Goal: Task Accomplishment & Management: Manage account settings

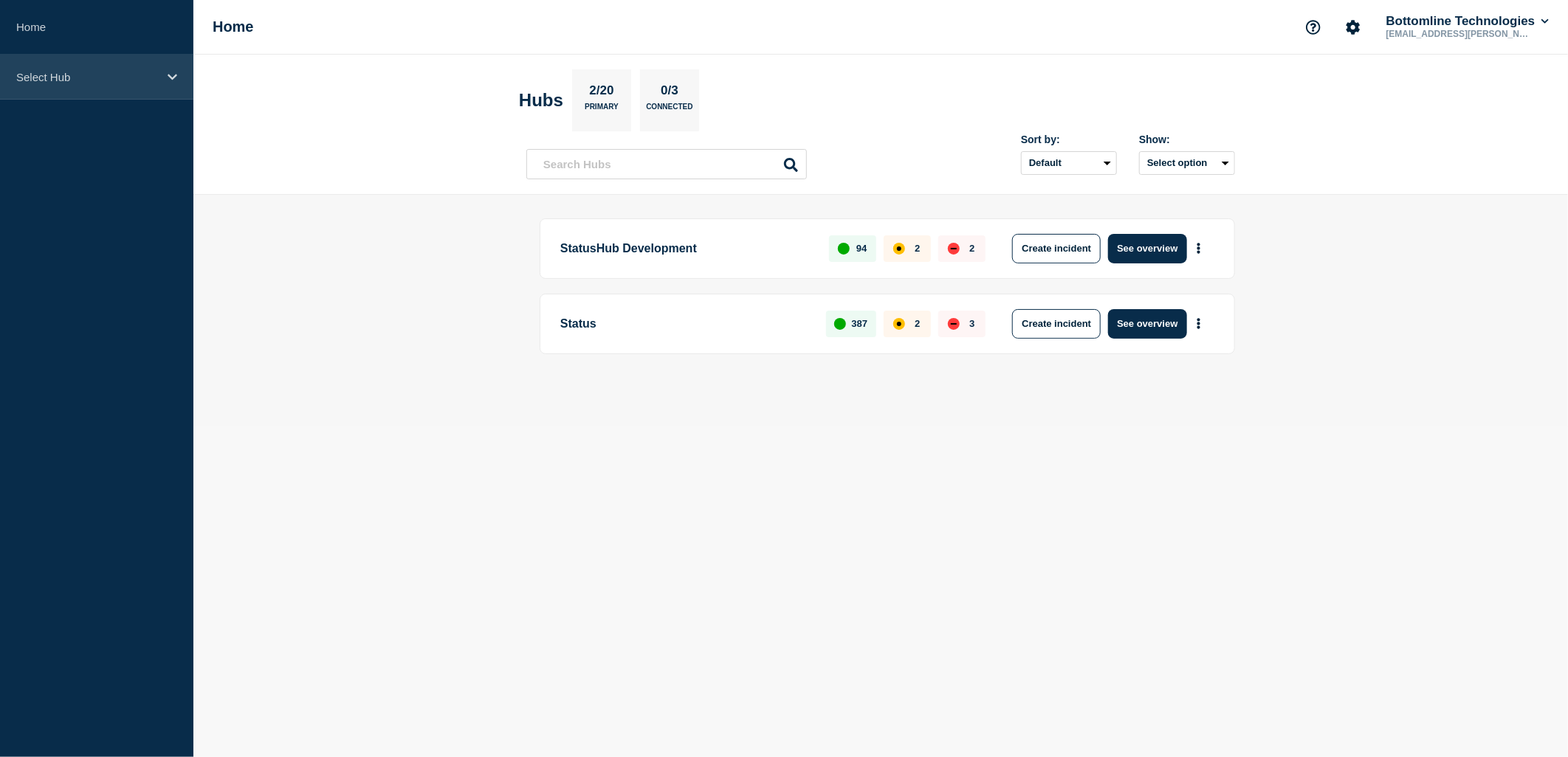
click at [118, 87] on div "Select Hub" at bounding box center [96, 76] width 194 height 45
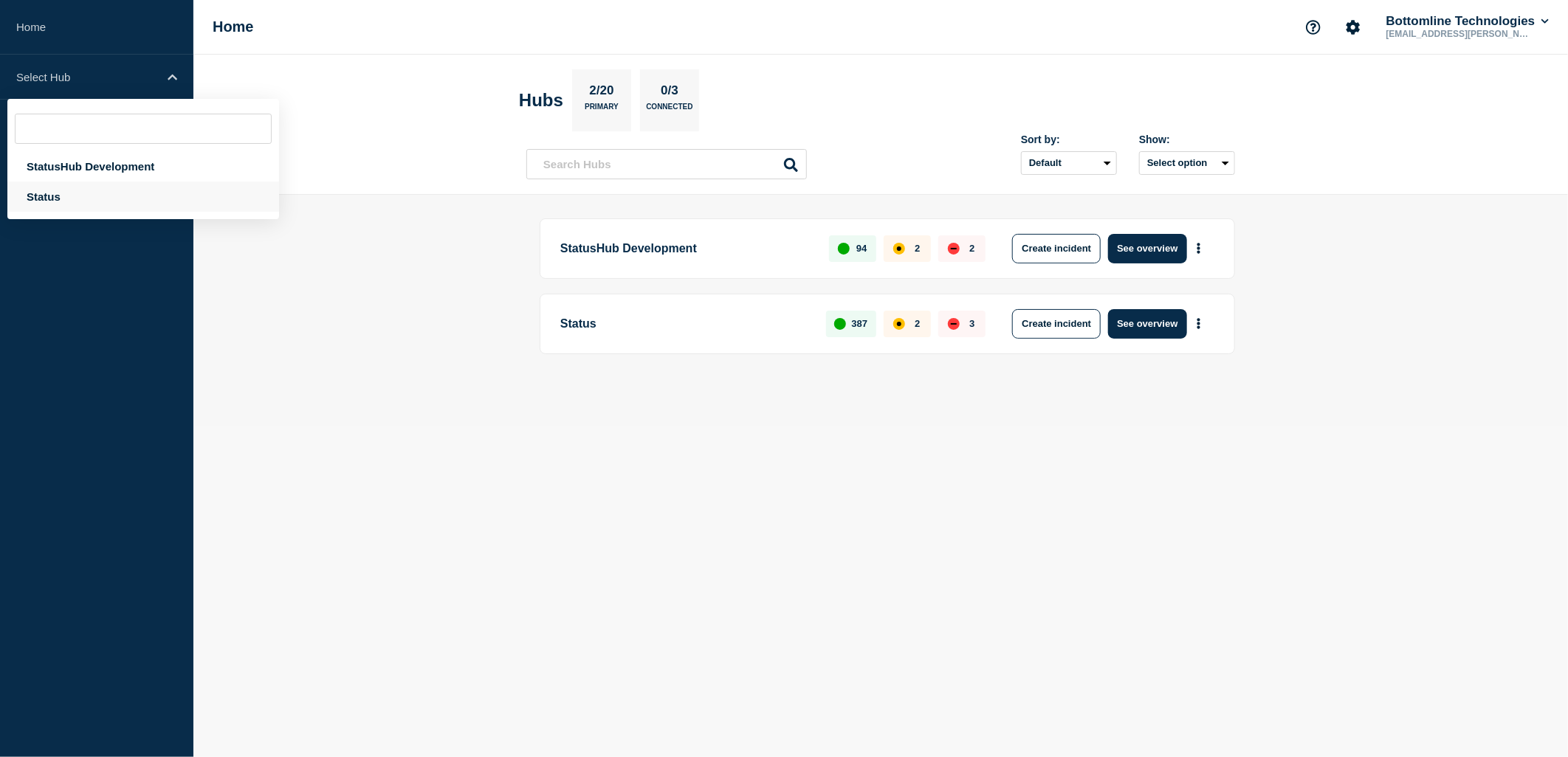
click at [71, 198] on div "Status" at bounding box center [143, 196] width 272 height 31
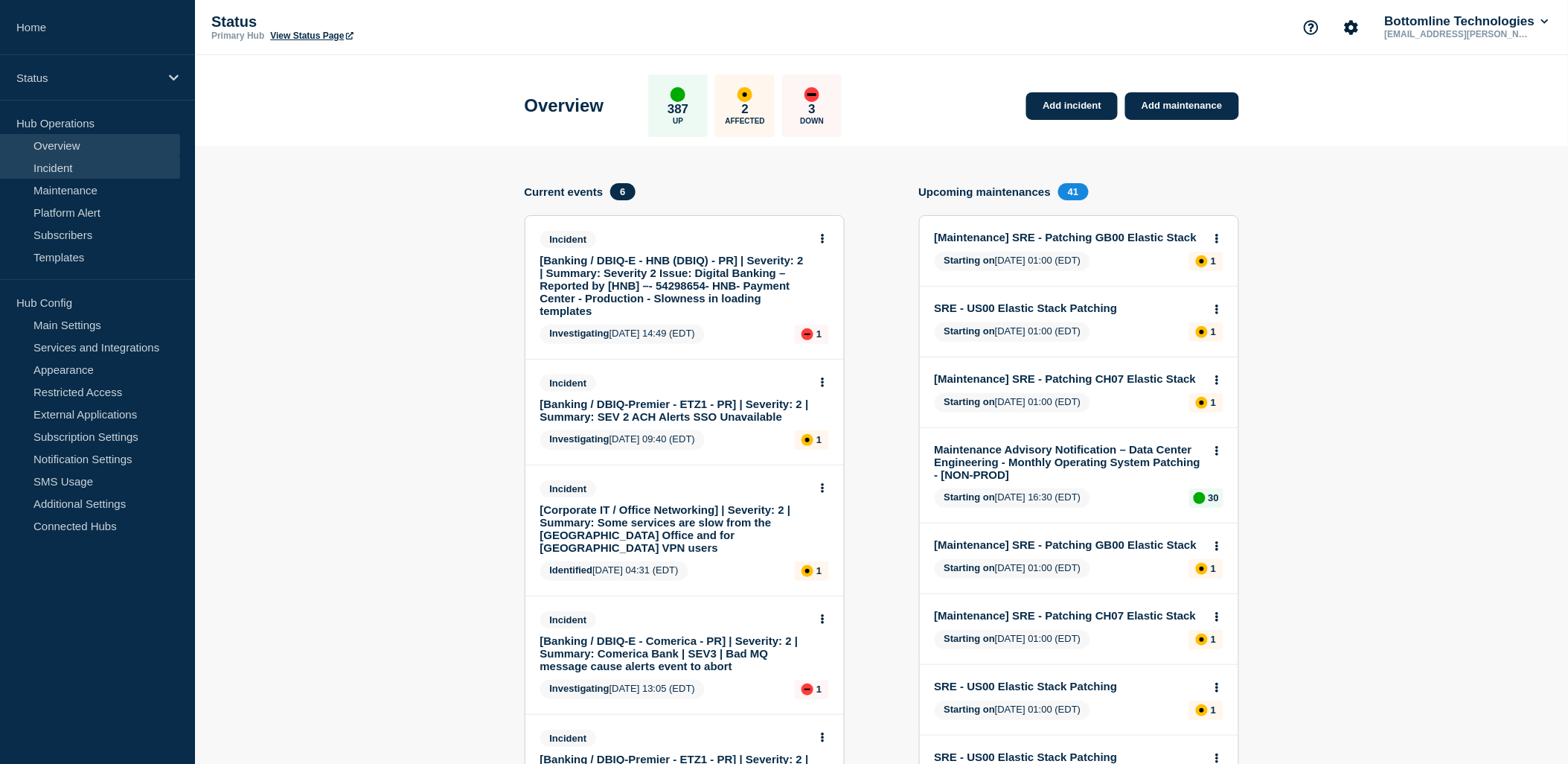
click at [77, 167] on link "Incident" at bounding box center [90, 167] width 180 height 22
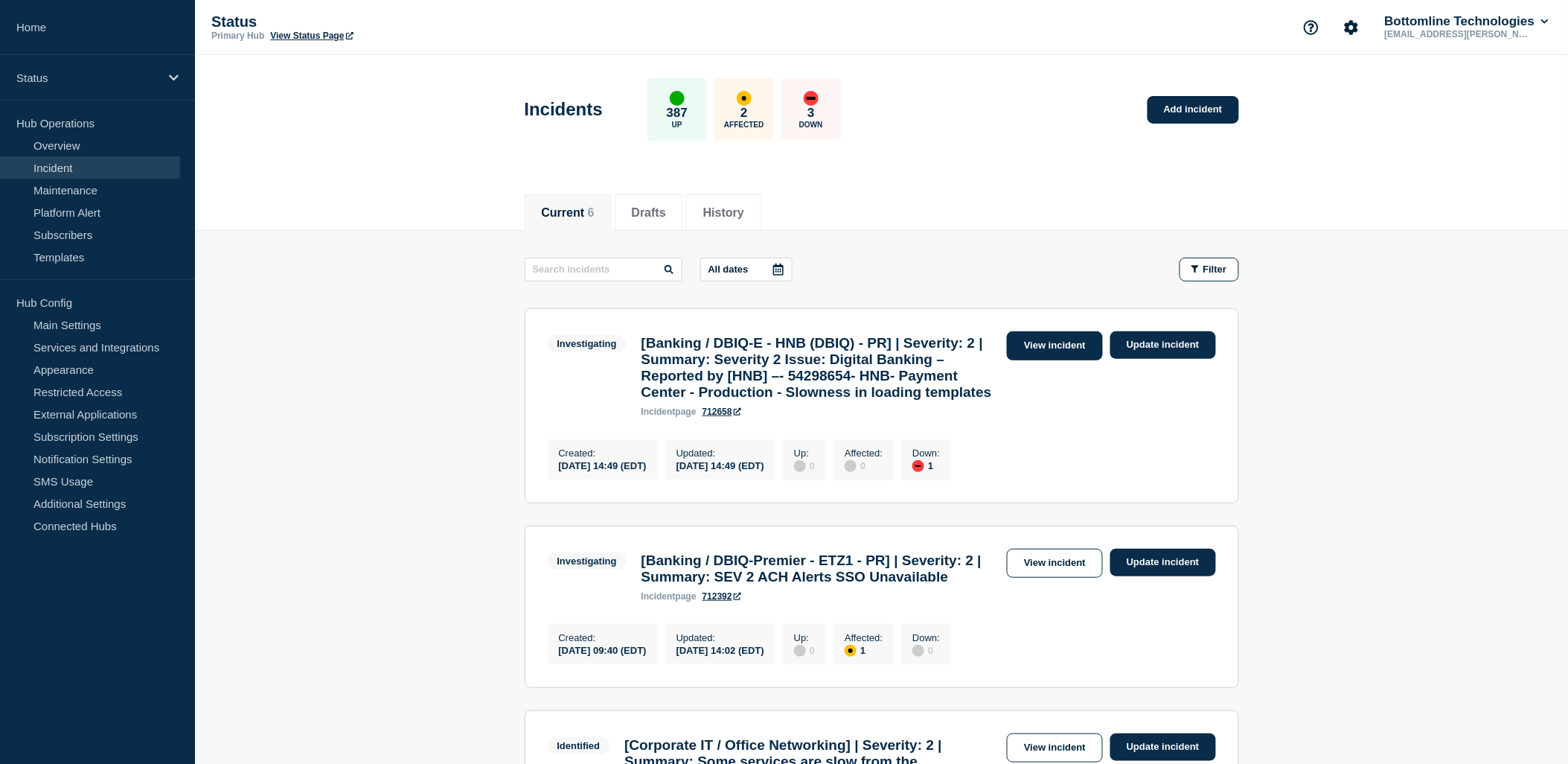
click at [1062, 350] on link "View incident" at bounding box center [1054, 346] width 96 height 29
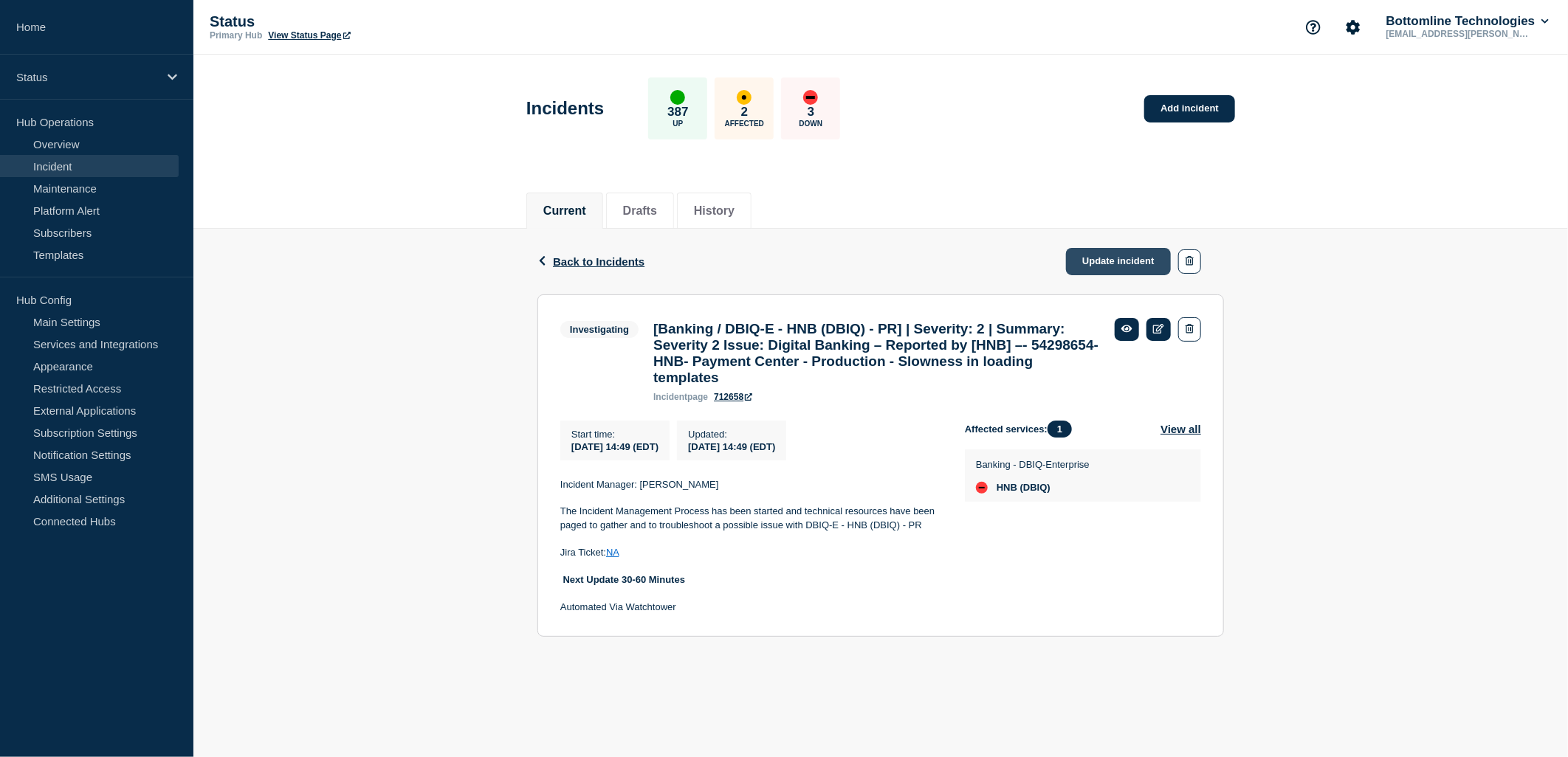
click at [1115, 260] on link "Update incident" at bounding box center [1118, 261] width 105 height 27
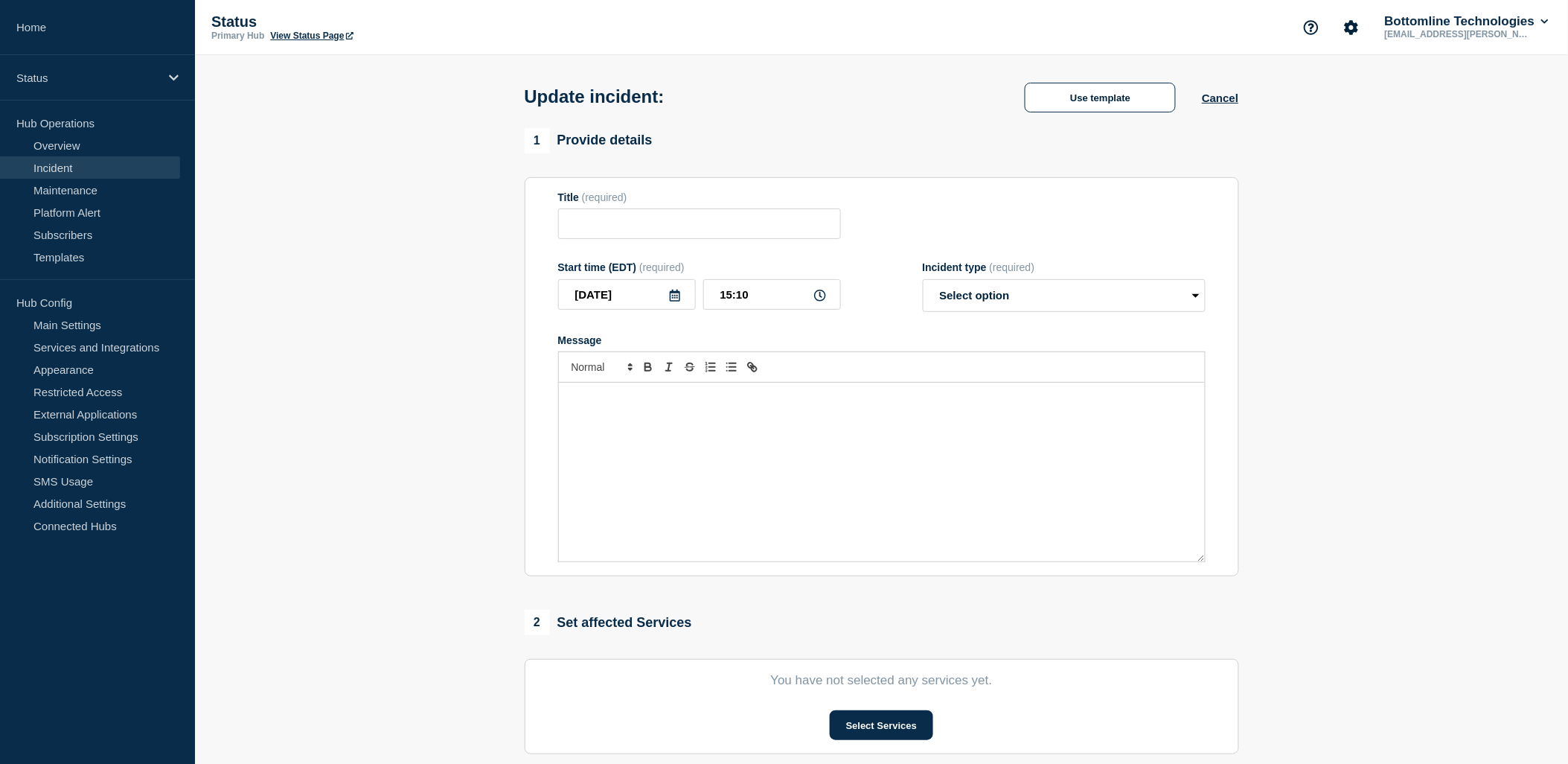
type input "[Banking / DBIQ-E - HNB (DBIQ) - PR] | Severity: 2 | Summary: Severity 2 Issue:…"
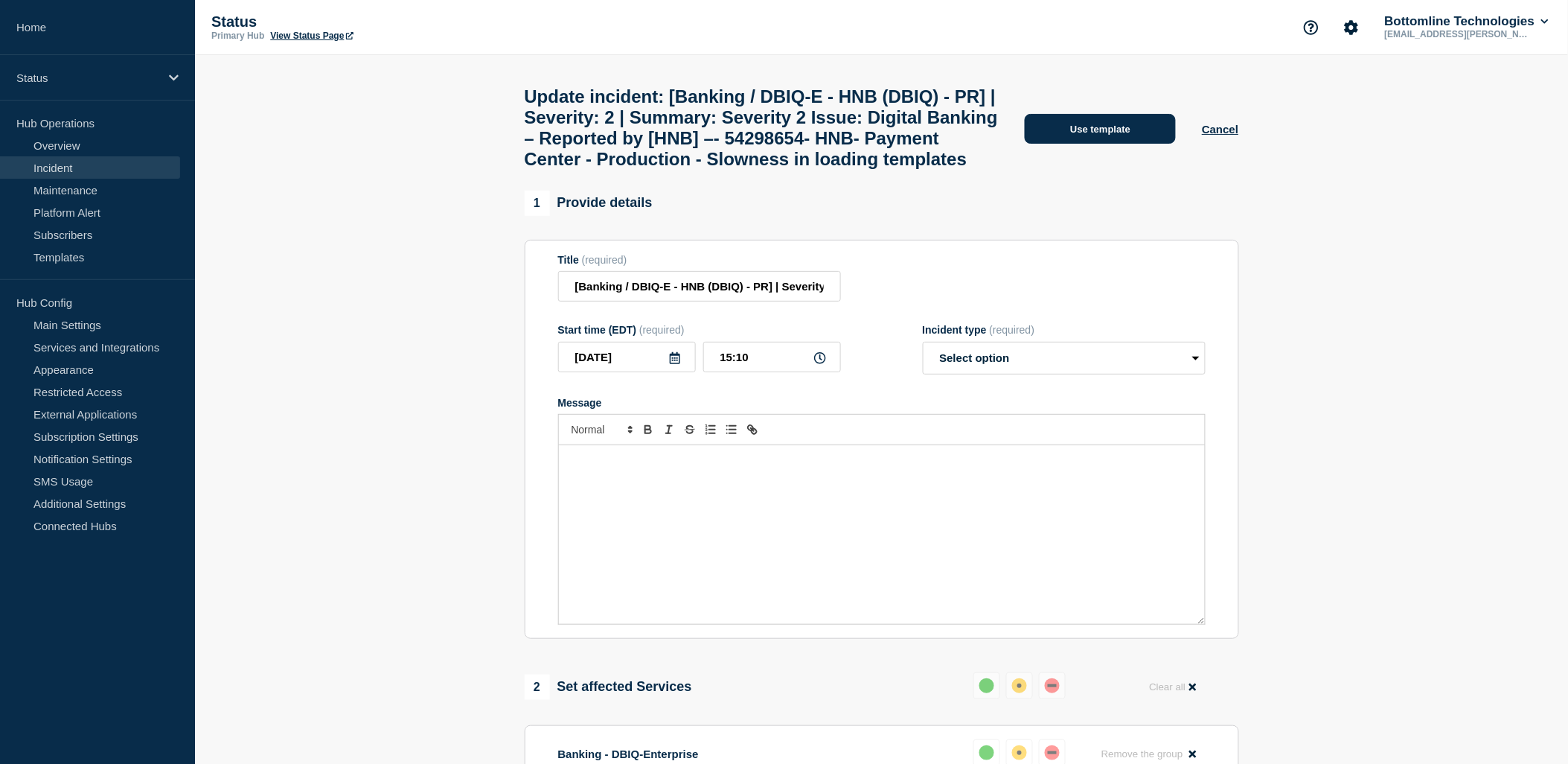
click at [1124, 144] on button "Use template" at bounding box center [1100, 129] width 151 height 30
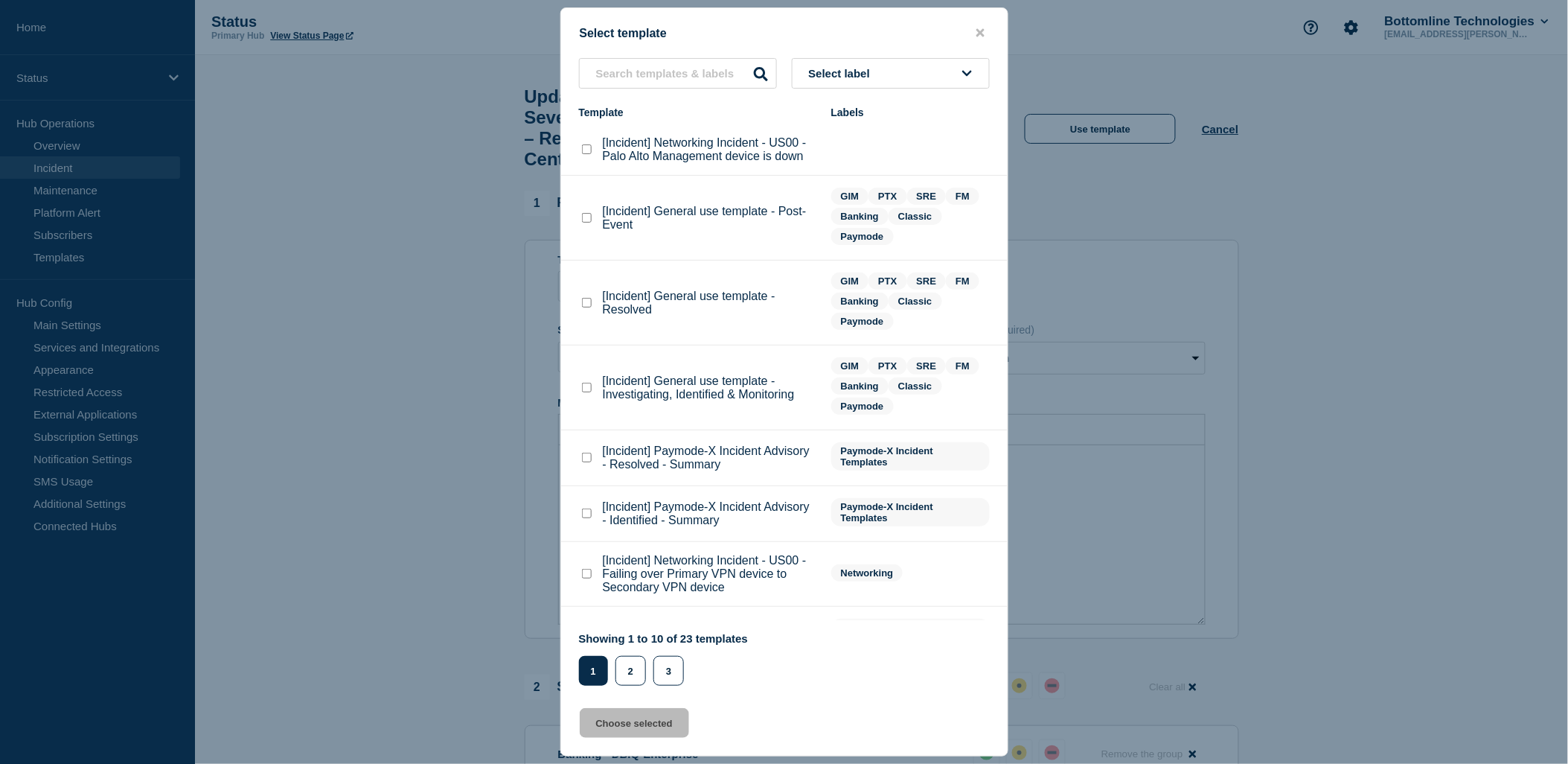
drag, startPoint x: 618, startPoint y: 46, endPoint x: 621, endPoint y: 70, distance: 24.2
click at [616, 53] on div "Select template Select label Template Labels [Incident] Networking Incident - U…" at bounding box center [784, 381] width 448 height 749
click at [626, 70] on input "text" at bounding box center [678, 73] width 198 height 31
click at [1440, 229] on div at bounding box center [784, 382] width 1568 height 764
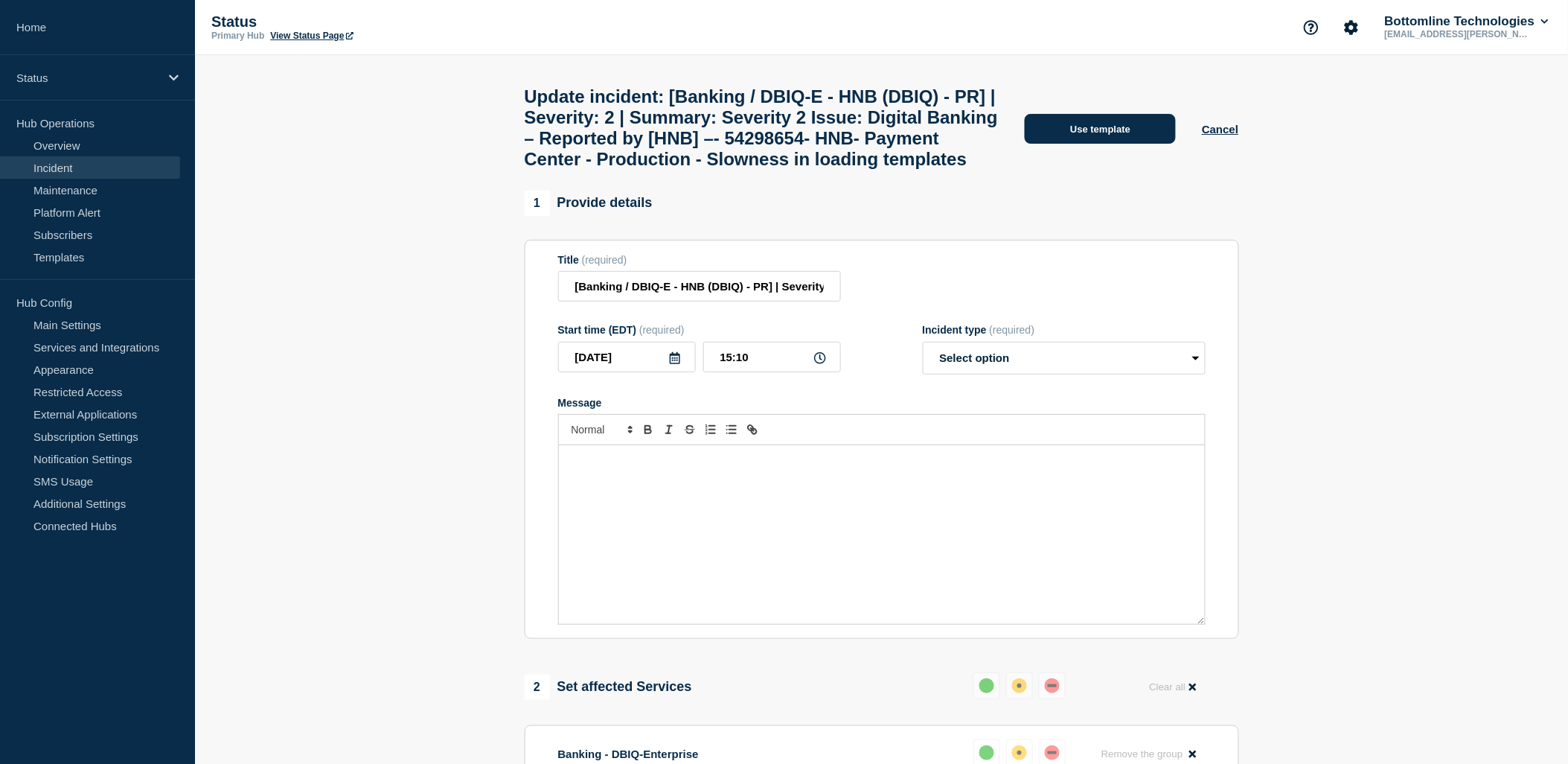
click at [1096, 144] on button "Use template" at bounding box center [1100, 129] width 151 height 30
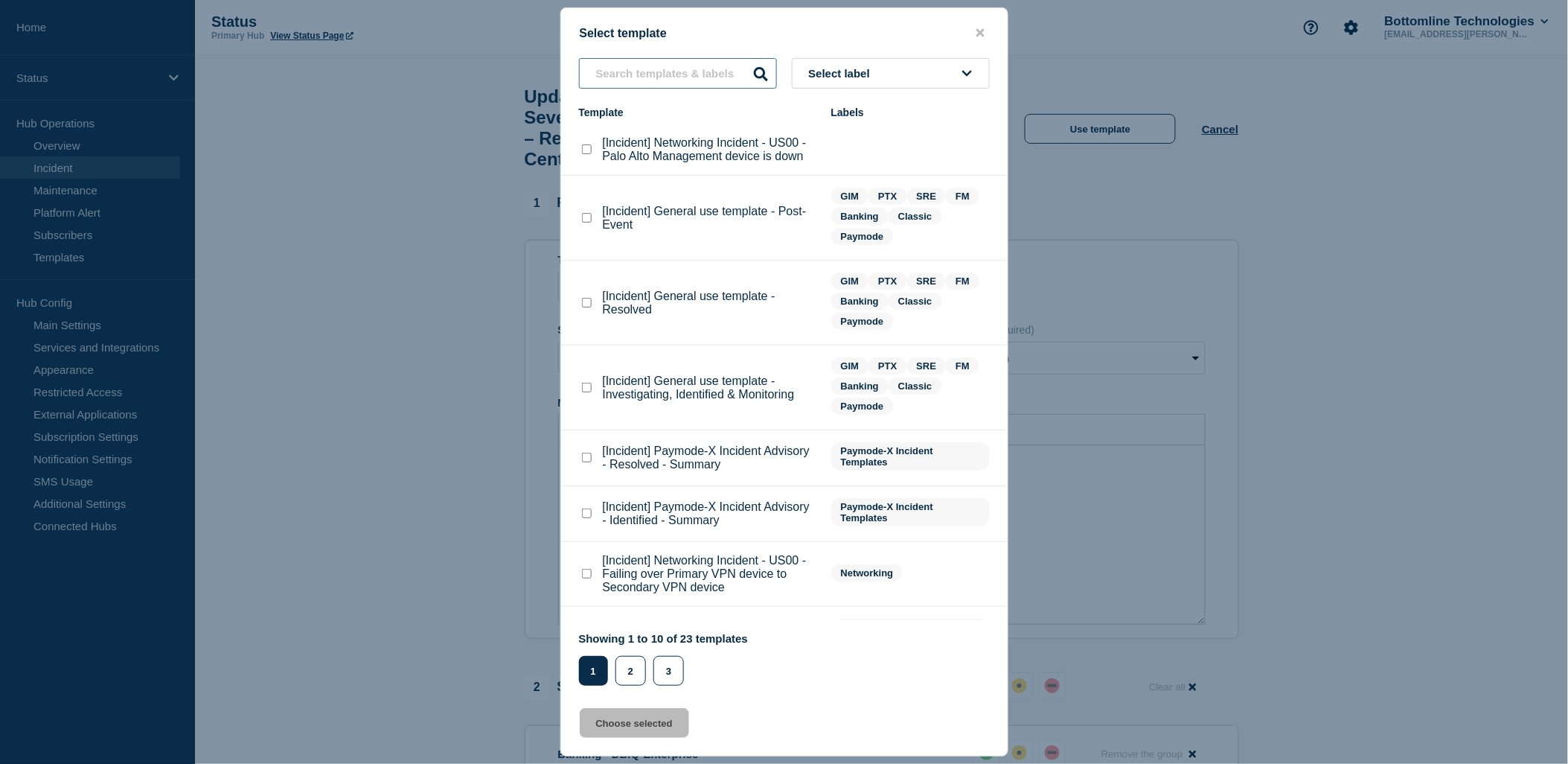
click at [677, 71] on input "text" at bounding box center [678, 73] width 198 height 31
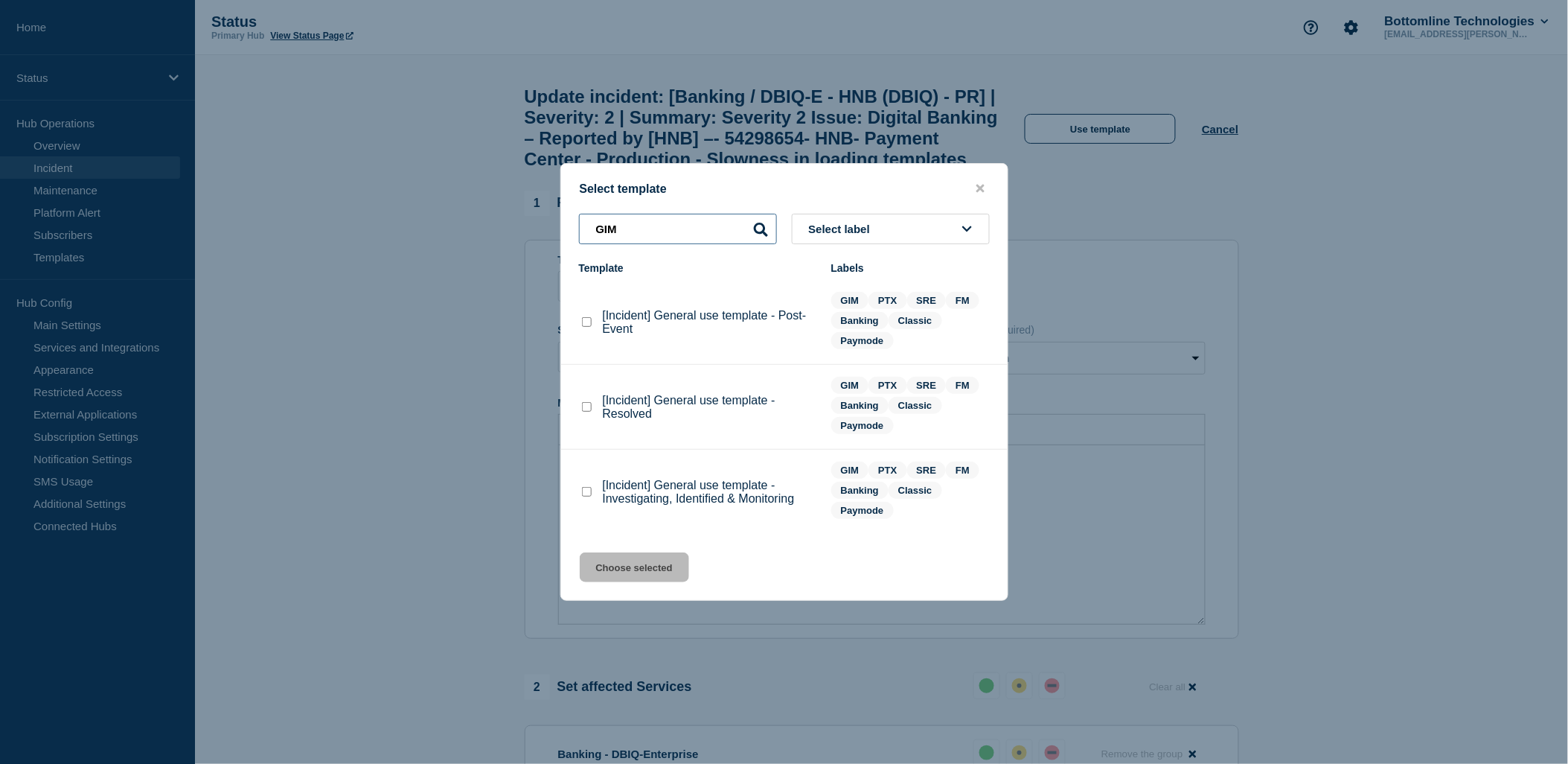
type input "GIM"
click at [588, 493] on checkbox"] "[Incident] General use template - Investigating, Identified & Monitoring checkb…" at bounding box center [587, 492] width 10 height 10
checkbox checkbox"] "true"
click at [628, 569] on button "Choose selected" at bounding box center [635, 568] width 110 height 30
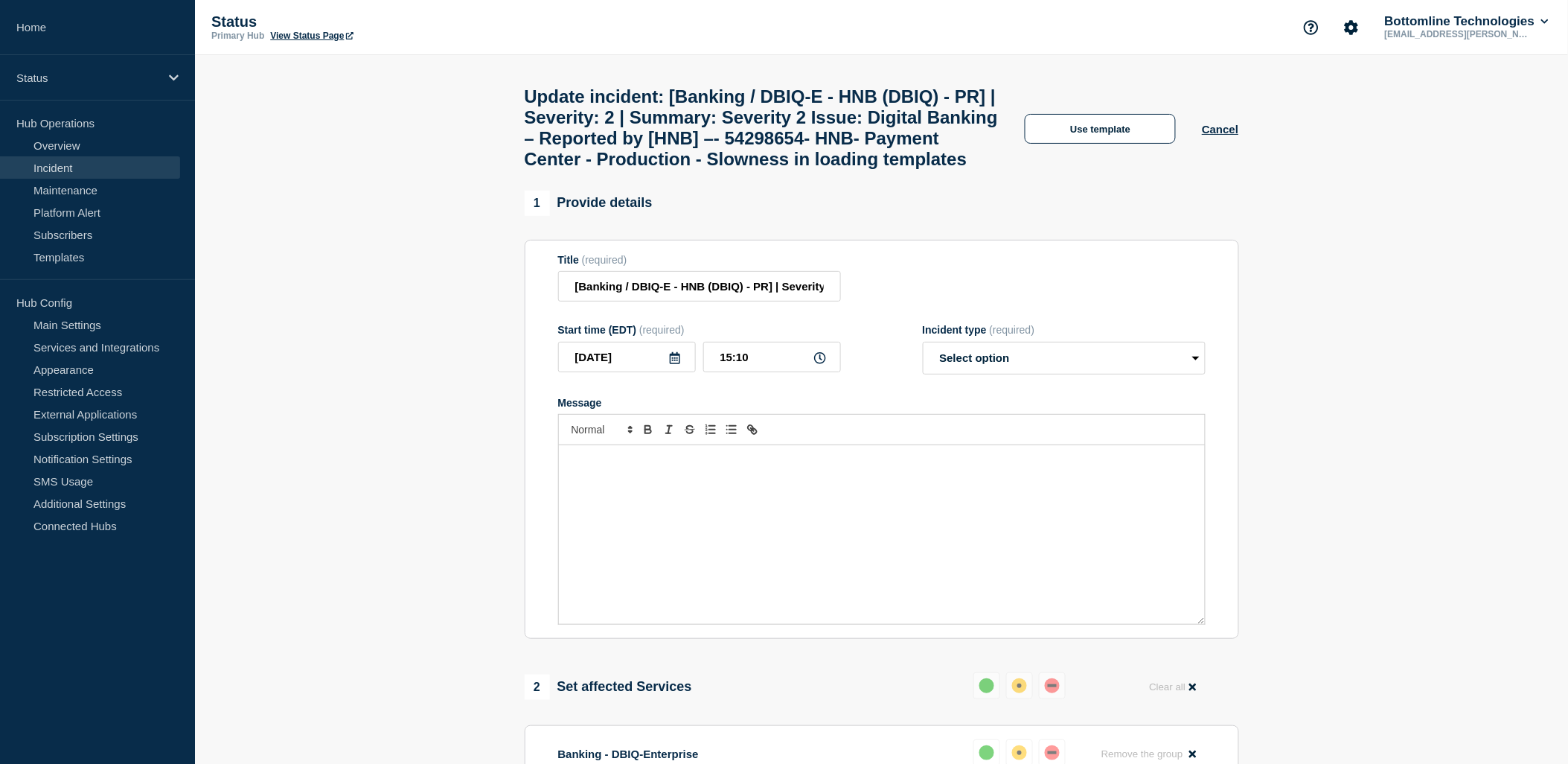
select select "investigating"
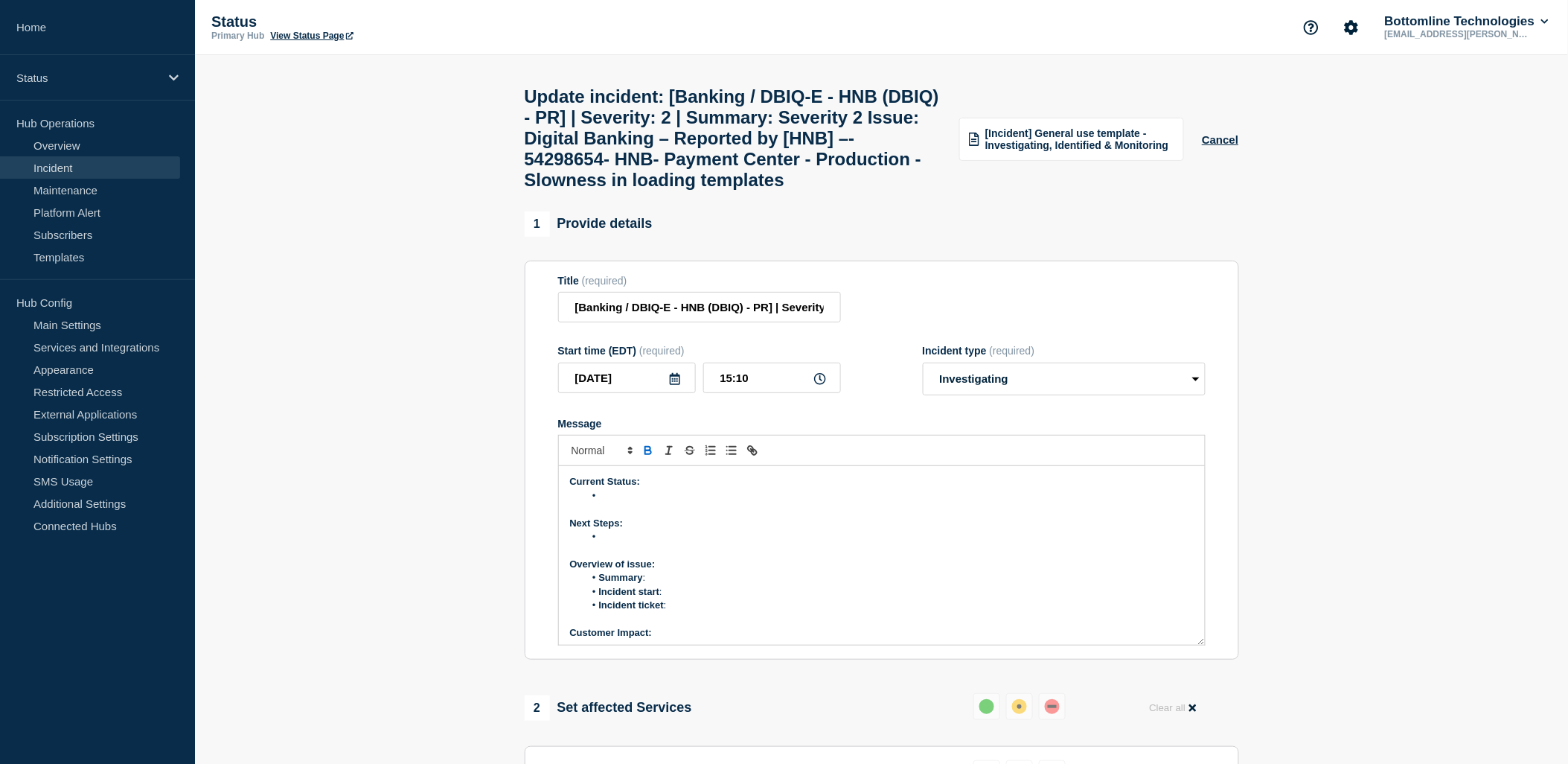
click at [611, 502] on li "Message" at bounding box center [889, 495] width 610 height 13
click at [665, 584] on li "Summary :" at bounding box center [889, 577] width 610 height 13
click at [681, 612] on li "Incident ticket :" at bounding box center [889, 605] width 610 height 13
click at [760, 626] on li "Incident ticket : [WT-58941] Severity 2 Issue: Digital Banking – Reported by [H…" at bounding box center [889, 612] width 610 height 27
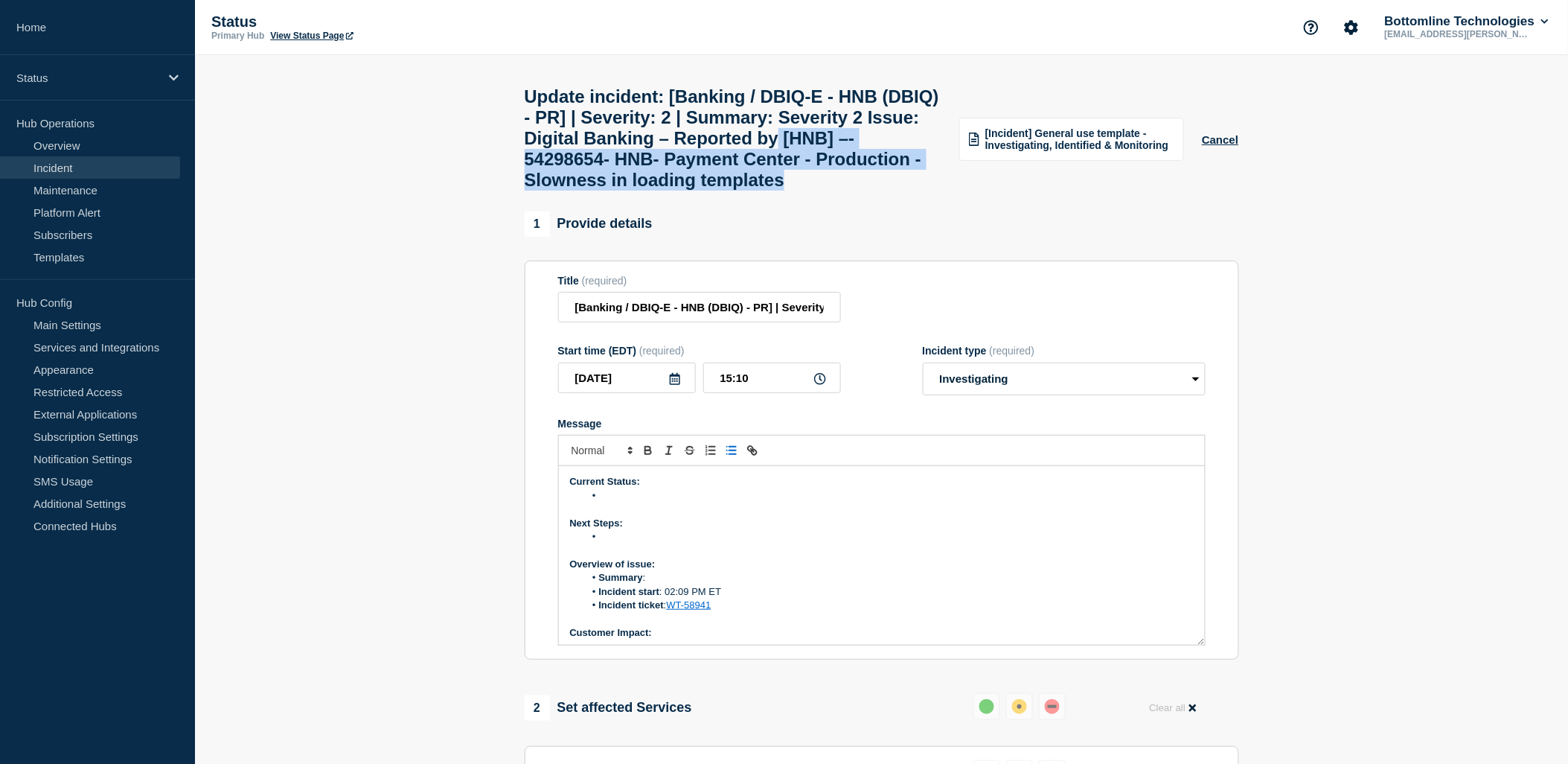
drag, startPoint x: 643, startPoint y: 173, endPoint x: 902, endPoint y: 228, distance: 264.8
click at [902, 191] on h1 "Update incident: [Banking / DBIQ-E - HNB (DBIQ) - PR] | Severity: 2 | Summary: …" at bounding box center [734, 139] width 417 height 104
copy h1 "[HNB] –- 54298654- HNB- Payment Center - Production - Slowness in loading templ…"
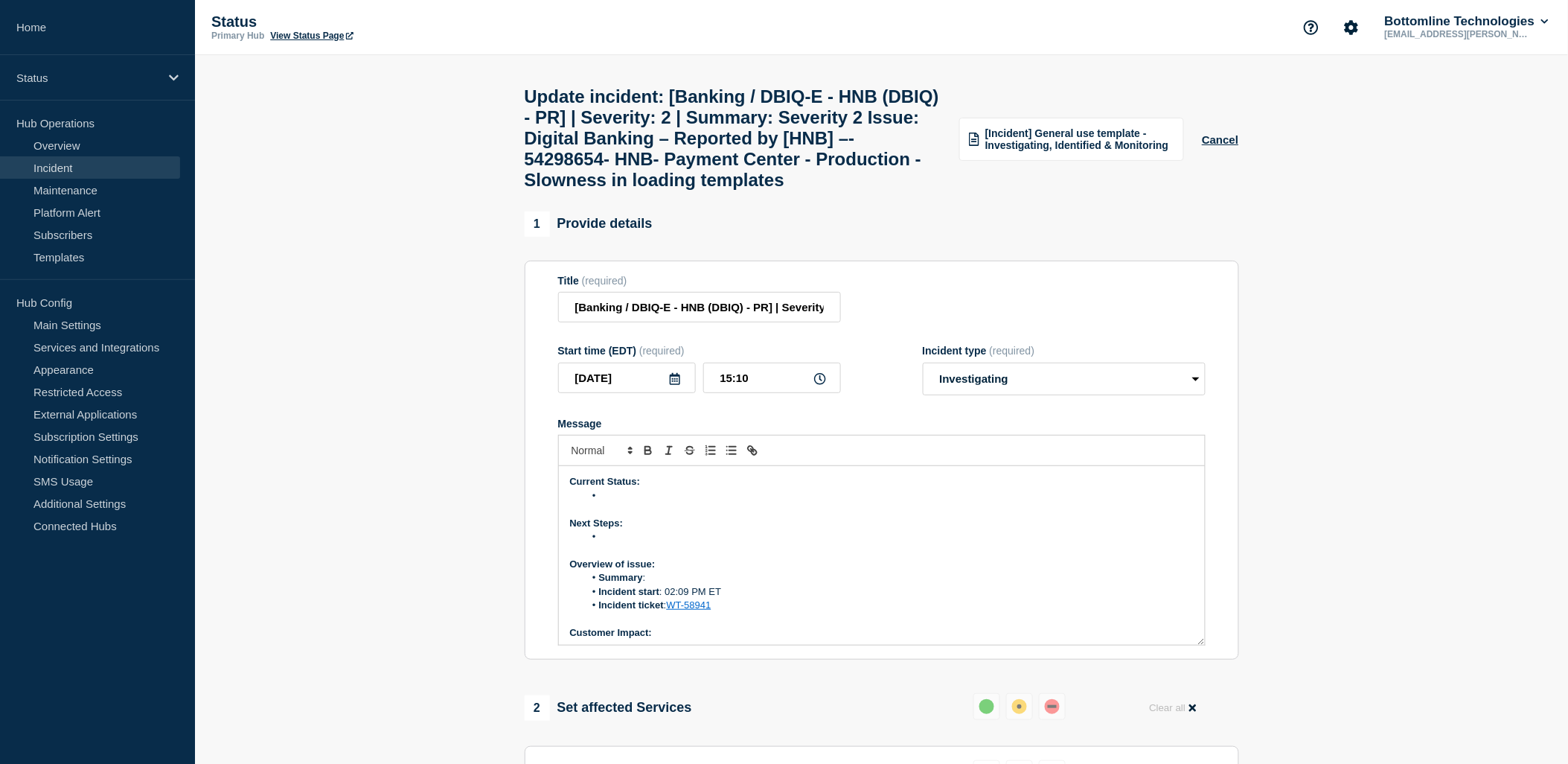
click at [657, 584] on li "Summary :" at bounding box center [889, 577] width 610 height 13
click at [620, 502] on li "Message" at bounding box center [889, 495] width 610 height 13
click at [808, 502] on li "HNB is attempting to reproduce in their Pre-Prod environment" at bounding box center [889, 495] width 610 height 13
click at [611, 544] on li "Message" at bounding box center [889, 537] width 610 height 13
click at [665, 584] on li "Summary :" at bounding box center [889, 577] width 610 height 13
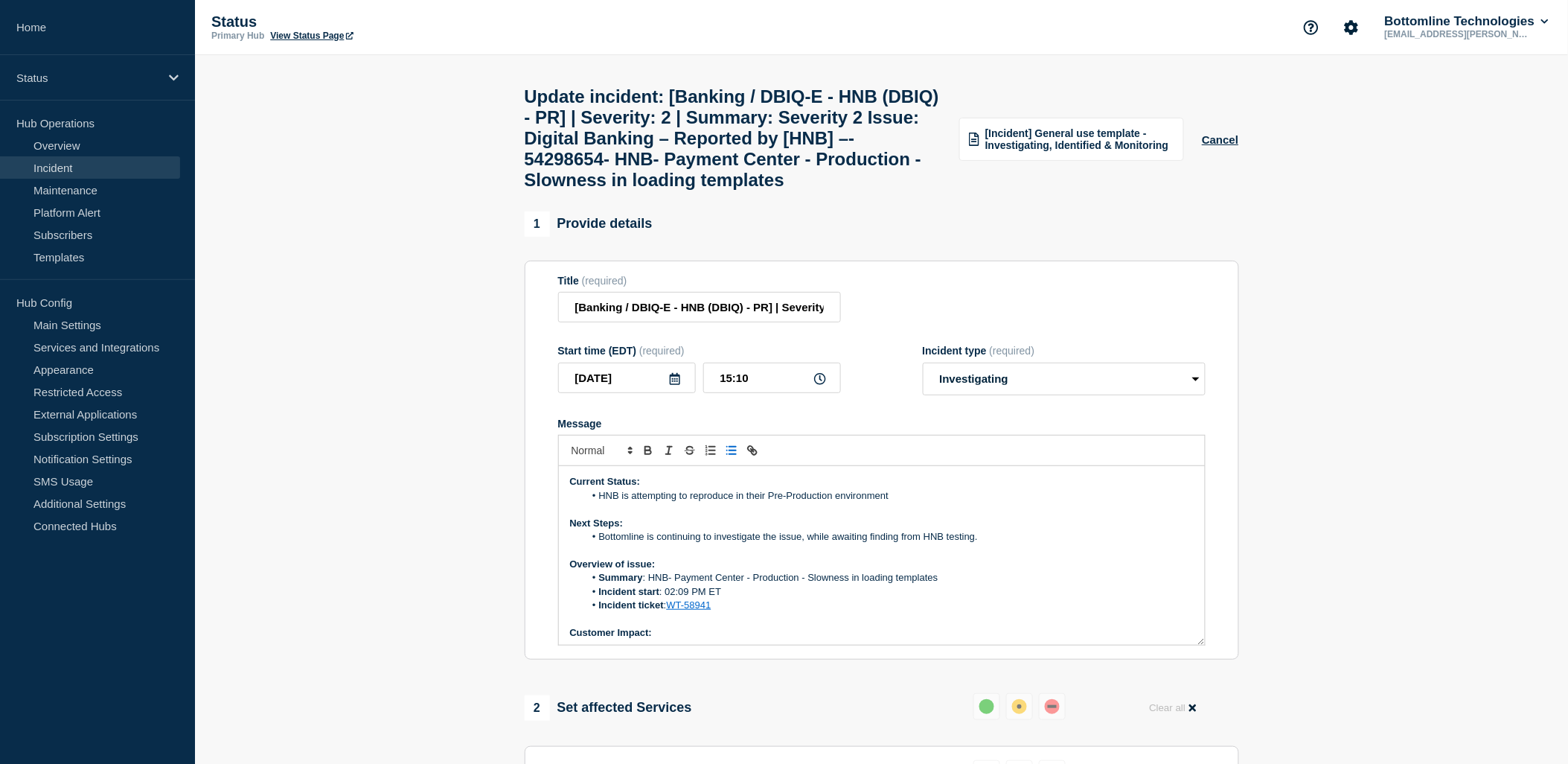
click at [906, 502] on li "HNB is attempting to reproduce in their Pre-Production environment" at bounding box center [889, 495] width 610 height 13
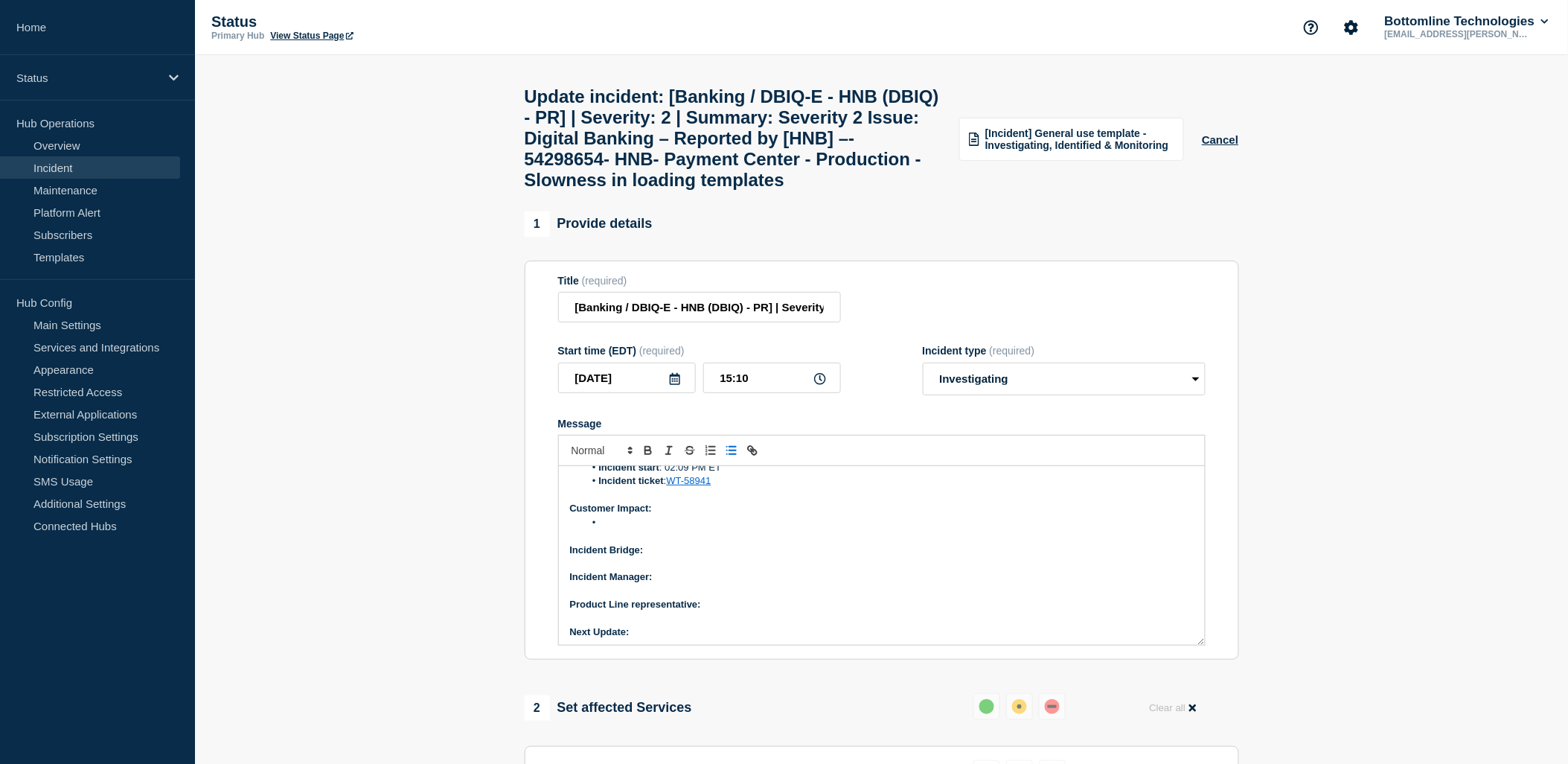
scroll to position [127, 0]
click at [631, 526] on li "Message" at bounding box center [889, 519] width 610 height 13
click at [1027, 526] on li "Multiple customer are experiencing slowness while loading templates for Quick E…" at bounding box center [889, 519] width 610 height 13
click at [916, 526] on li "Multiple customer are experiencing slowness while loading templates for Quick E…" at bounding box center [889, 519] width 610 height 13
click at [681, 526] on li "Multiple customer are experiencing slowness while loading Quick Entry templates." at bounding box center [889, 519] width 610 height 13
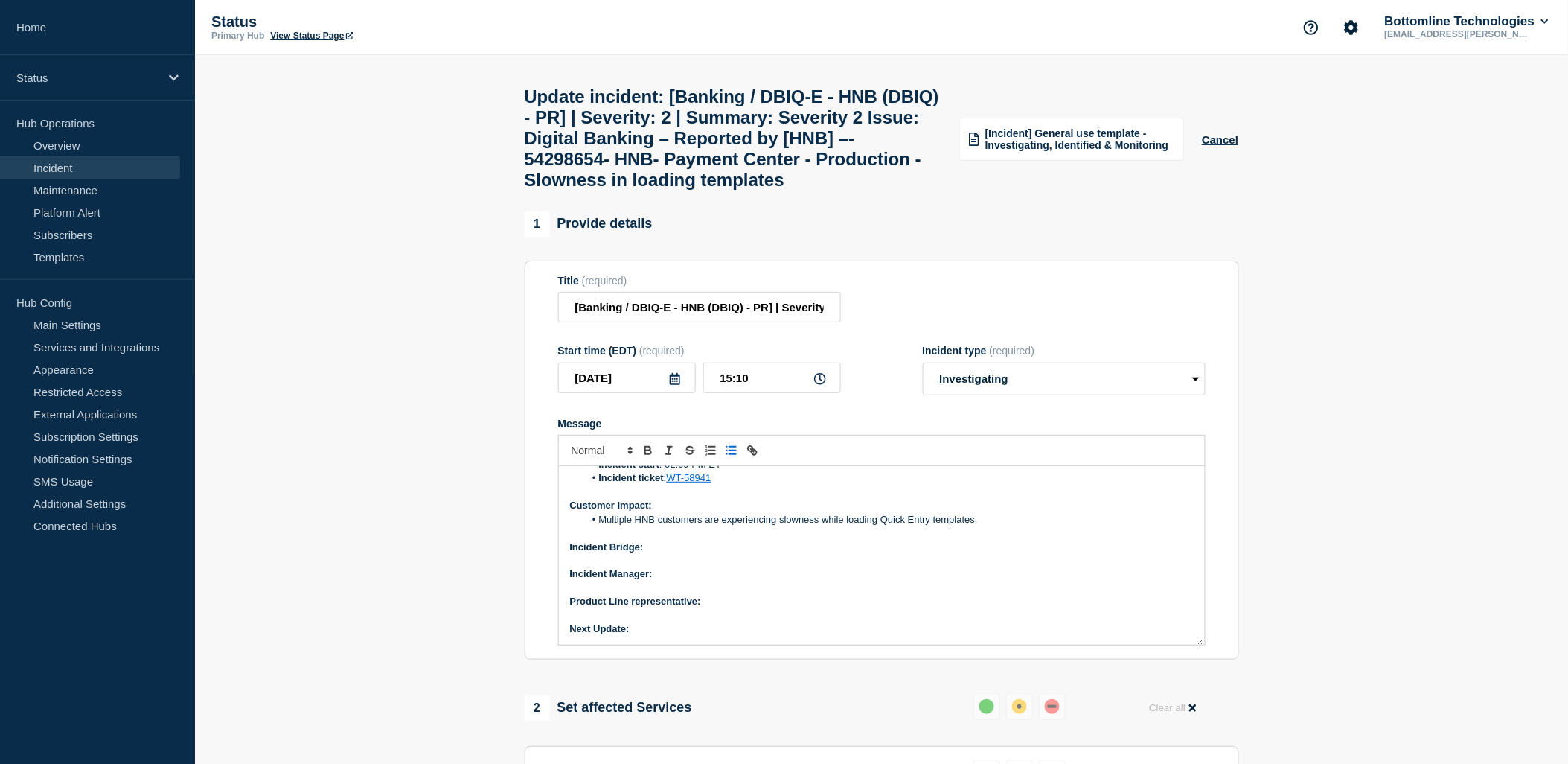
click at [666, 554] on p "Incident Bridge:" at bounding box center [882, 546] width 624 height 13
click at [641, 460] on button "Toggle bold text" at bounding box center [649, 450] width 21 height 18
click at [653, 457] on icon "Toggle bold text" at bounding box center [648, 450] width 13 height 13
click at [794, 623] on p "Message" at bounding box center [882, 615] width 624 height 13
click at [776, 608] on p "Product Line representative:" at bounding box center [882, 601] width 624 height 13
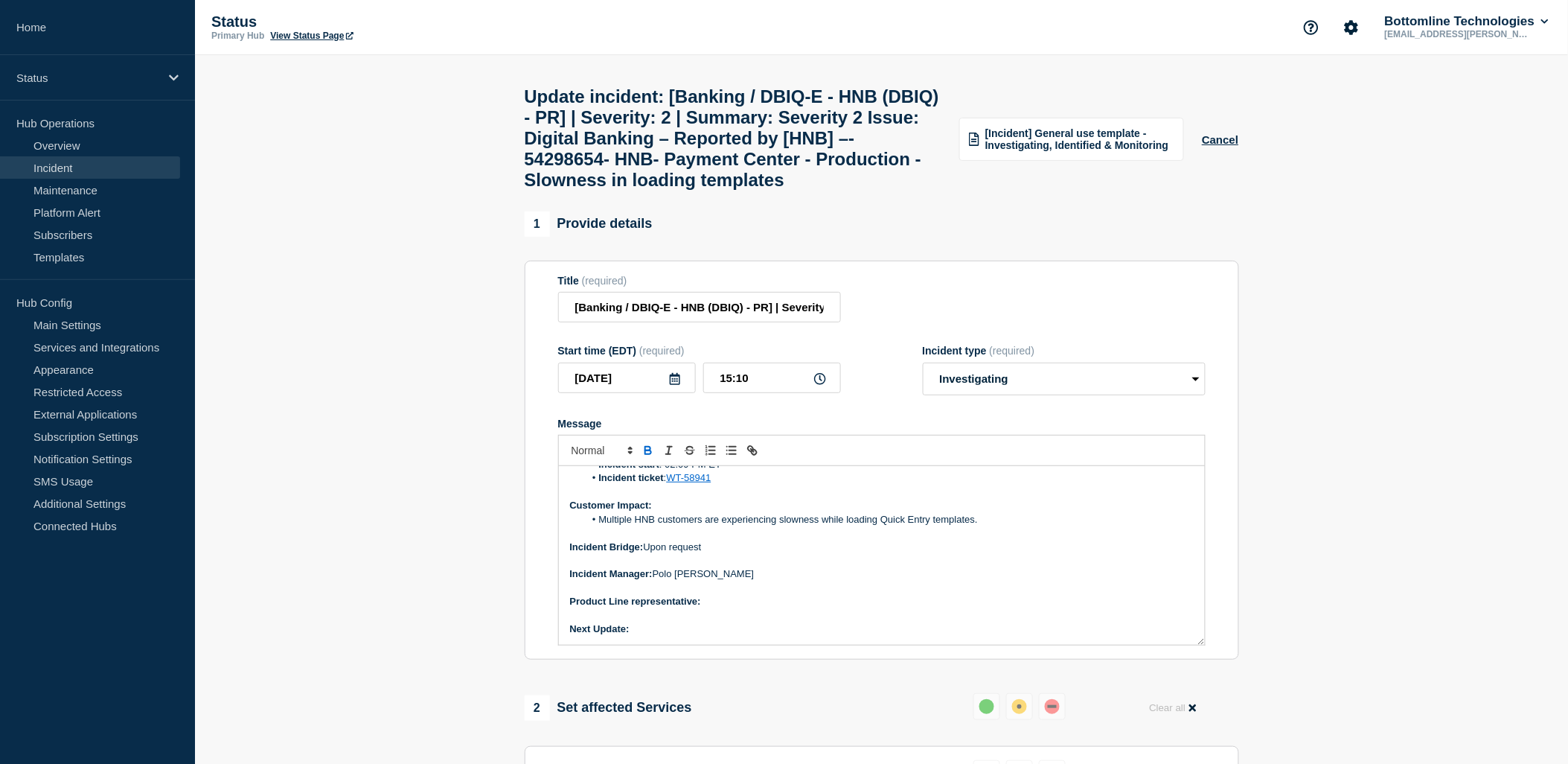
click at [649, 457] on icon "Toggle bold text" at bounding box center [648, 450] width 13 height 13
click at [674, 636] on p "Next Update:" at bounding box center [882, 629] width 624 height 13
click at [642, 457] on icon "Toggle bold text" at bounding box center [648, 450] width 13 height 13
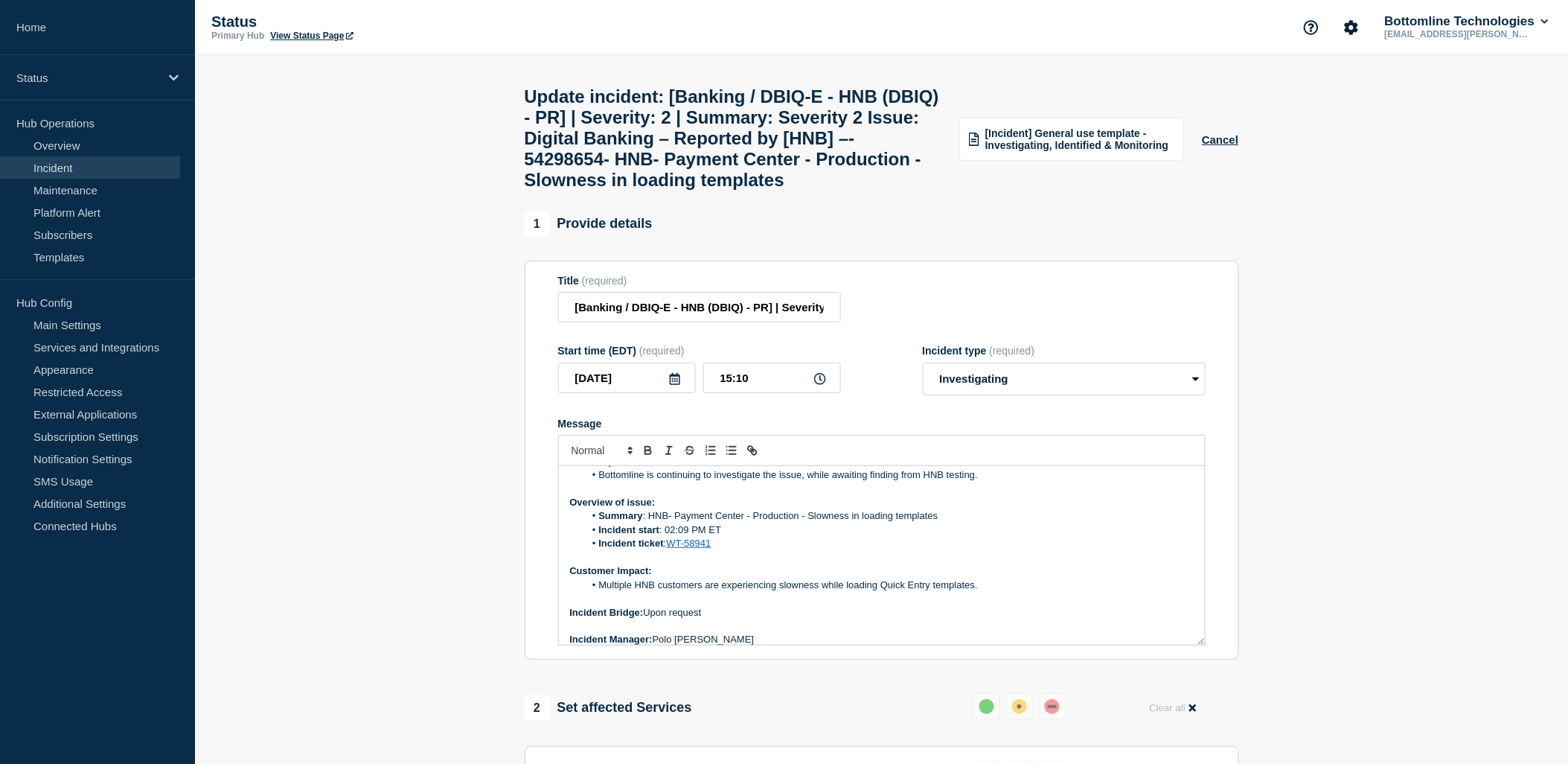
scroll to position [0, 0]
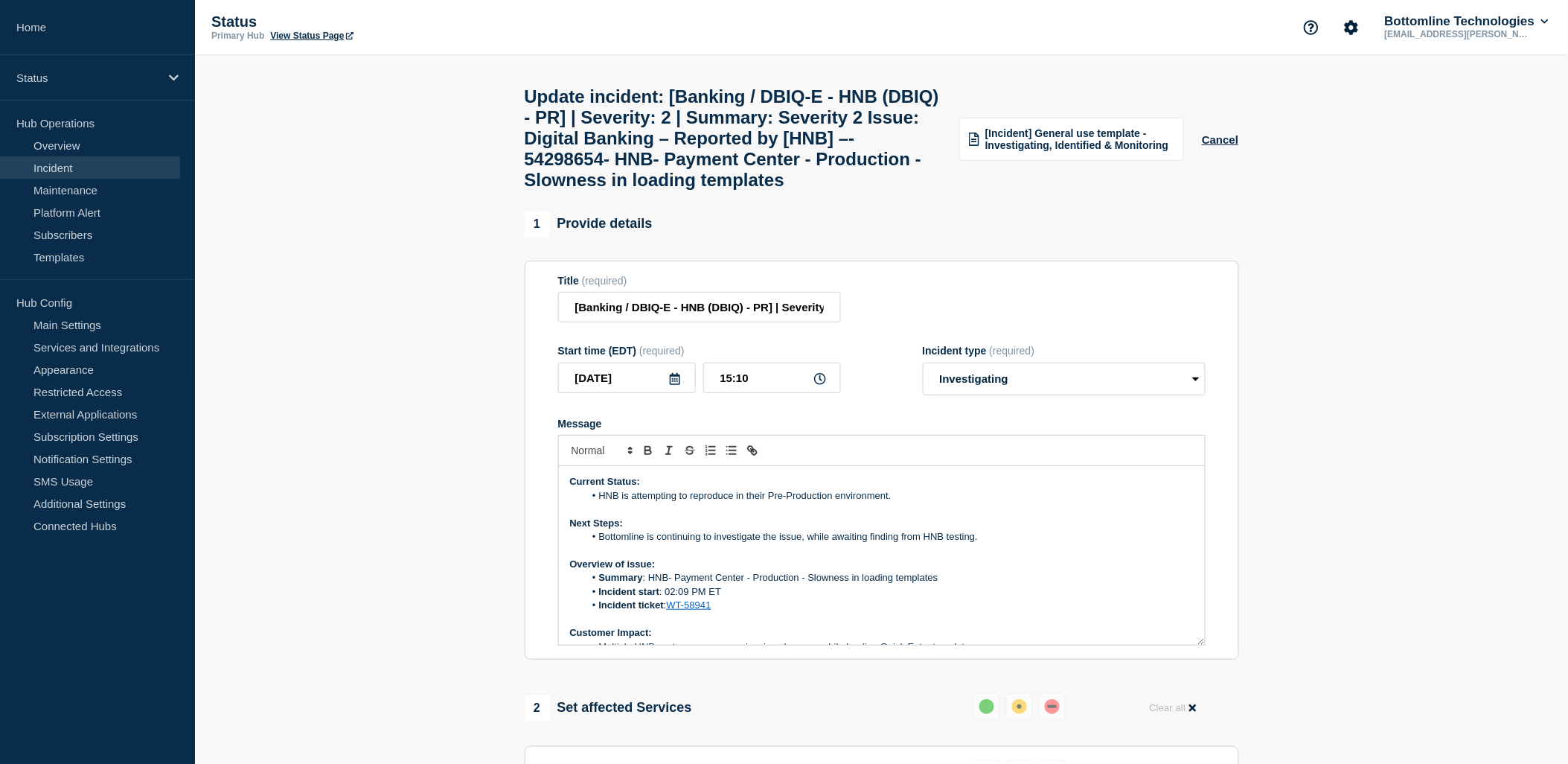
click at [833, 502] on li "HNB is attempting to reproduce in their Pre-Production environment." at bounding box center [889, 495] width 610 height 13
click at [849, 502] on li "HNB is attempting to reproduce in their end." at bounding box center [889, 495] width 610 height 13
click at [974, 544] on li "Bottomline is continuing to investigate the issue, while awaiting finding from …" at bounding box center [889, 537] width 610 height 13
click at [635, 323] on input "[Banking / DBIQ-E - HNB (DBIQ) - PR] | Severity: 2 | Summary: Severity 2 Issue:…" at bounding box center [700, 307] width 283 height 31
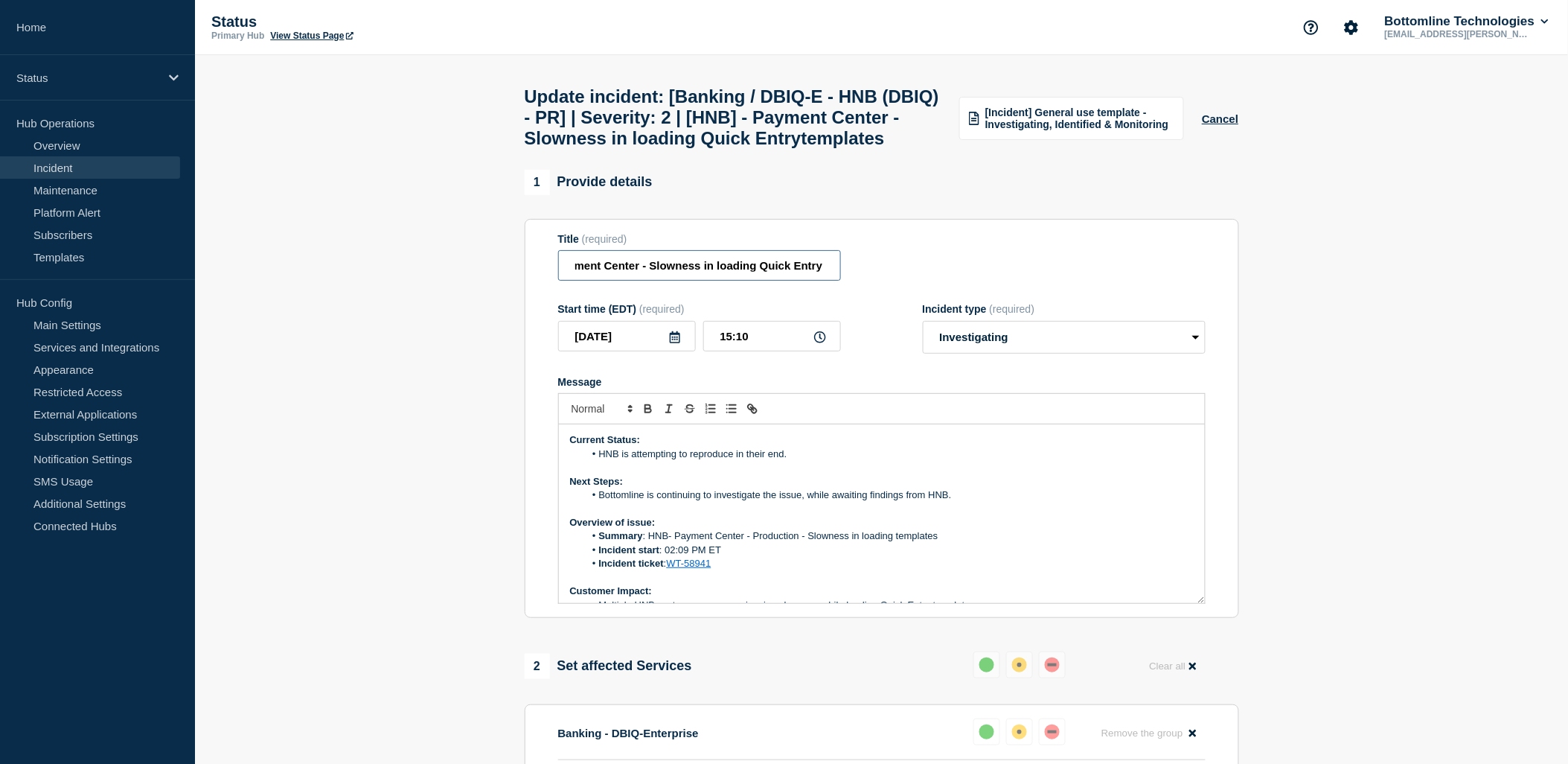
scroll to position [0, 338]
click at [686, 280] on input "[Banking / DBIQ-E - HNB (DBIQ) - PR] | Severity: 2 | [HNB] - Payment Center - S…" at bounding box center [700, 265] width 283 height 31
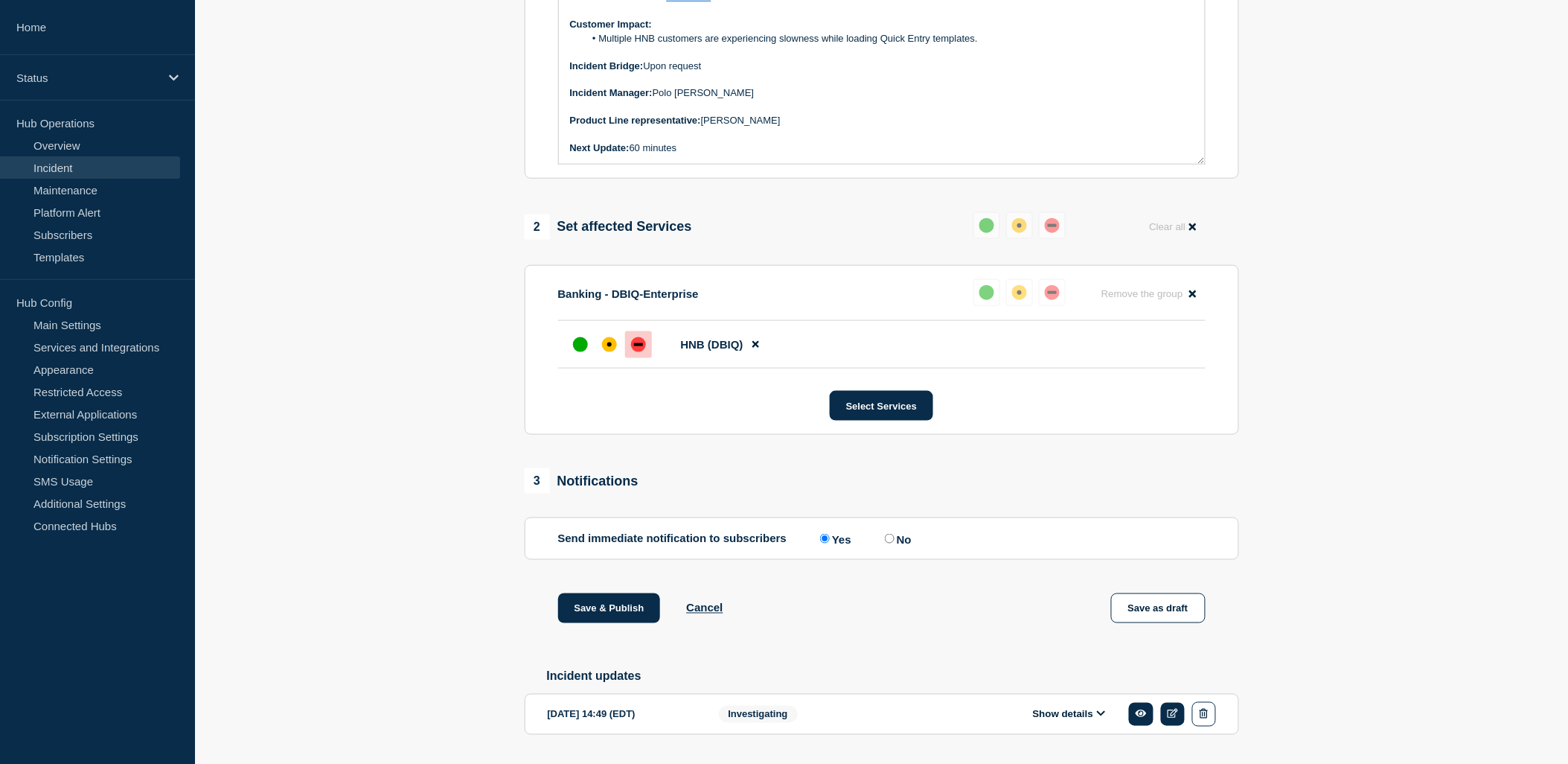
scroll to position [413, 0]
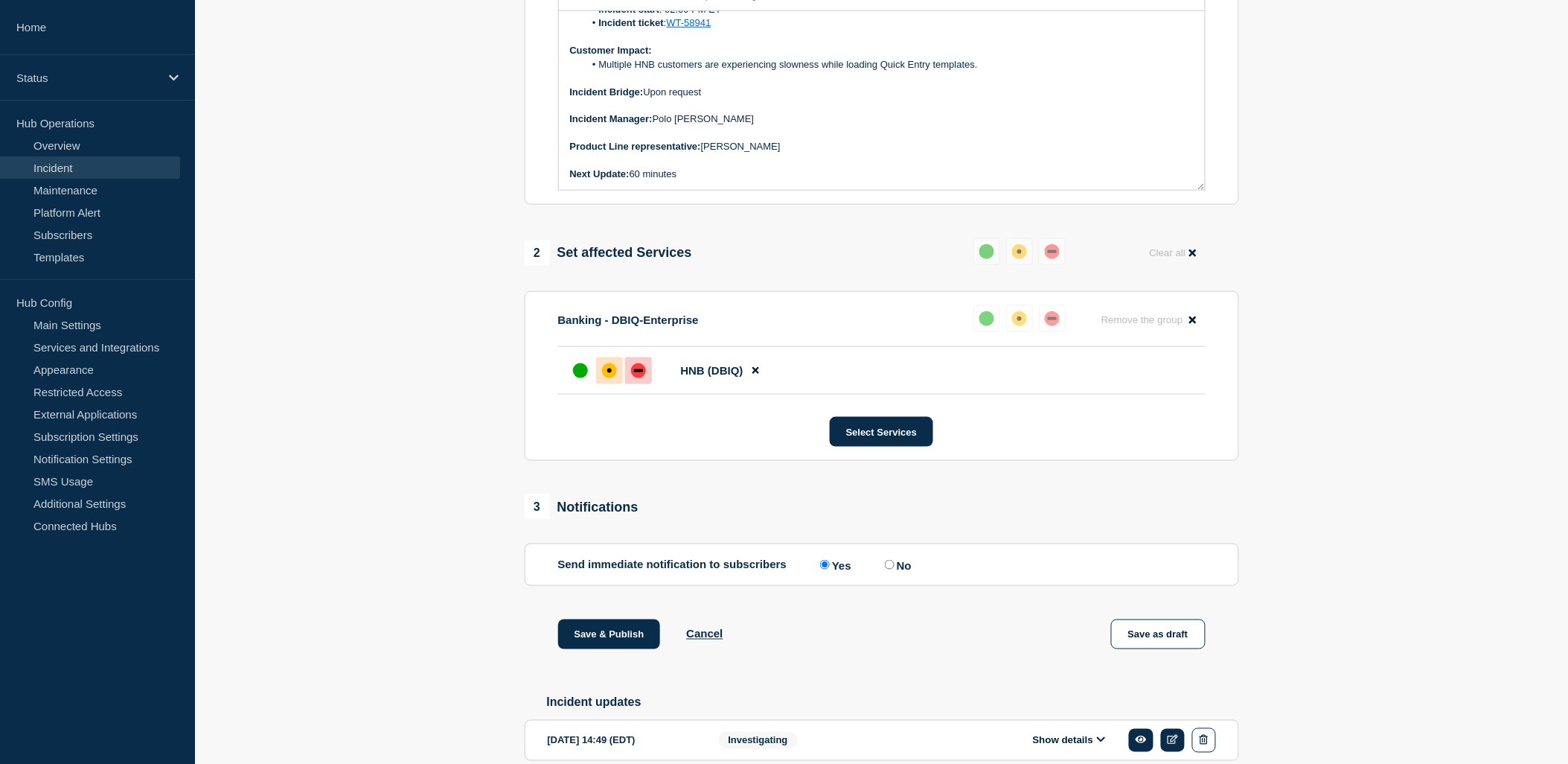
type input "[Banking / DBIQ-E - HNB (DBIQ) - PR] | Severity: 2 | Payment Center - Slowness …"
click at [612, 378] on div "affected" at bounding box center [609, 371] width 15 height 15
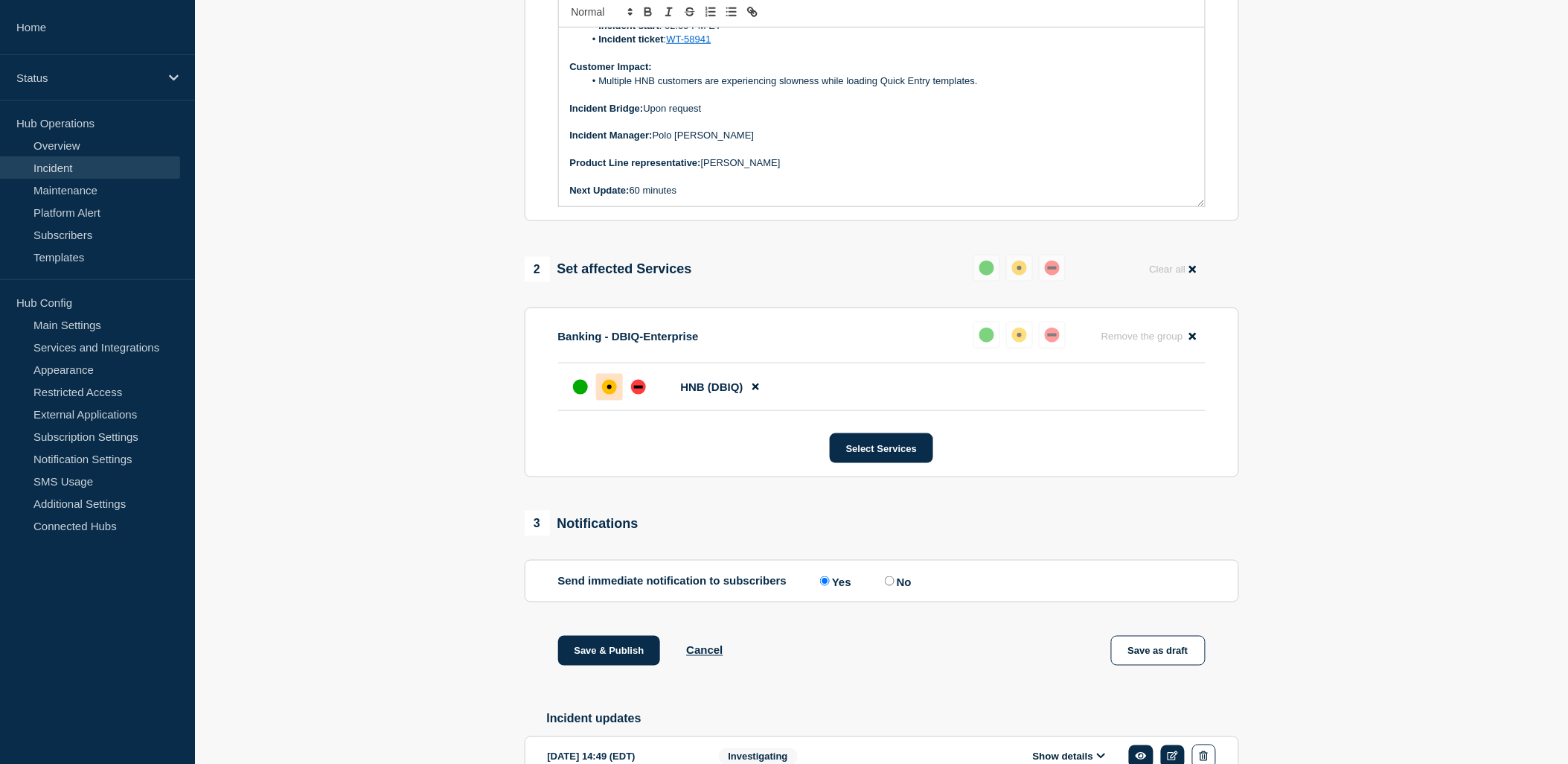
scroll to position [523, 0]
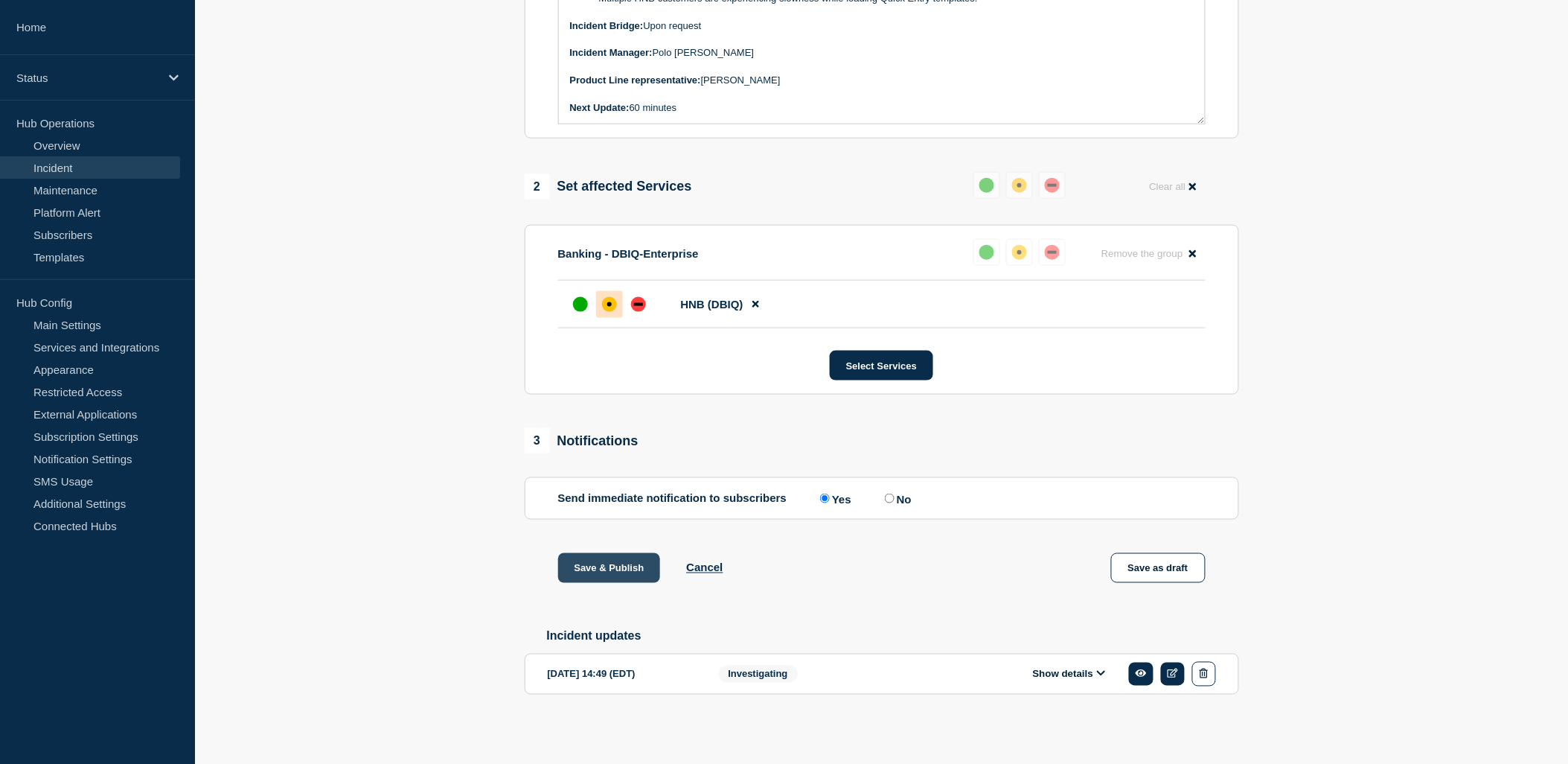
click at [592, 568] on button "Save & Publish" at bounding box center [610, 569] width 103 height 30
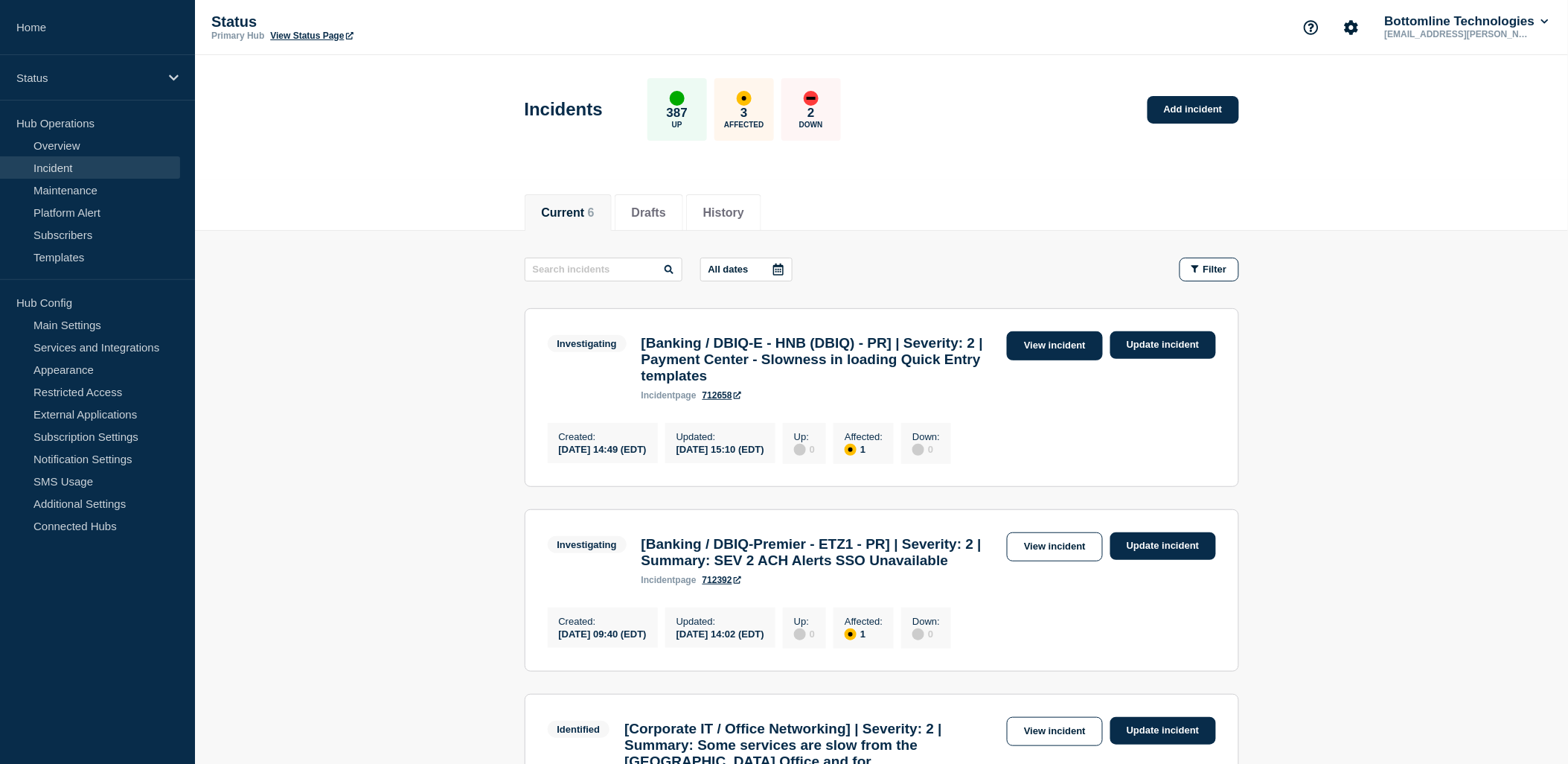
click at [1038, 347] on link "View incident" at bounding box center [1054, 346] width 96 height 29
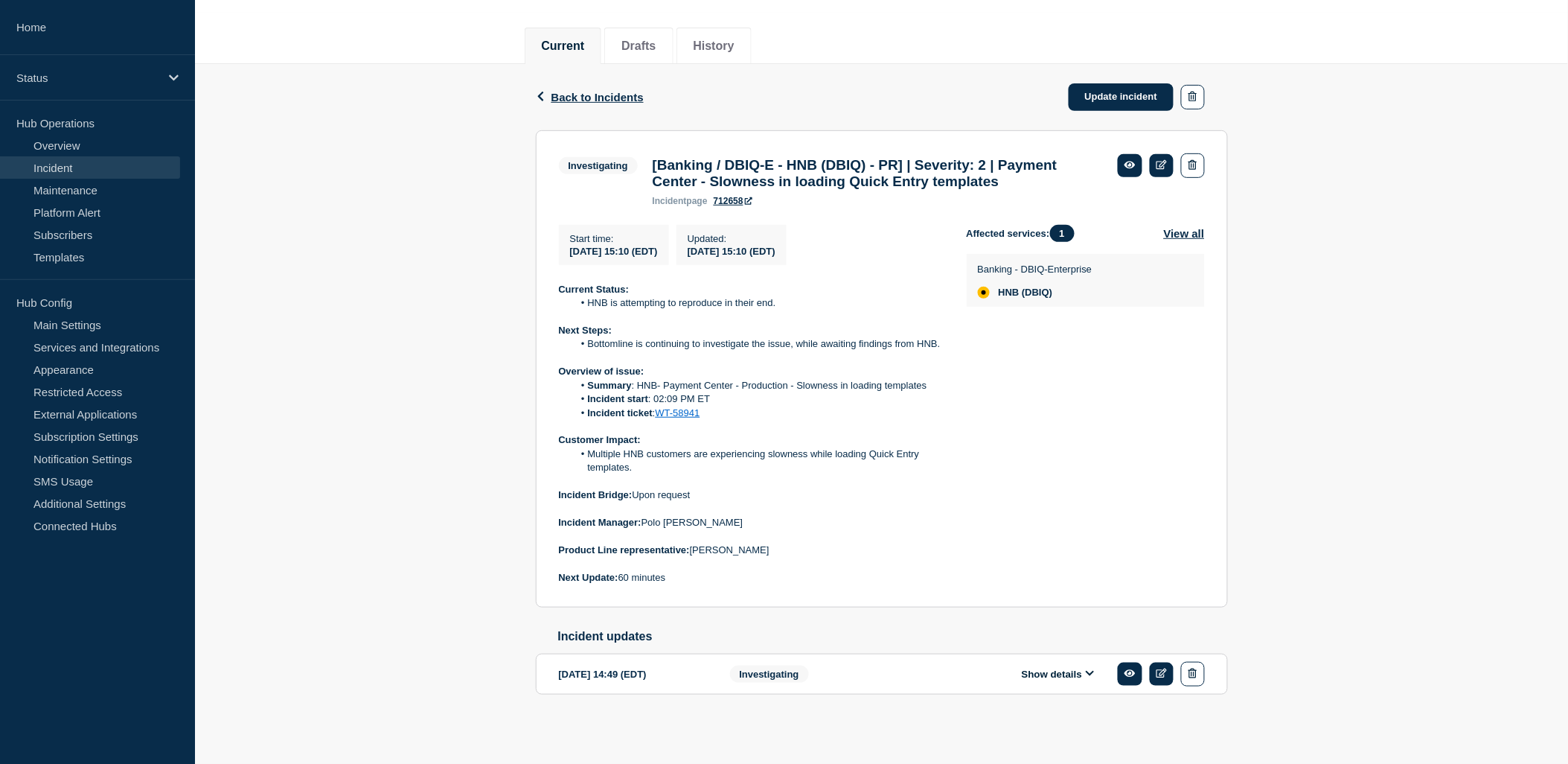
scroll to position [197, 0]
drag, startPoint x: 590, startPoint y: 445, endPoint x: 665, endPoint y: 472, distance: 79.7
click at [665, 472] on li "Multiple HNB customers are experiencing slowness while loading Quick Entry temp…" at bounding box center [757, 461] width 370 height 27
copy li "Multiple HNB customers are experiencing slowness while loading Quick Entry temp…"
click at [1001, 459] on div "Affected services: 1 View all Banking - DBIQ-Enterprise HNB (DBIQ)" at bounding box center [1085, 405] width 238 height 361
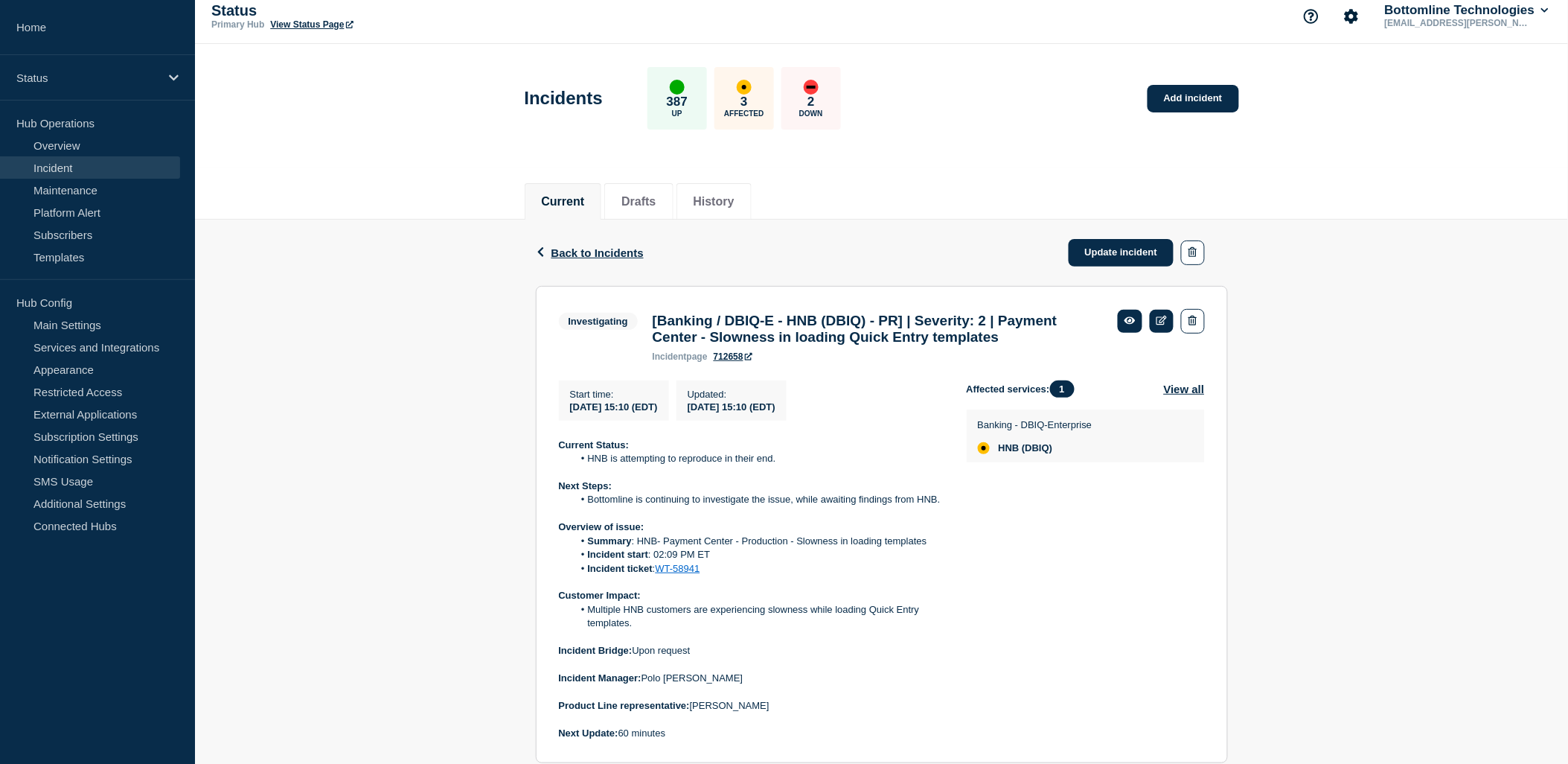
scroll to position [0, 0]
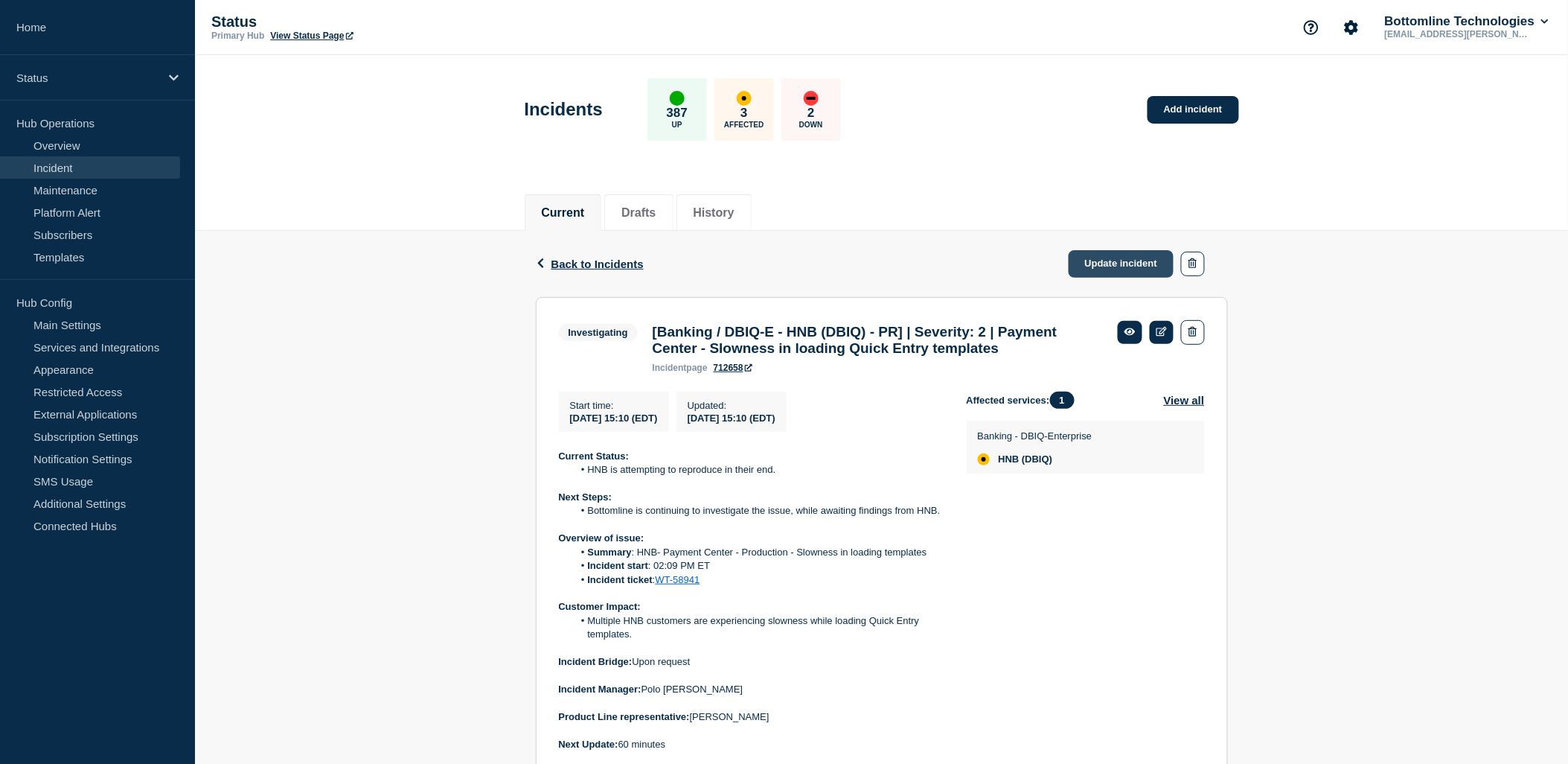
click at [1114, 257] on link "Update incident" at bounding box center [1122, 264] width 106 height 27
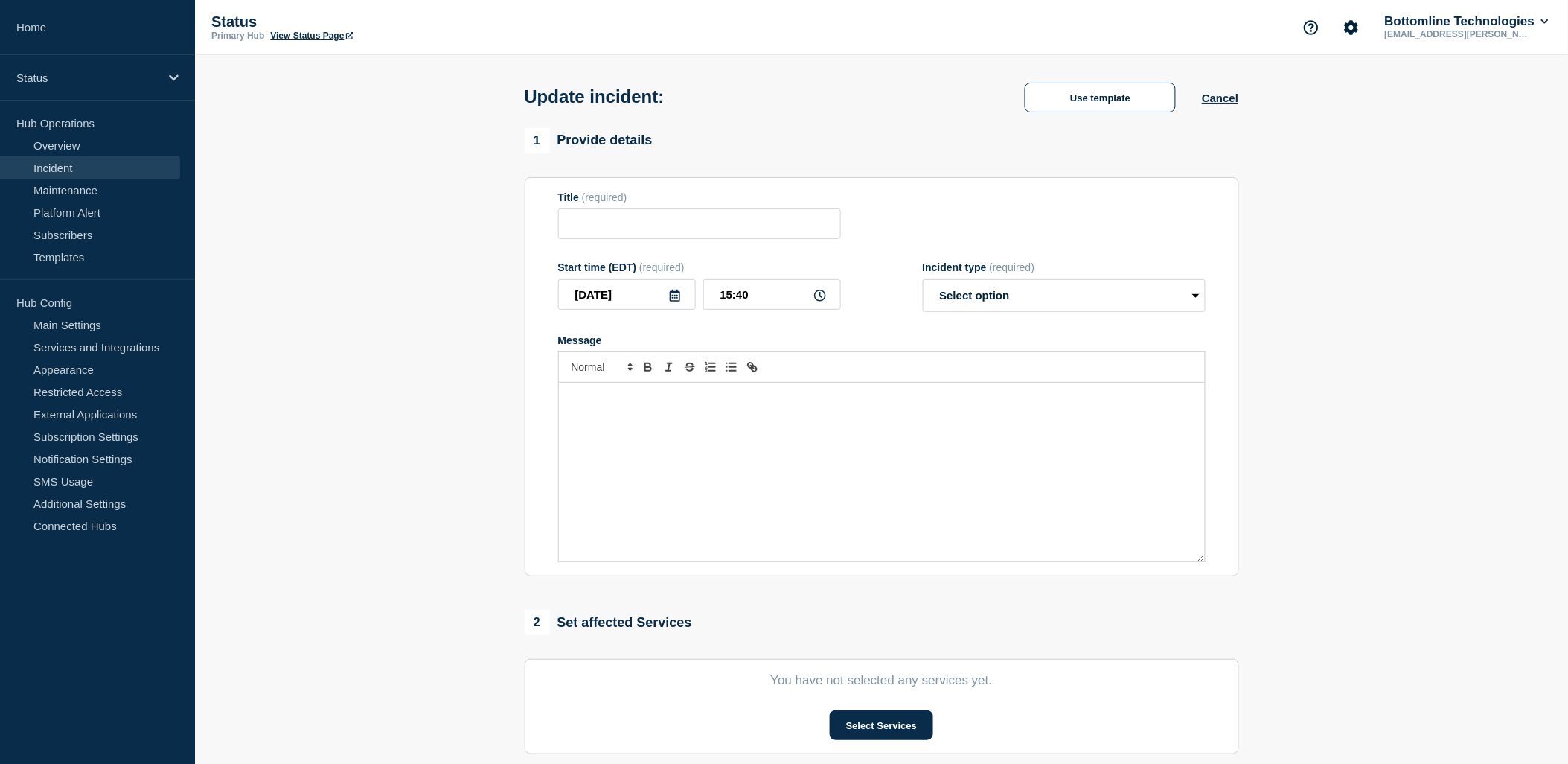
type input "[Banking / DBIQ-E - HNB (DBIQ) - PR] | Severity: 2 | Payment Center - Slowness …"
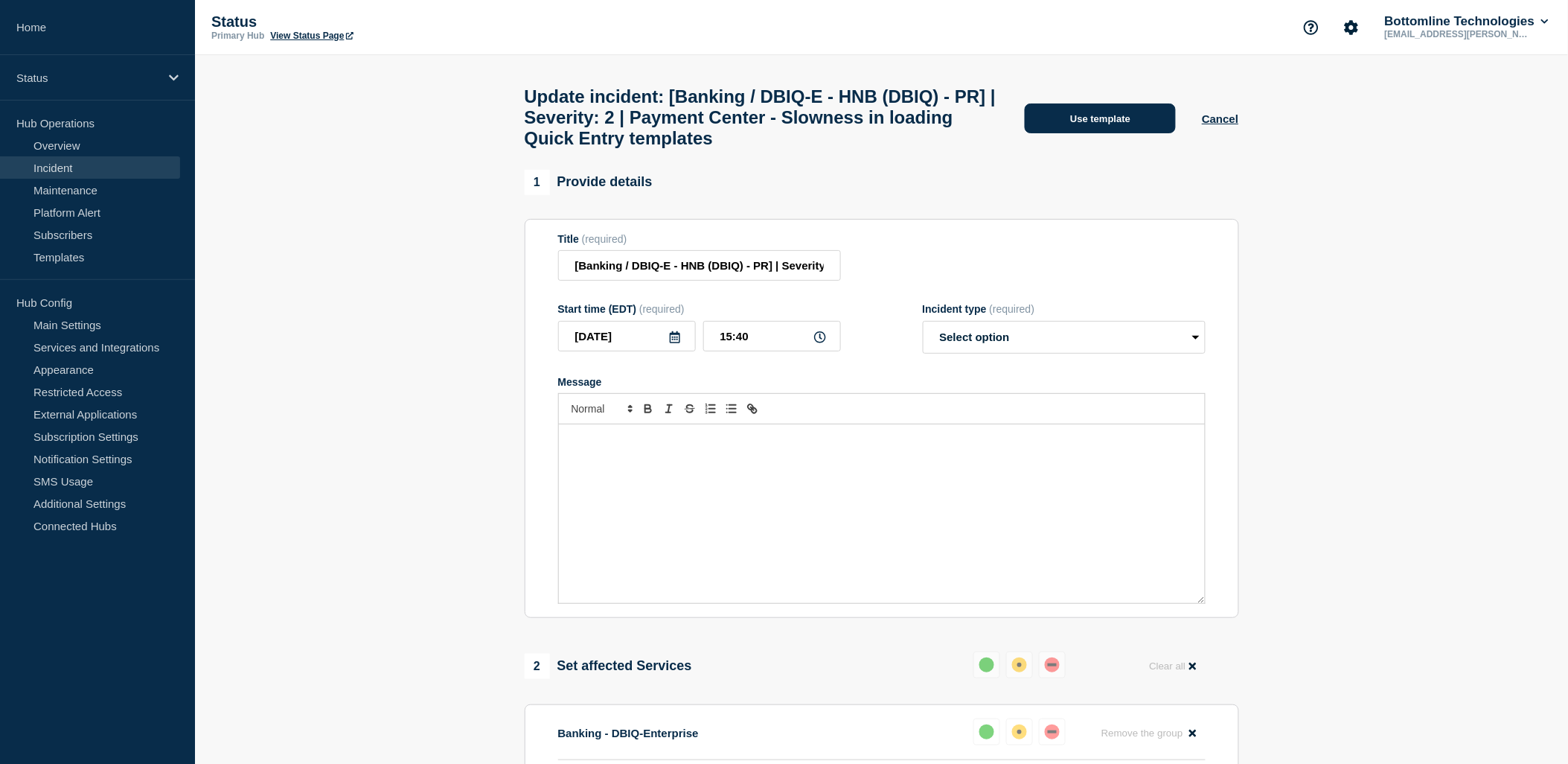
click at [1122, 120] on button "Use template" at bounding box center [1100, 118] width 151 height 30
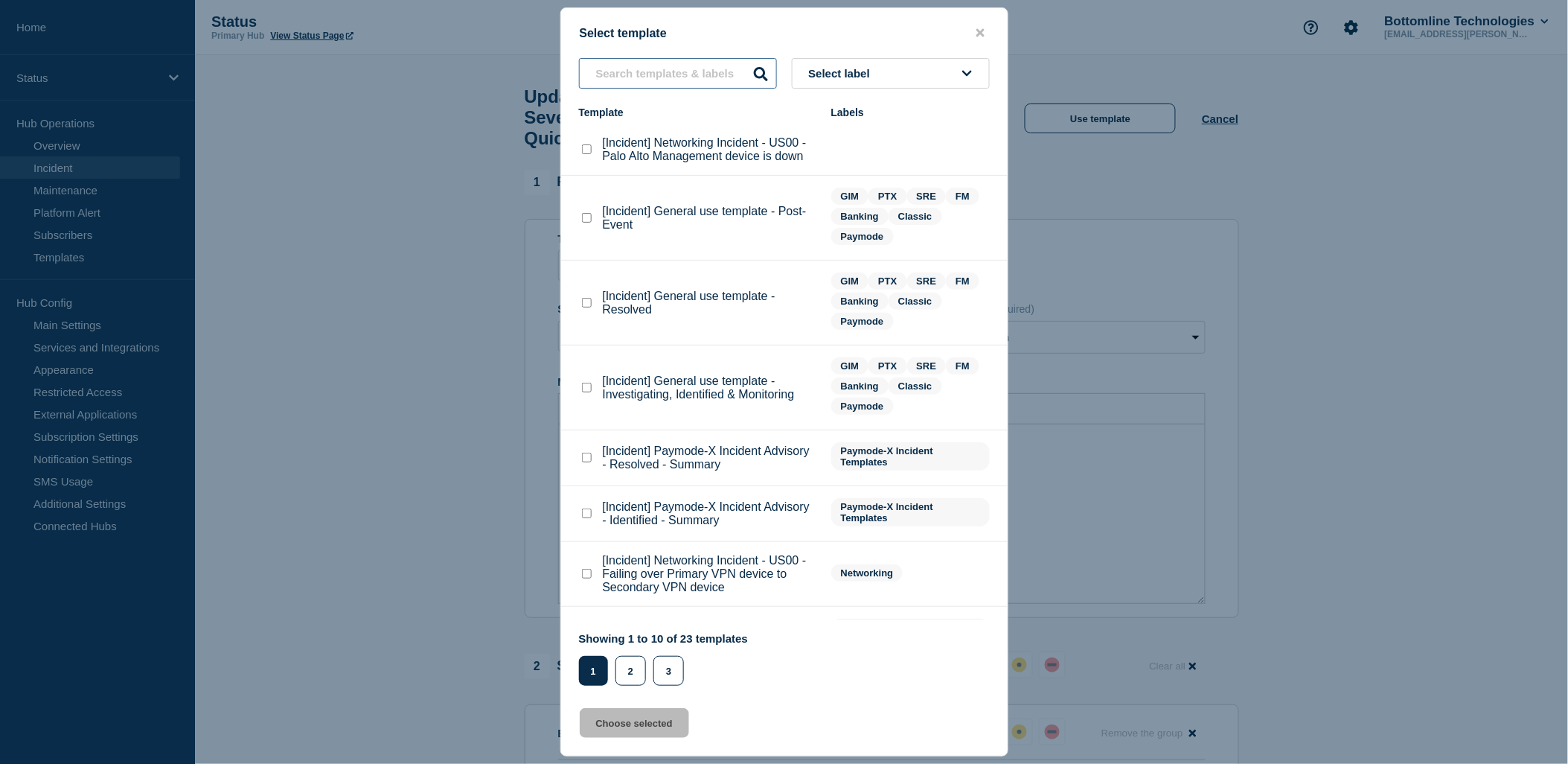
click at [658, 76] on input "text" at bounding box center [678, 73] width 198 height 31
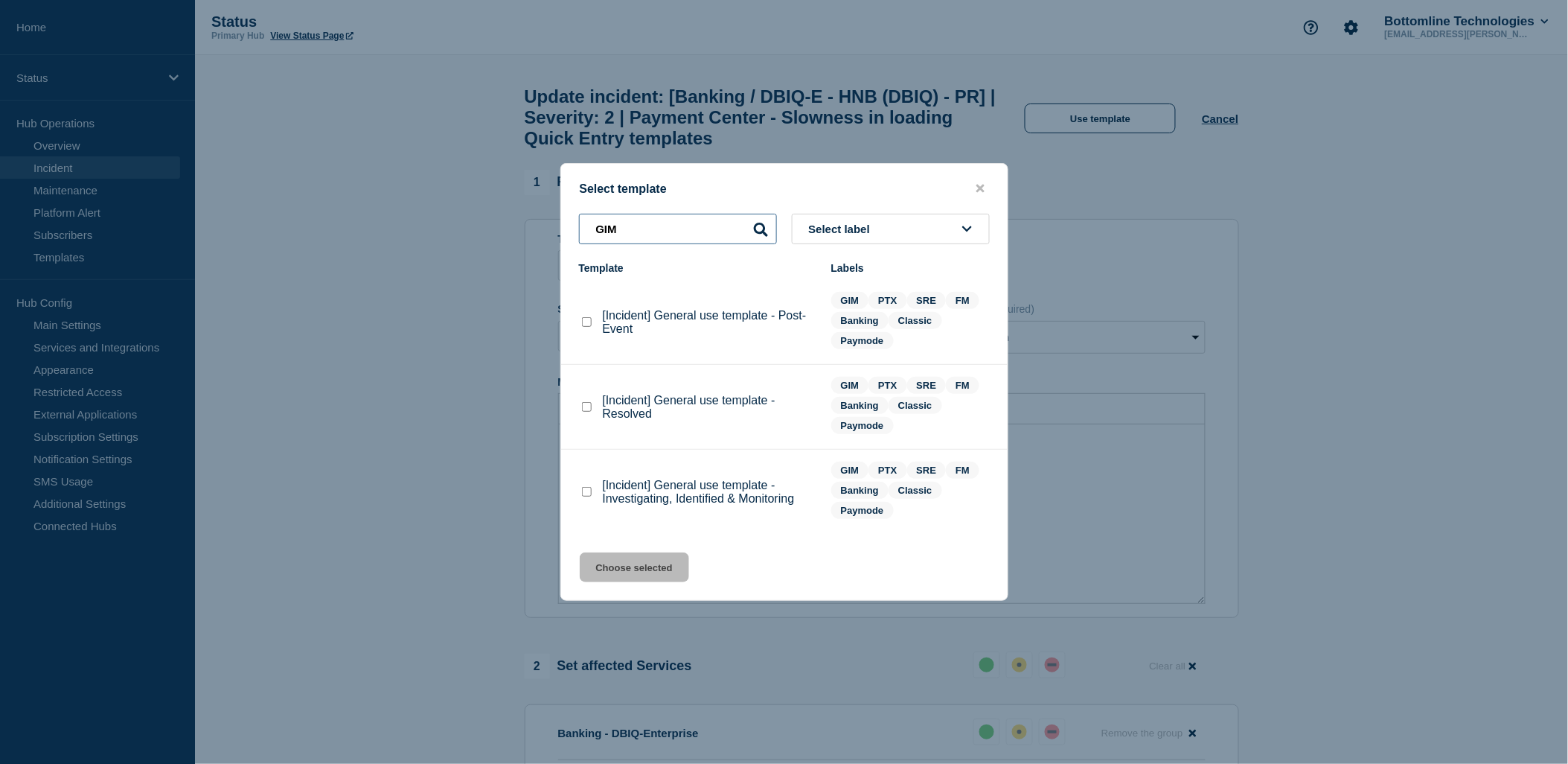
type input "GIM"
click at [586, 493] on checkbox"] "[Incident] General use template - Investigating, Identified & Monitoring checkb…" at bounding box center [587, 492] width 10 height 10
checkbox checkbox"] "true"
click at [625, 577] on button "Choose selected" at bounding box center [635, 568] width 110 height 30
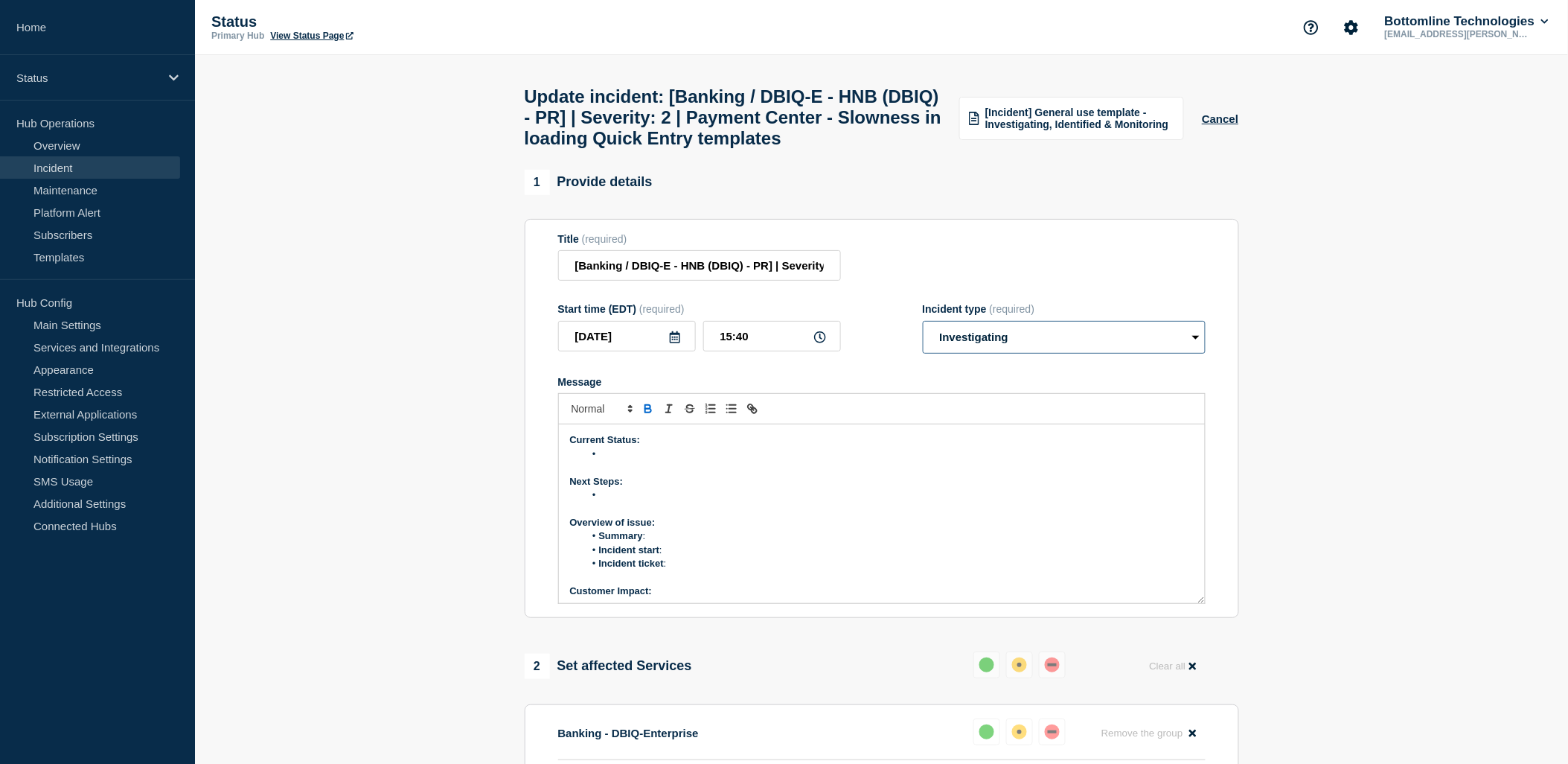
click at [1073, 354] on select "Select option Investigating Identified Monitoring Resolved" at bounding box center [1064, 337] width 283 height 33
select select "identified"
click at [923, 354] on select "Select option Investigating Identified Monitoring Resolved" at bounding box center [1064, 337] width 283 height 33
click at [950, 543] on li "Summary :" at bounding box center [889, 536] width 610 height 13
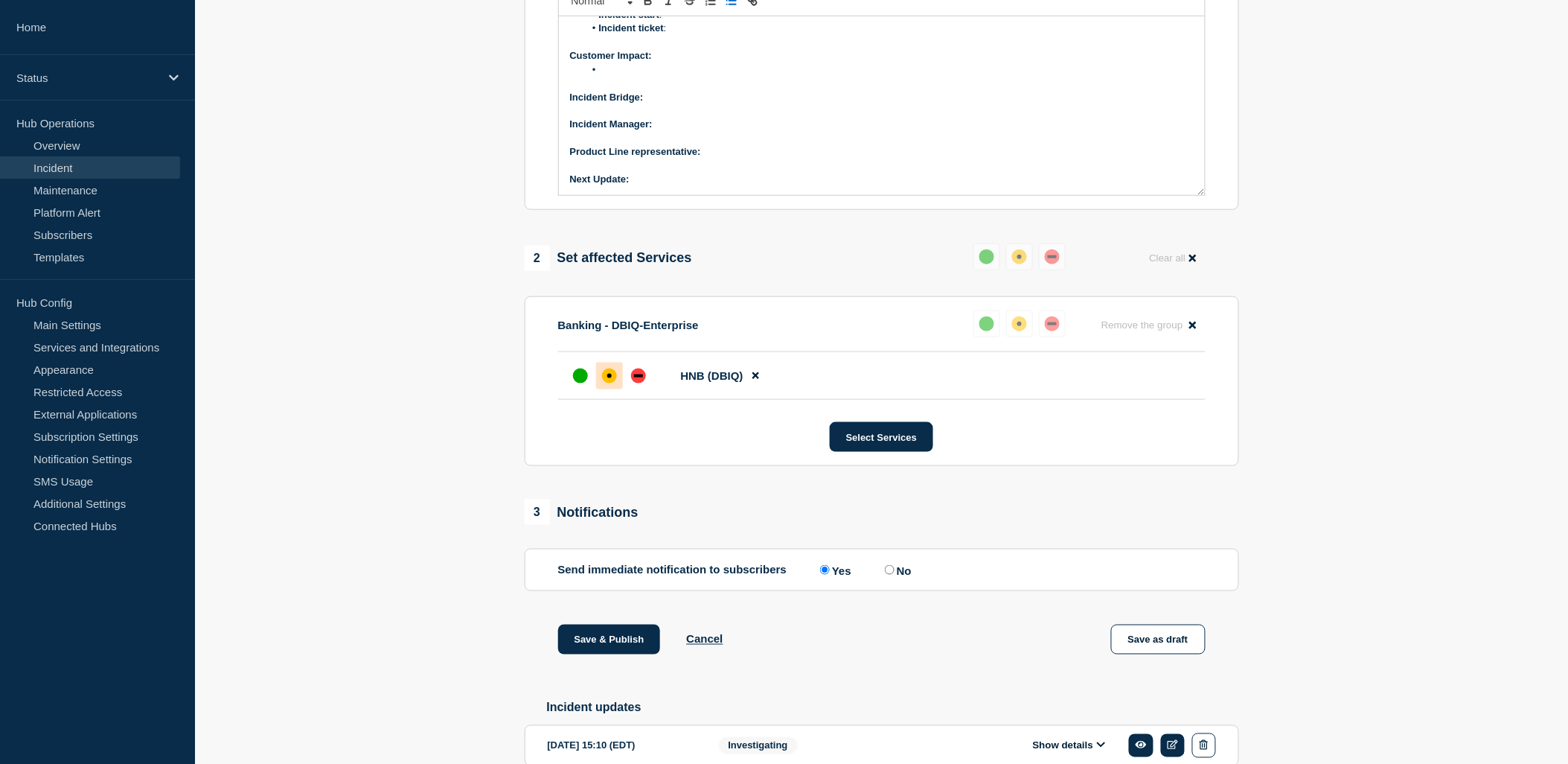
scroll to position [571, 0]
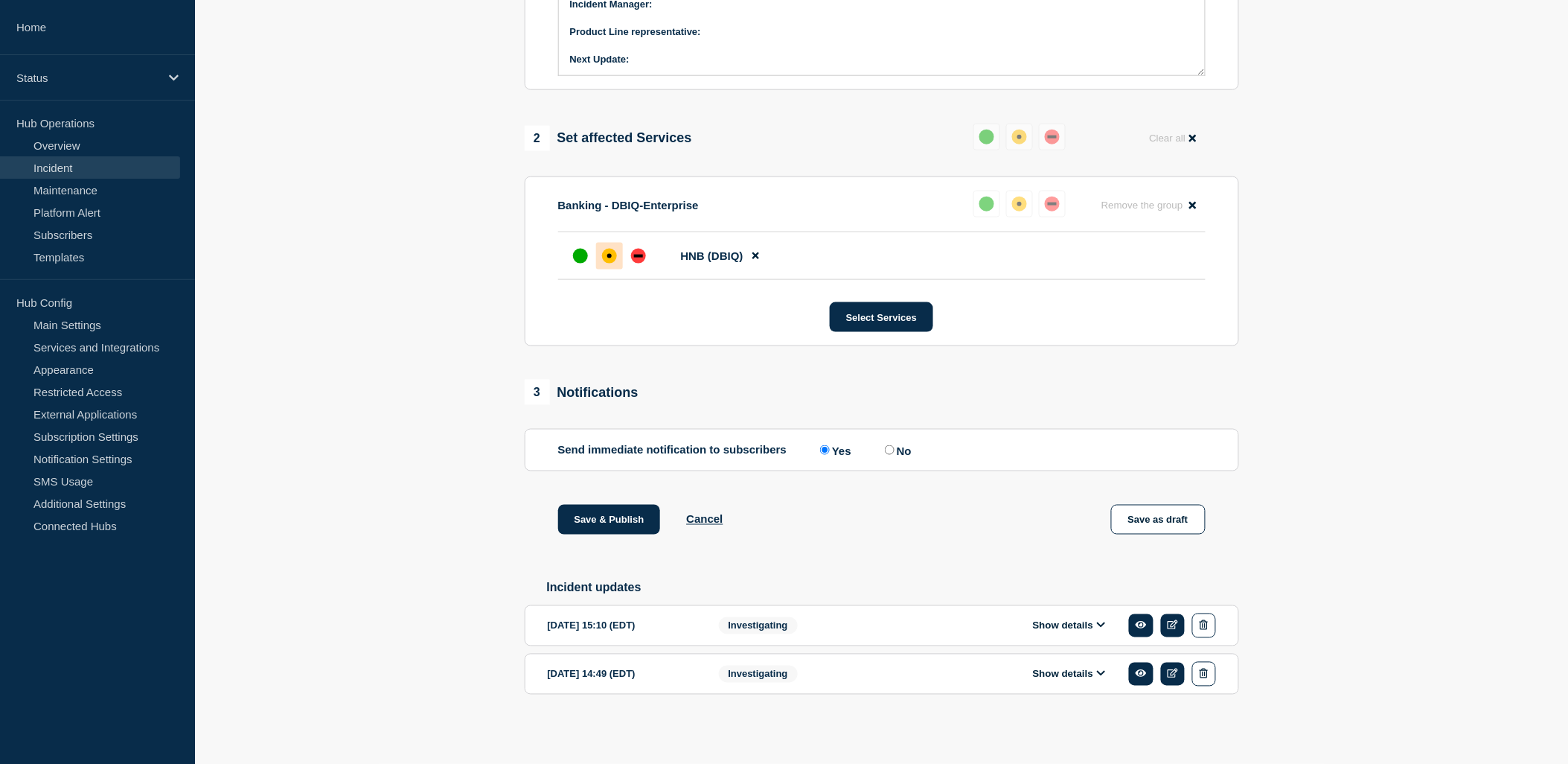
click at [1098, 624] on icon at bounding box center [1101, 625] width 9 height 10
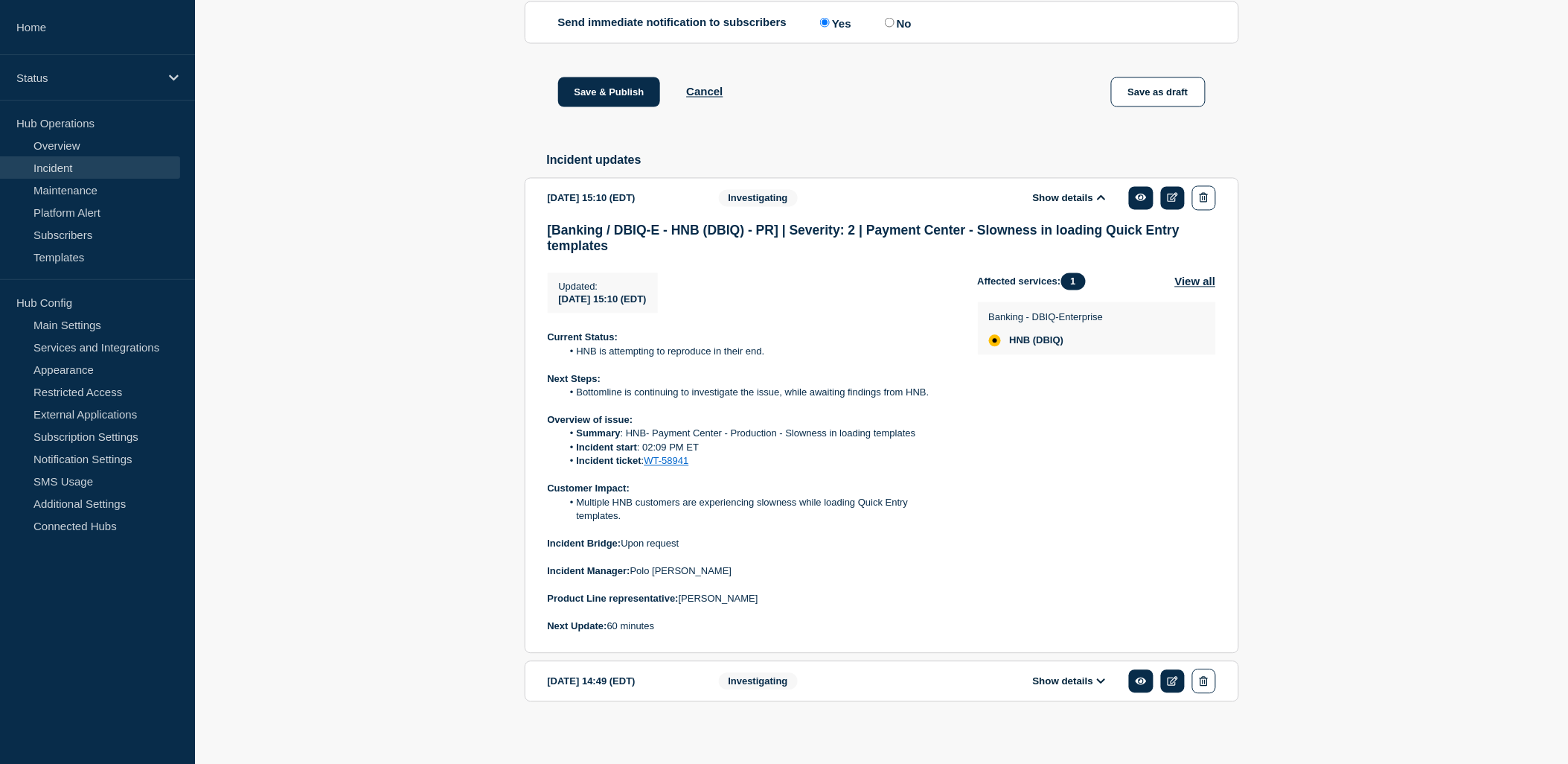
scroll to position [1007, 0]
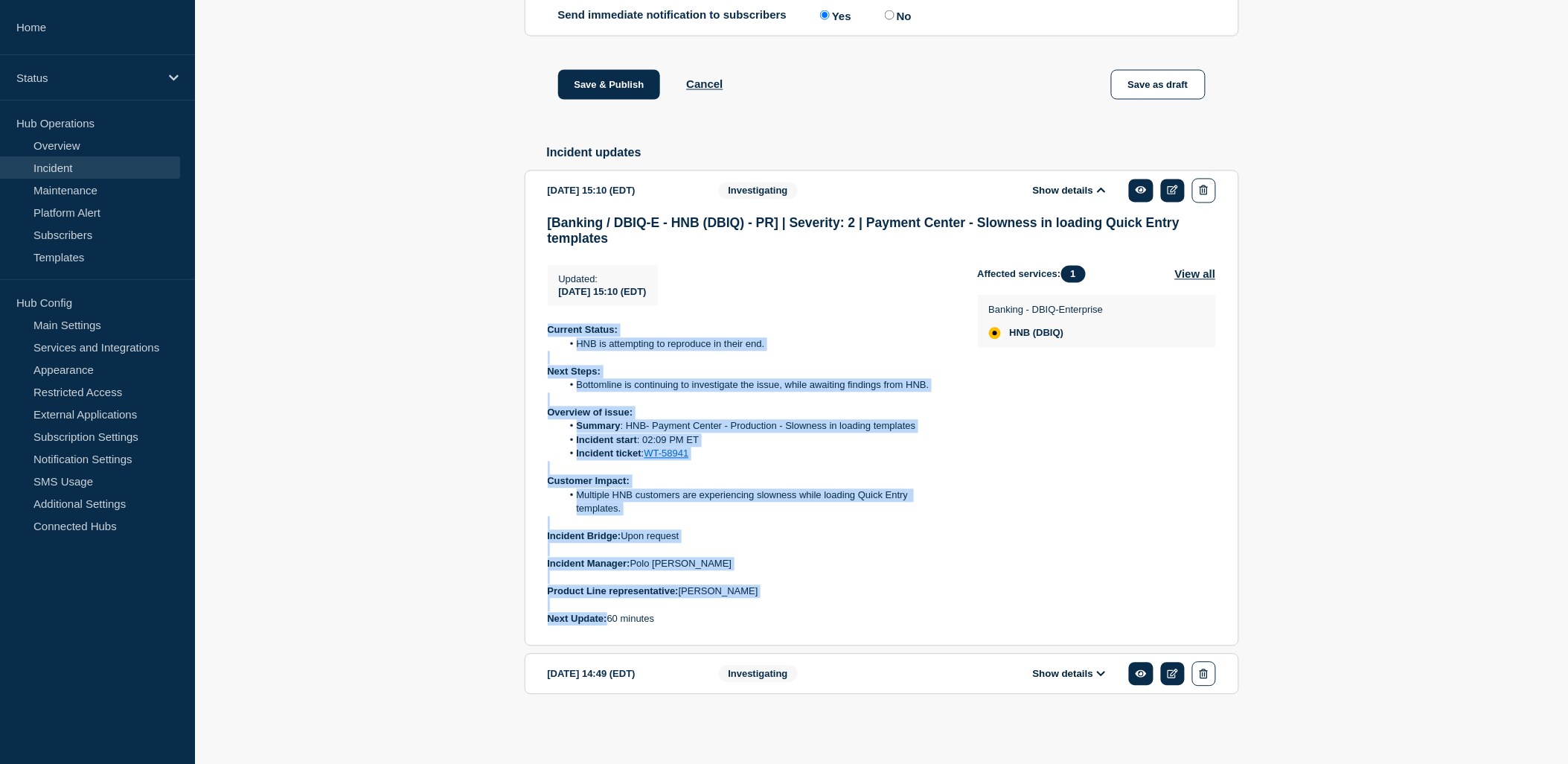
drag, startPoint x: 607, startPoint y: 623, endPoint x: 492, endPoint y: 331, distance: 313.8
copy div "Current Status: HNB is attempting to reproduce in their end. Next Steps: Bottom…"
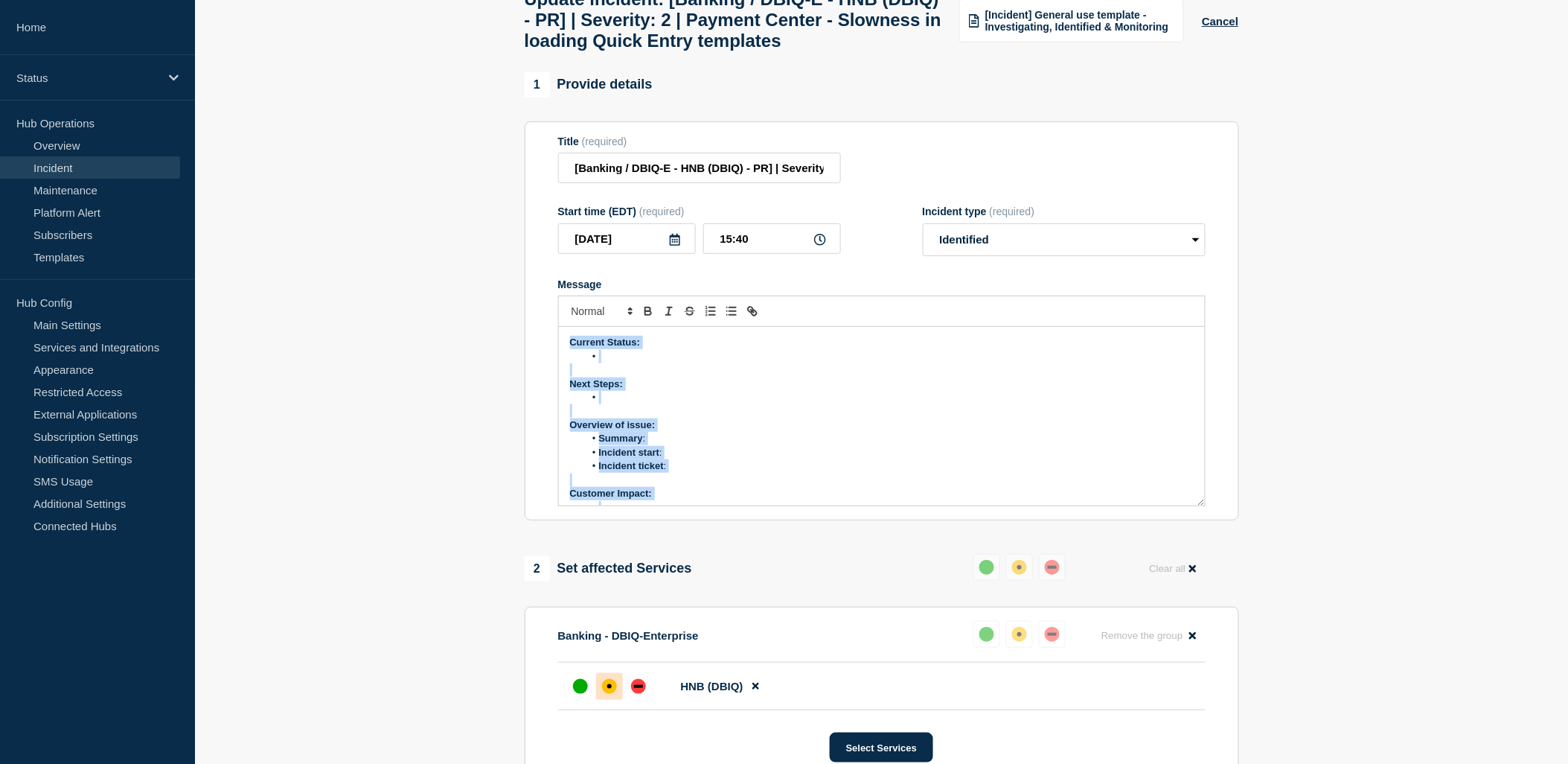
scroll to position [127, 0]
drag, startPoint x: 562, startPoint y: 377, endPoint x: 983, endPoint y: 701, distance: 531.2
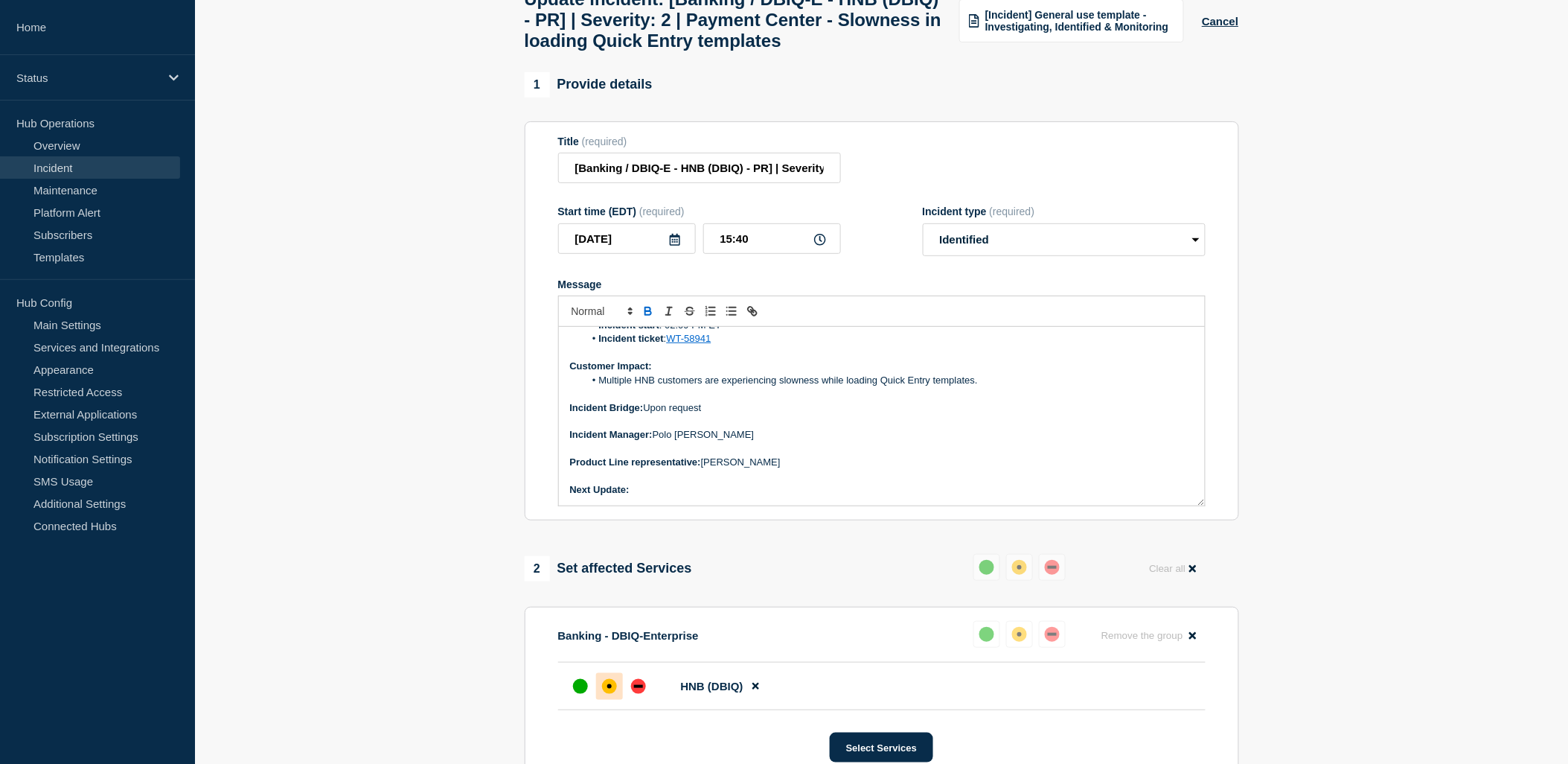
scroll to position [116, 0]
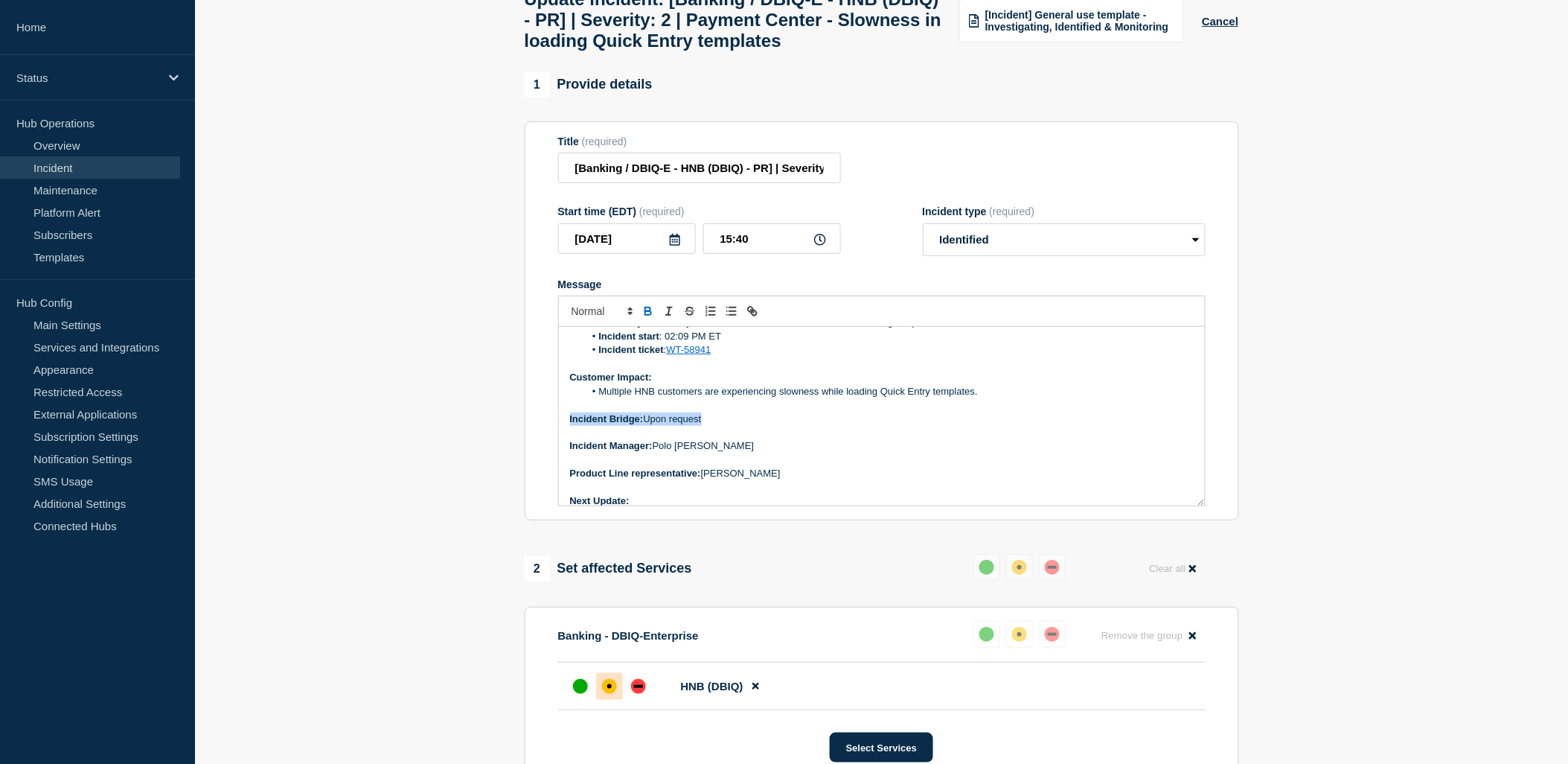
drag, startPoint x: 722, startPoint y: 455, endPoint x: 524, endPoint y: 459, distance: 198.0
click at [525, 459] on section "Title (required) [Banking / DBIQ-E - HNB (DBIQ) - PR] | Severity: 2 | Payment C…" at bounding box center [882, 321] width 714 height 400
click at [659, 497] on p "Next Update:" at bounding box center [882, 490] width 624 height 13
drag, startPoint x: 634, startPoint y: 525, endPoint x: 701, endPoint y: 523, distance: 67.0
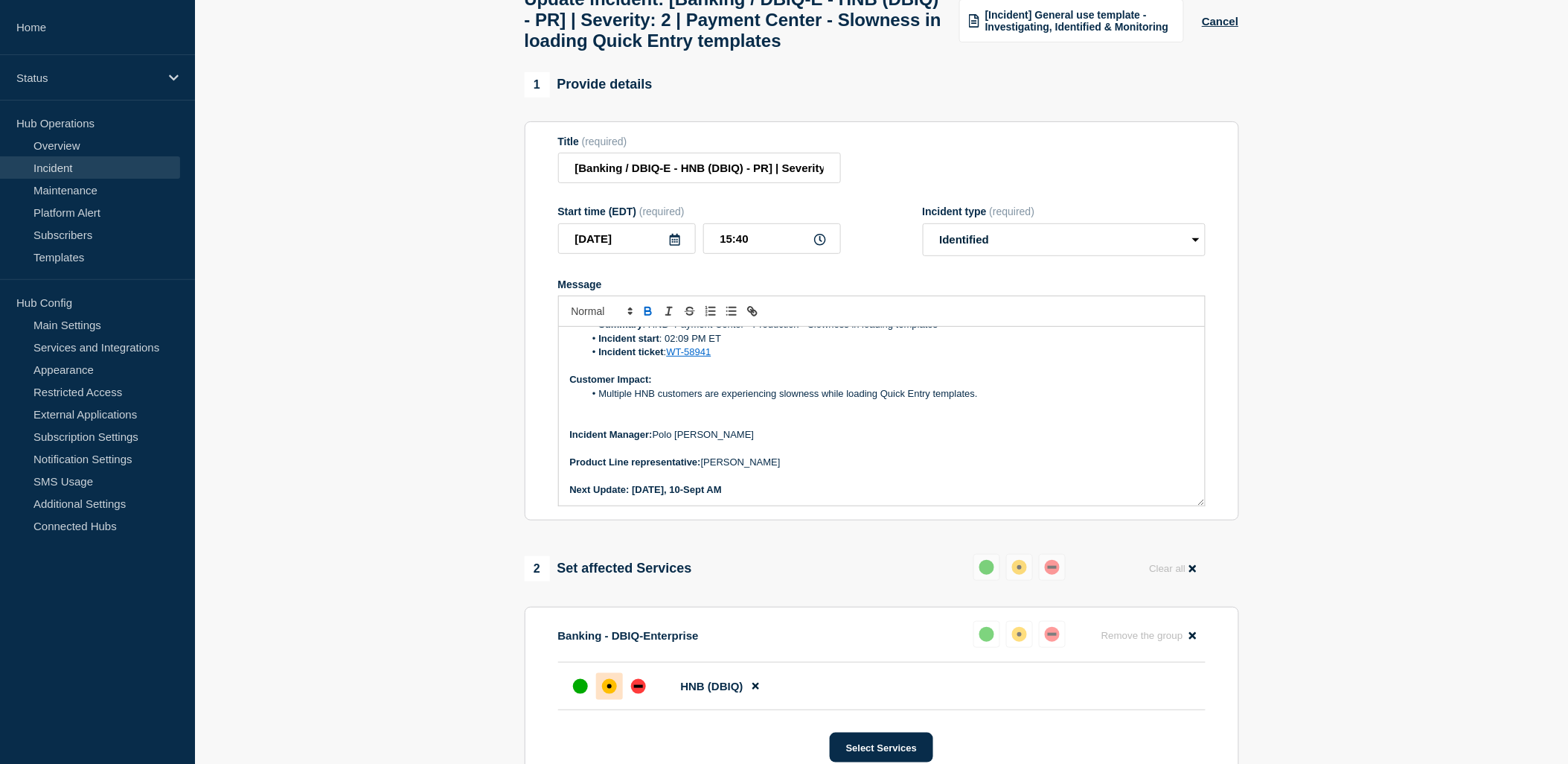
click at [748, 497] on p "Next Update: Wednesday, 10-Sept AM" at bounding box center [882, 490] width 624 height 13
click at [646, 311] on icon "Toggle bold text" at bounding box center [648, 309] width 5 height 4
click at [889, 401] on li "Multiple HNB customers are experiencing slowness while loading Quick Entry temp…" at bounding box center [889, 393] width 610 height 13
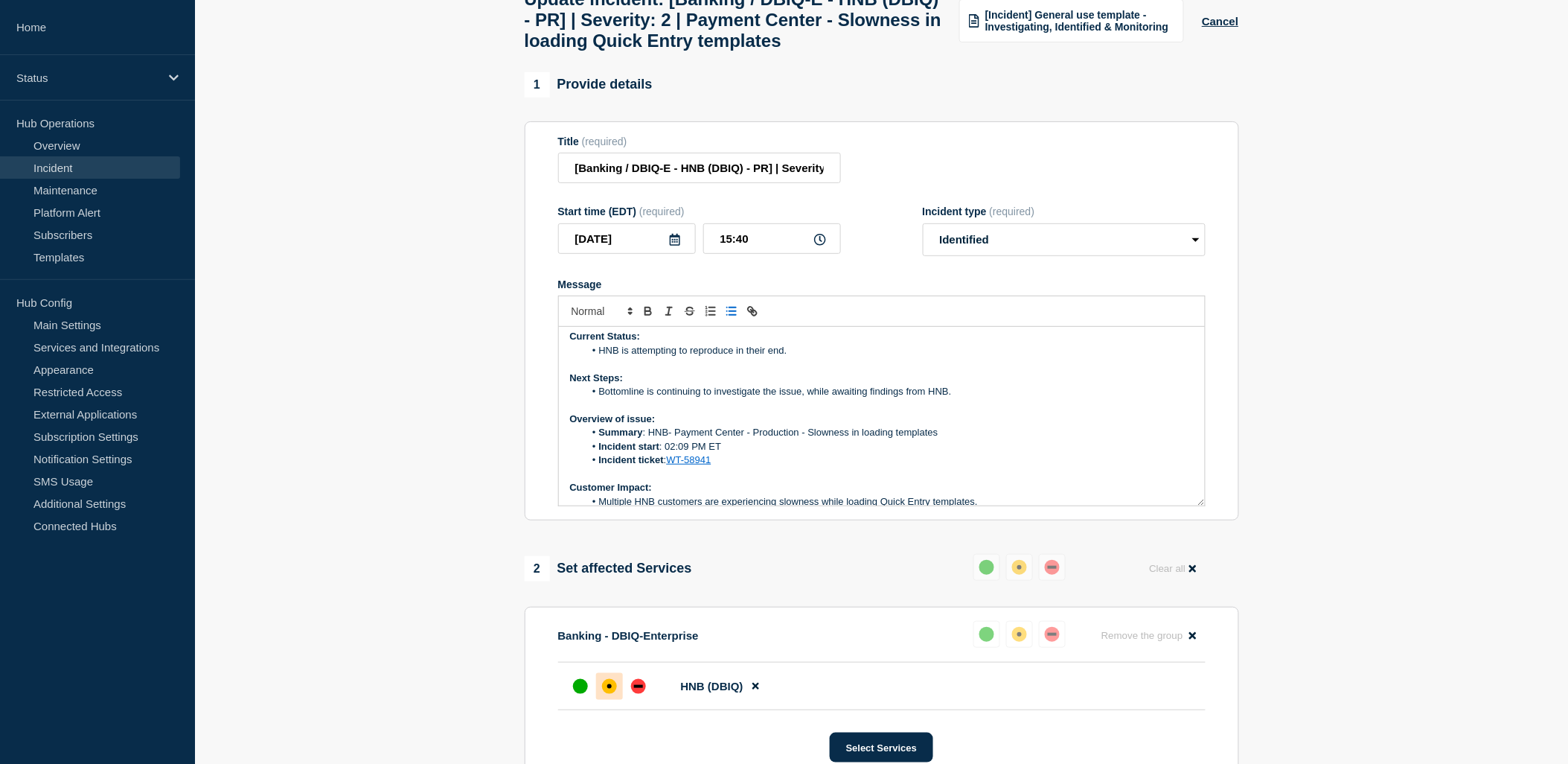
scroll to position [0, 0]
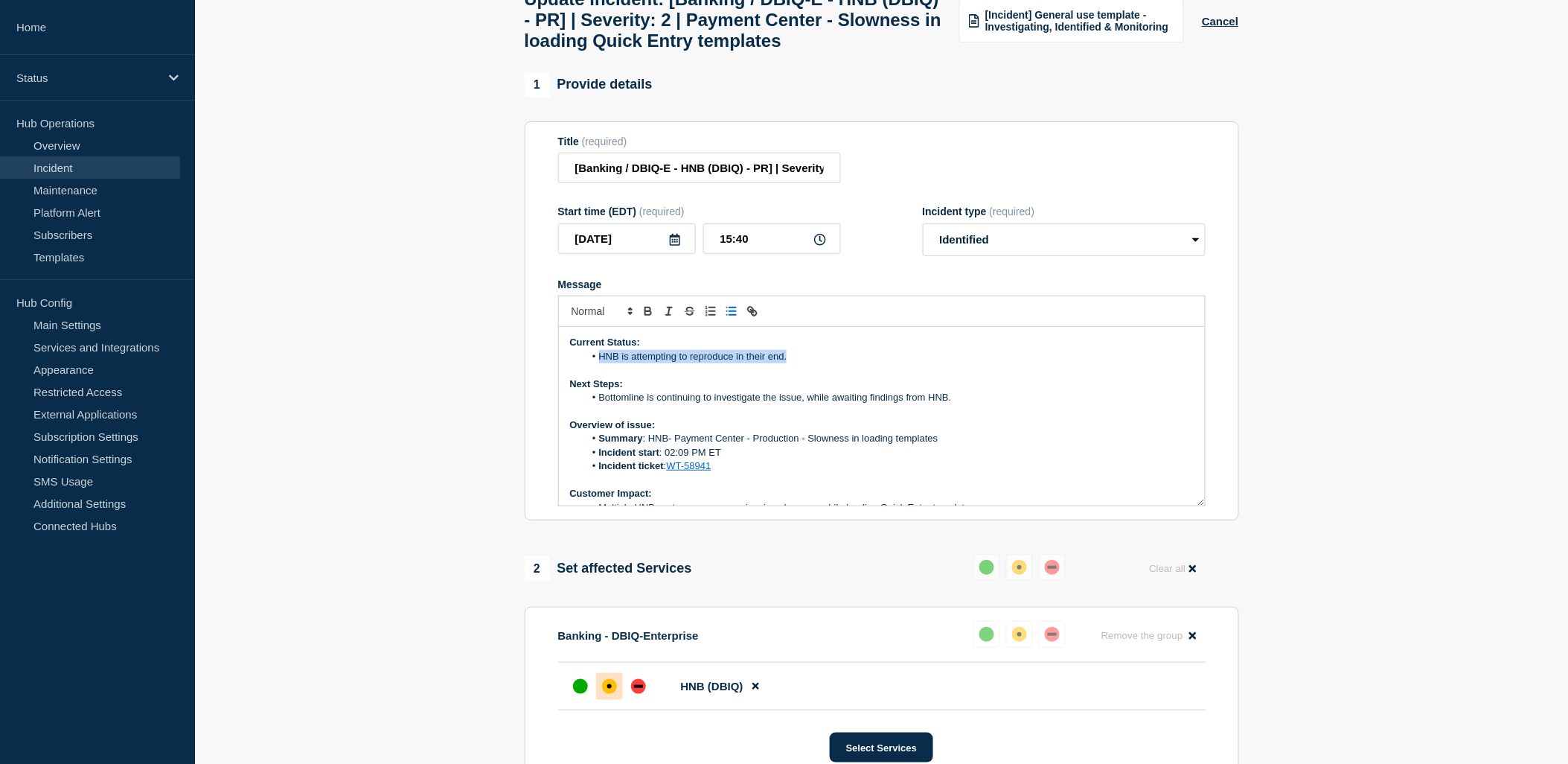
drag, startPoint x: 599, startPoint y: 395, endPoint x: 800, endPoint y: 400, distance: 201.1
click at [800, 363] on li "HNB is attempting to reproduce in their end." at bounding box center [889, 356] width 610 height 13
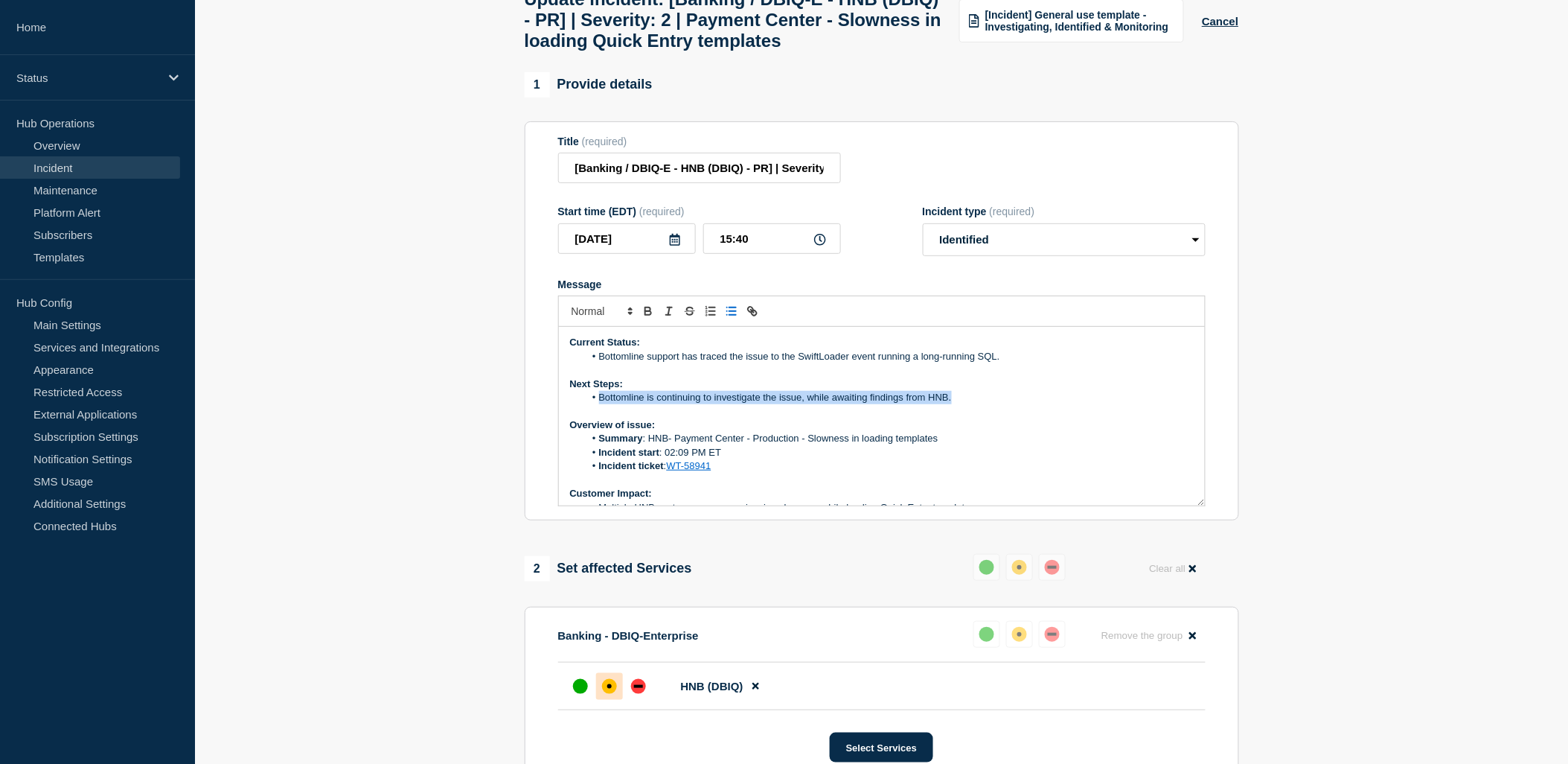
drag, startPoint x: 956, startPoint y: 432, endPoint x: 596, endPoint y: 431, distance: 360.0
click at [596, 404] on li "Bottomline is continuing to investigate the issue, while awaiting findings from…" at bounding box center [889, 397] width 610 height 13
click at [1022, 349] on p "Current Status:" at bounding box center [882, 342] width 624 height 13
click at [1020, 363] on li "Bottomline support has traced the issue to the SwiftLoader event running a long…" at bounding box center [889, 356] width 610 height 13
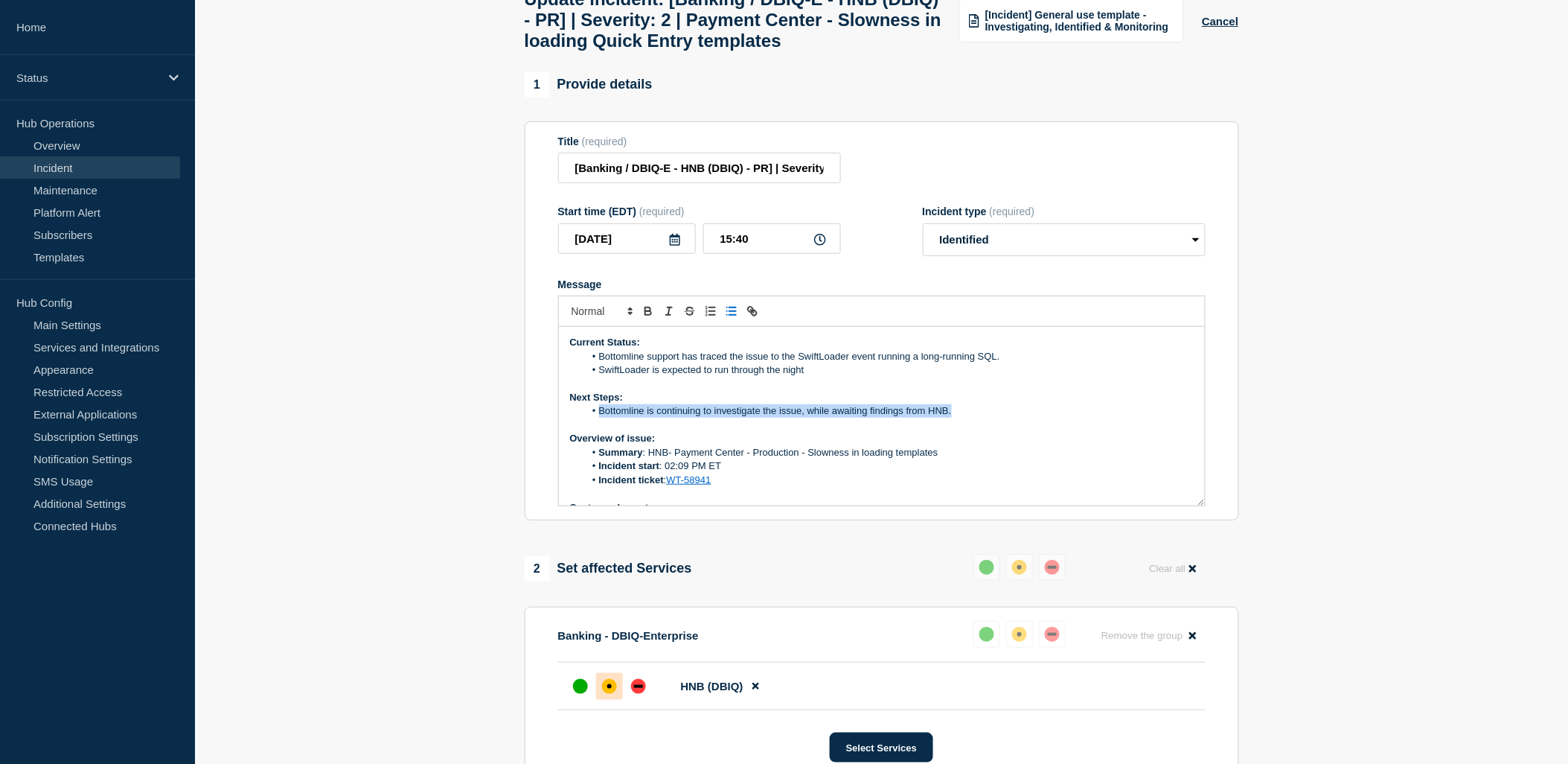
drag, startPoint x: 968, startPoint y: 448, endPoint x: 652, endPoint y: 424, distance: 316.9
click at [604, 417] on li "Bottomline is continuing to investigate the issue, while awaiting findings from…" at bounding box center [889, 410] width 610 height 13
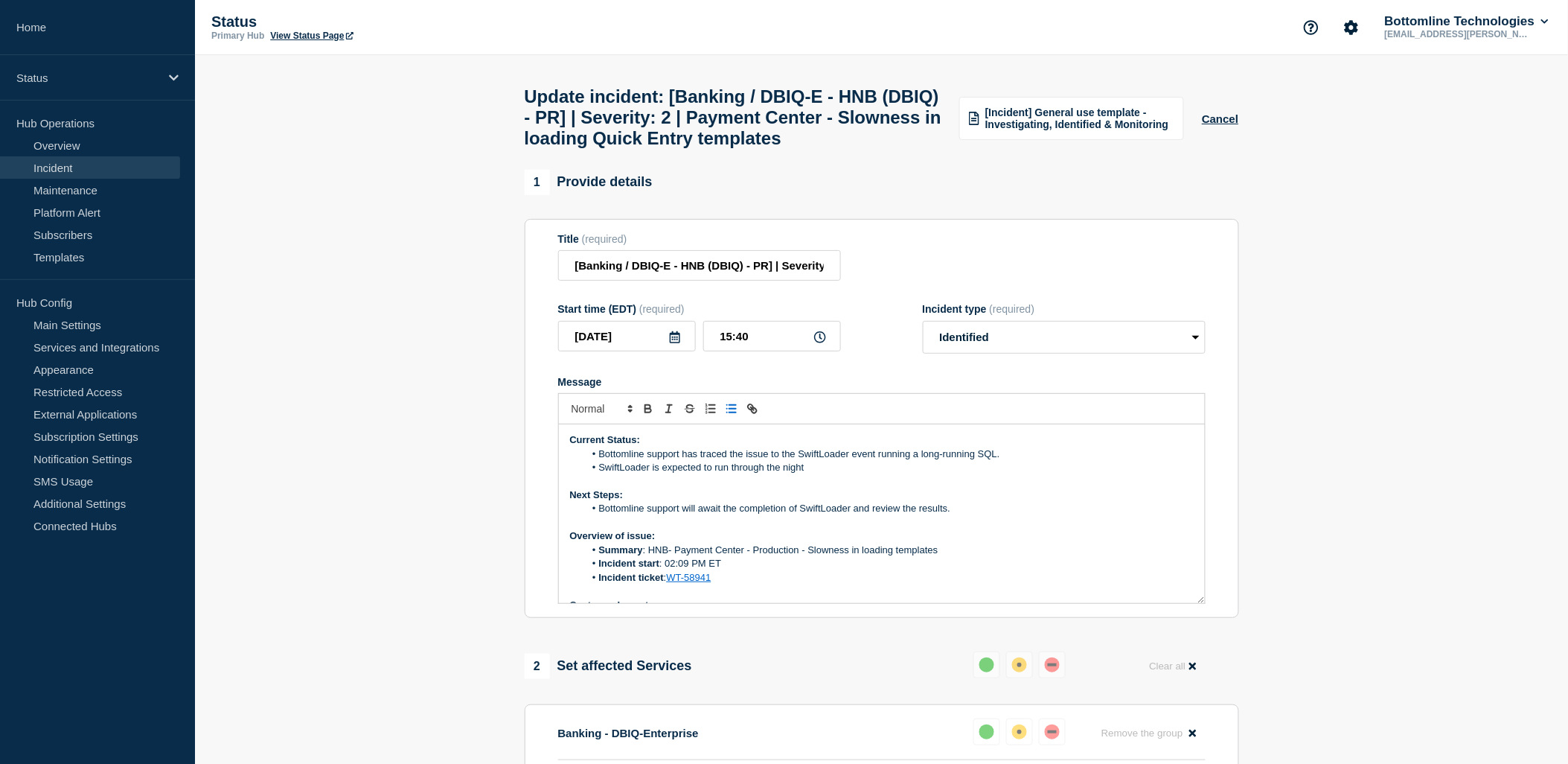
drag, startPoint x: 884, startPoint y: 547, endPoint x: 653, endPoint y: 549, distance: 231.0
click at [648, 516] on li "Bottomline support will await the completion of SwiftLoader and review the resu…" at bounding box center [889, 508] width 610 height 13
copy li "support will await the completion of SwiftLoader and review the results."
click at [924, 488] on p "Message" at bounding box center [882, 481] width 624 height 13
drag, startPoint x: 681, startPoint y: 545, endPoint x: 975, endPoint y: 545, distance: 294.0
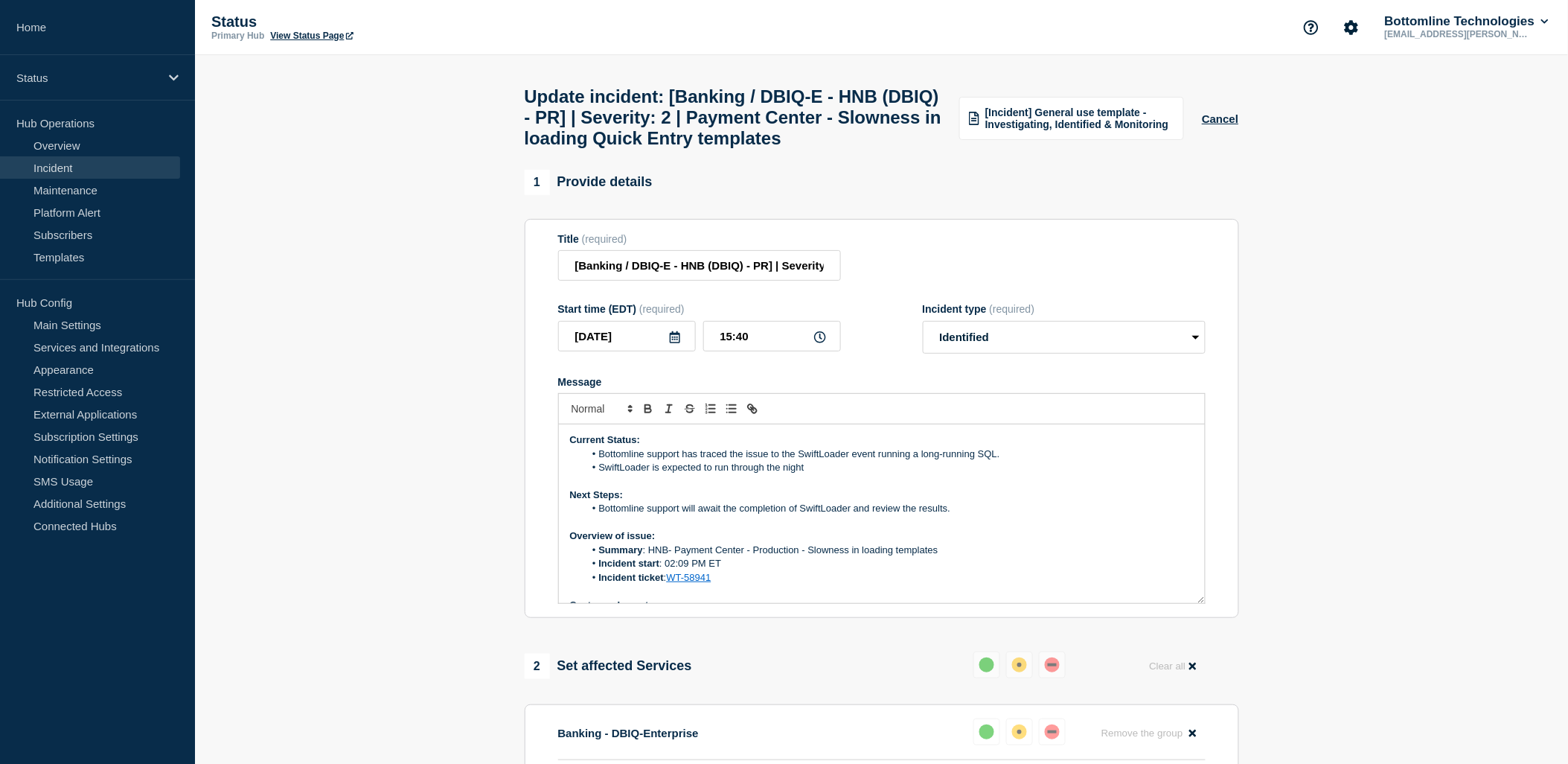
click at [975, 516] on li "Bottomline support will await the completion of SwiftLoader and review the resu…" at bounding box center [889, 508] width 610 height 13
click at [804, 474] on li "SwiftLoader is expected to run through the night" at bounding box center [889, 467] width 610 height 13
drag, startPoint x: 806, startPoint y: 512, endPoint x: 598, endPoint y: 514, distance: 208.0
click at [598, 474] on li "SwiftLoader is expected to run through the night." at bounding box center [889, 467] width 610 height 13
click at [911, 461] on li "Bottomline support has traced the issue to the SwiftLoader event running a long…" at bounding box center [889, 454] width 610 height 13
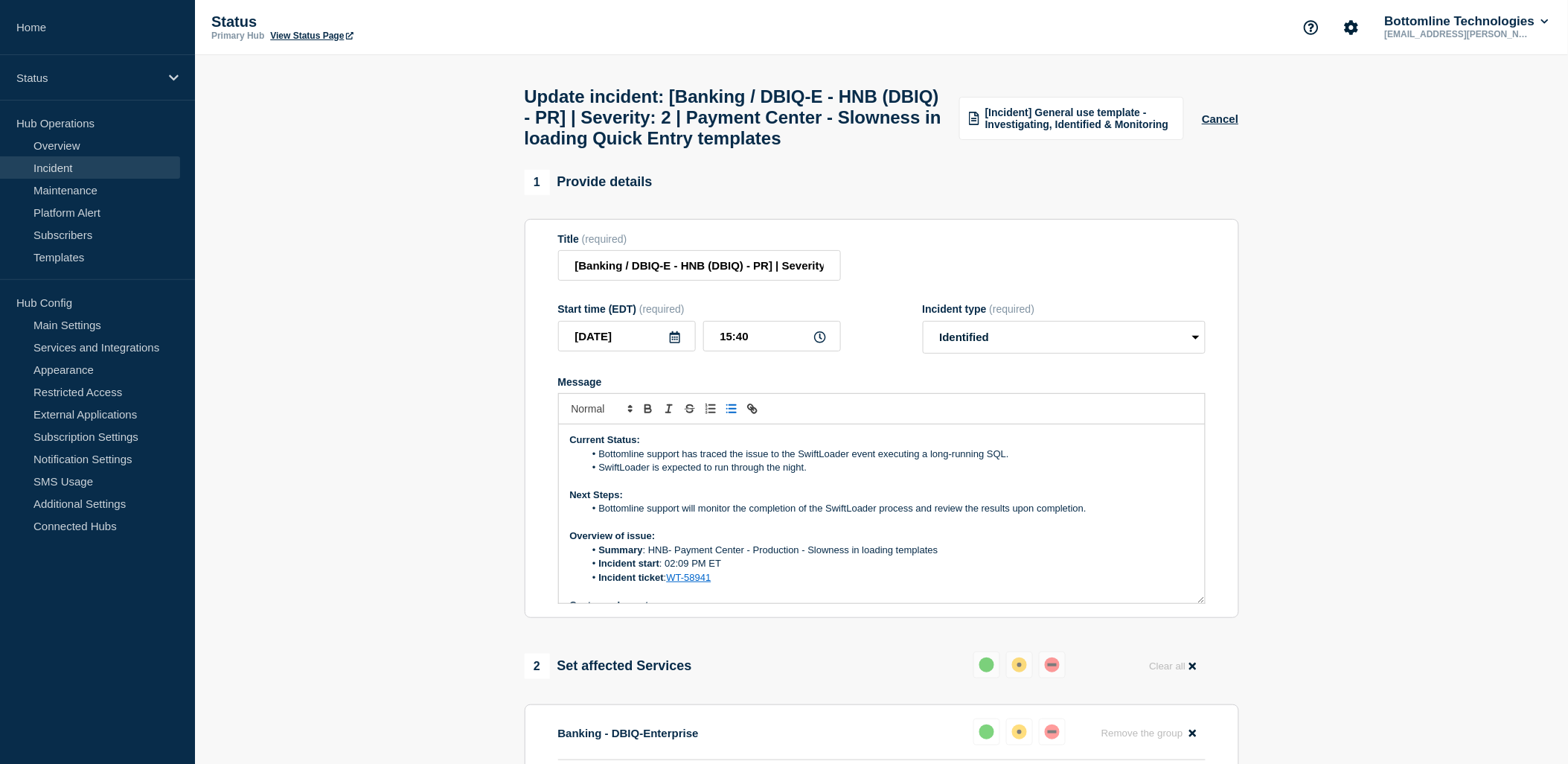
drag, startPoint x: 823, startPoint y: 512, endPoint x: 559, endPoint y: 500, distance: 264.3
click at [559, 500] on div "Current Status: Bottomline support has traced the issue to the SwiftLoader even…" at bounding box center [881, 514] width 646 height 179
copy li "SwiftLoader is expected to run through the night."
click at [681, 516] on li "Bottomline support will monitor the completion of the SwiftLoader process and r…" at bounding box center [889, 508] width 610 height 13
drag, startPoint x: 783, startPoint y: 508, endPoint x: 601, endPoint y: 512, distance: 182.0
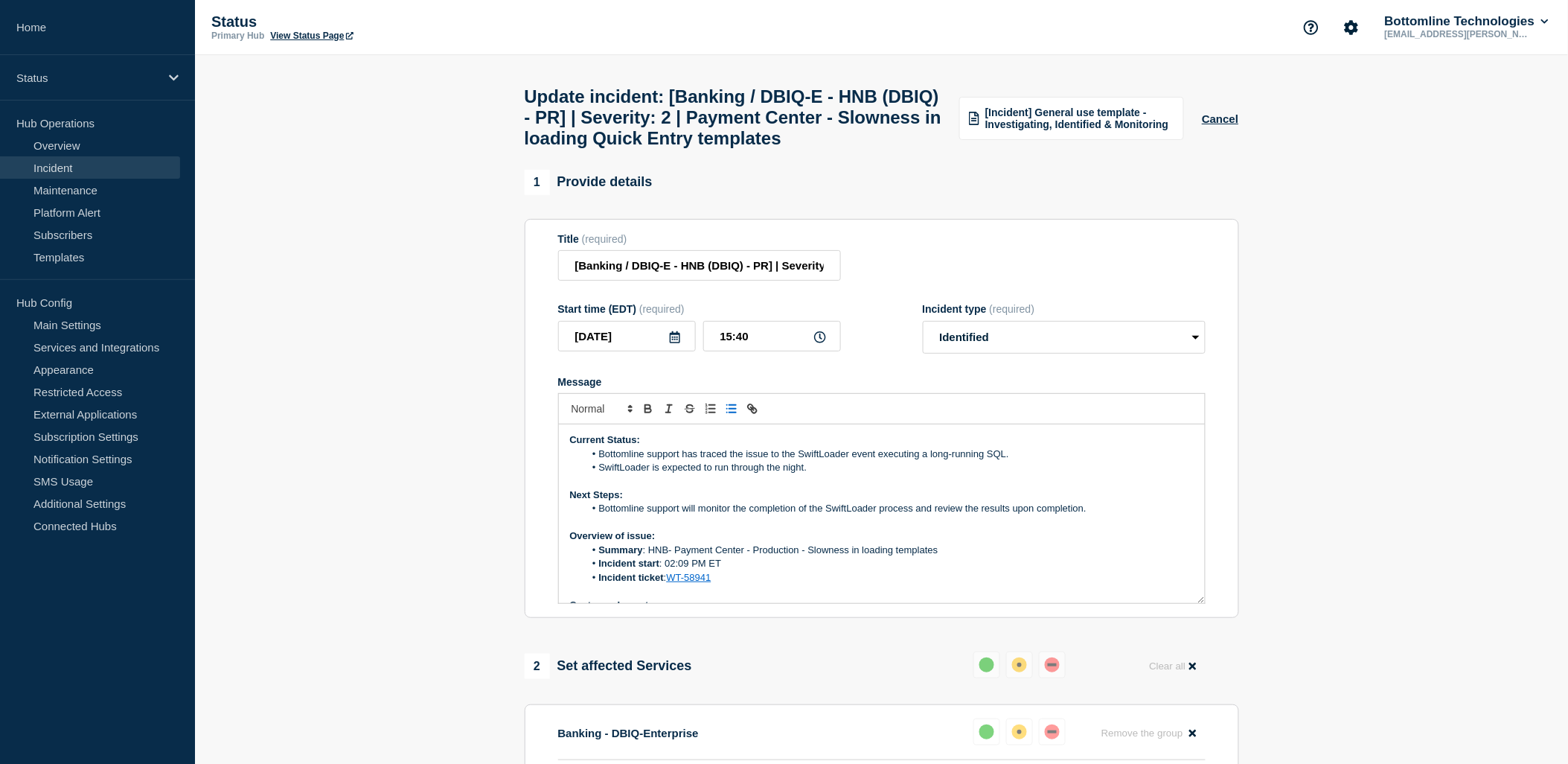
click at [601, 474] on li "SwiftLoader is expected to run through the night." at bounding box center [889, 467] width 610 height 13
click at [935, 488] on p "Message" at bounding box center [882, 481] width 624 height 13
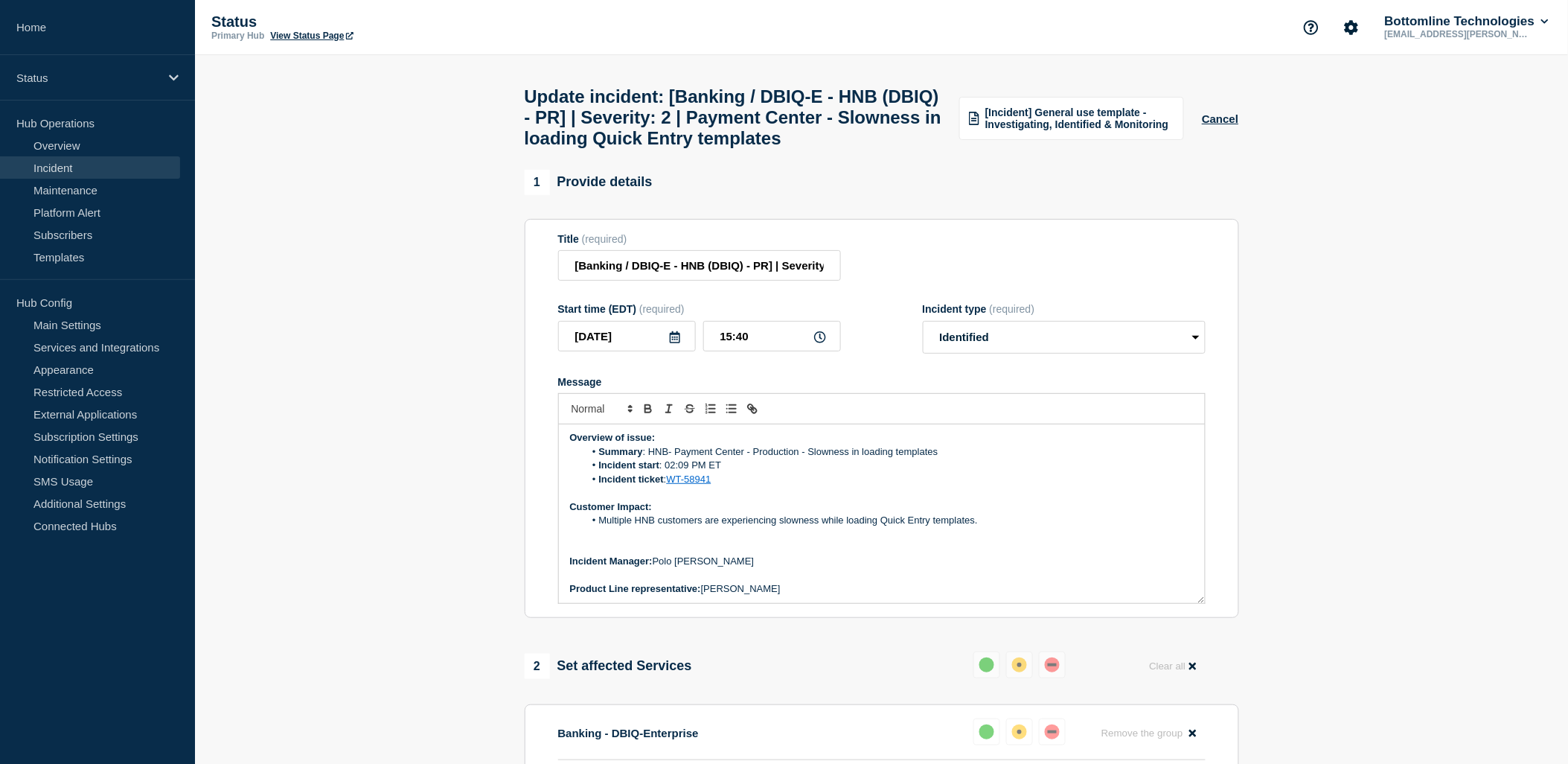
scroll to position [127, 0]
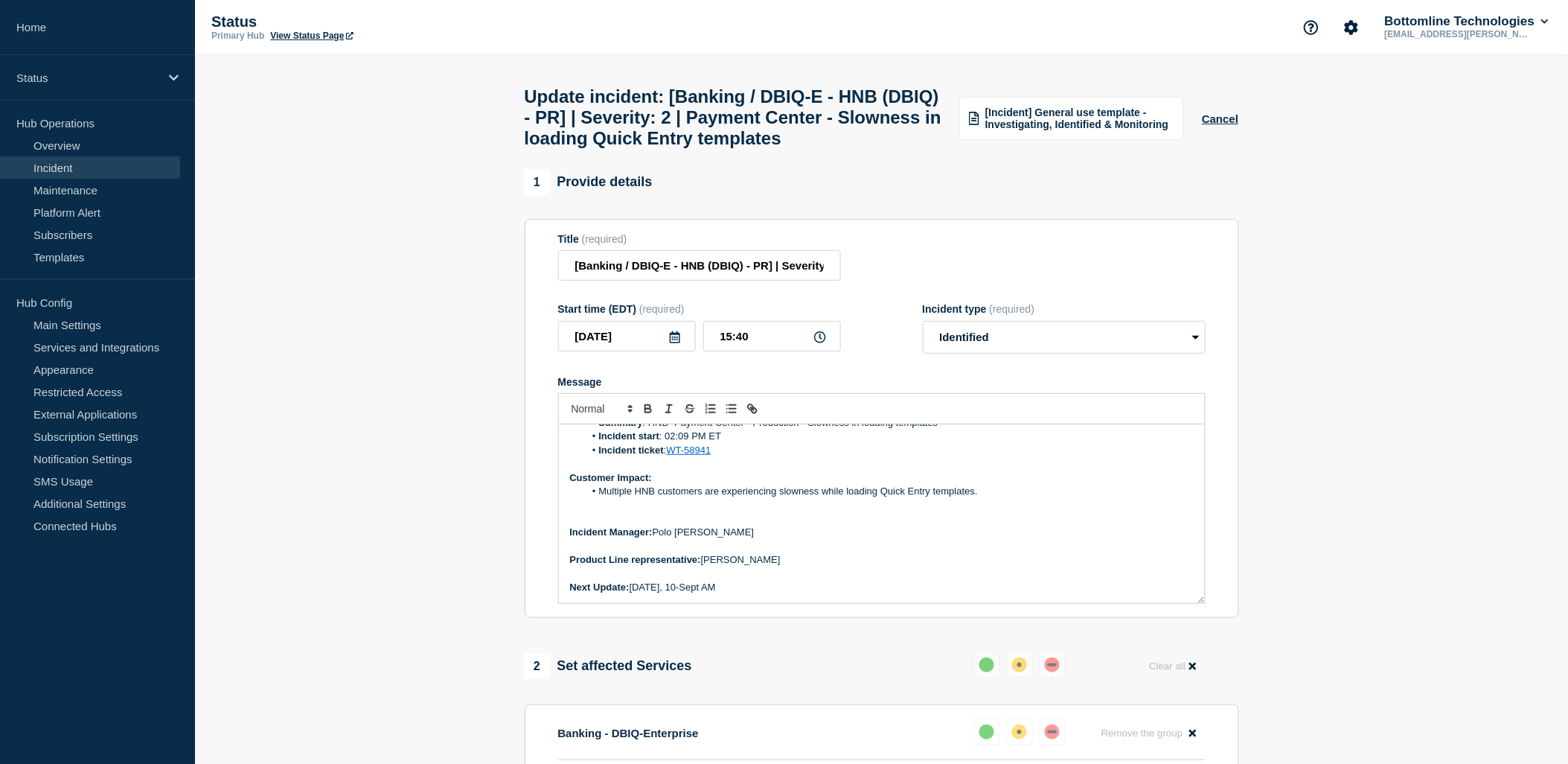
click at [719, 594] on p "Next Update: Wednesday, 10-Sept AM" at bounding box center [882, 587] width 624 height 13
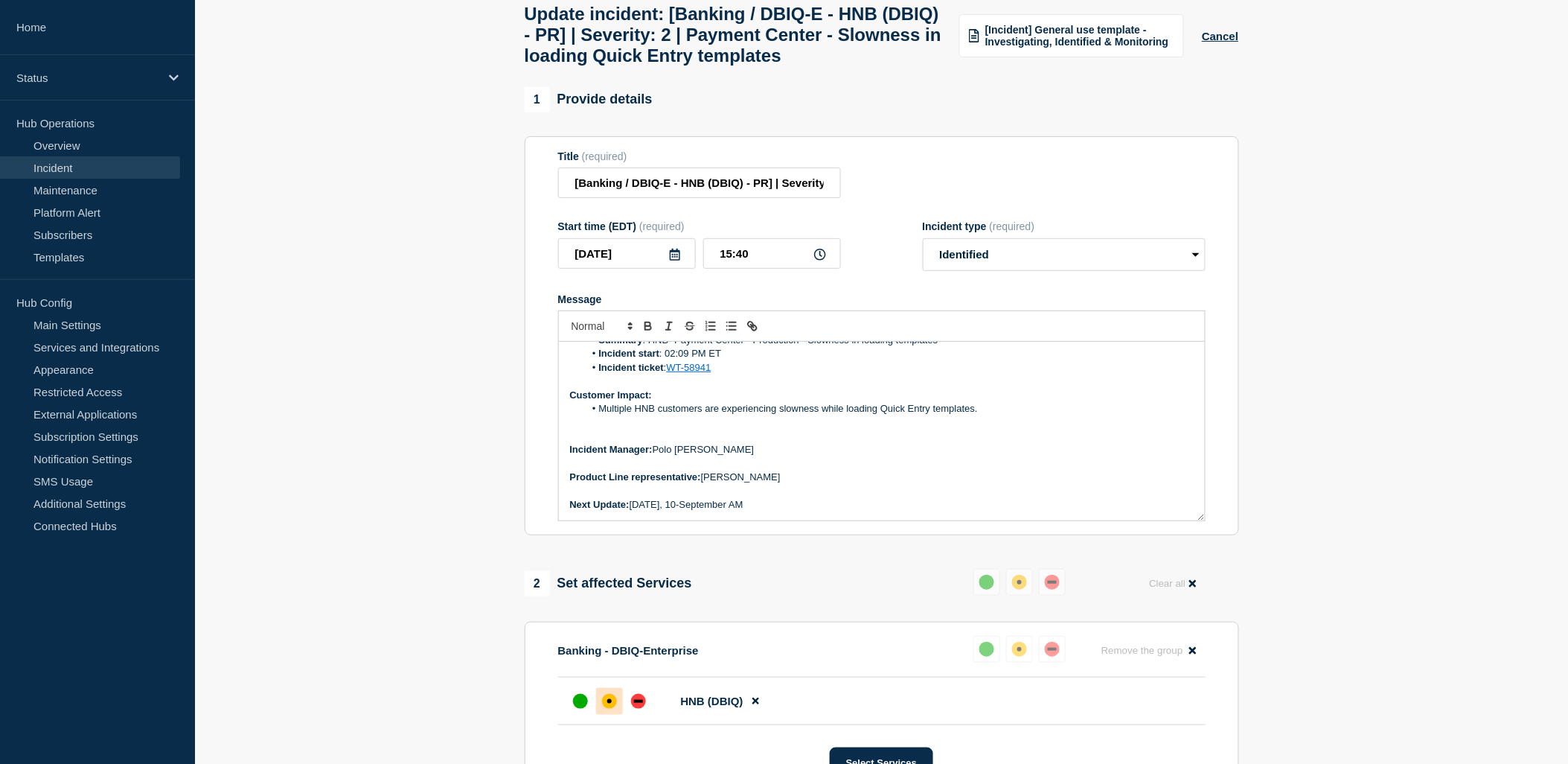
scroll to position [0, 0]
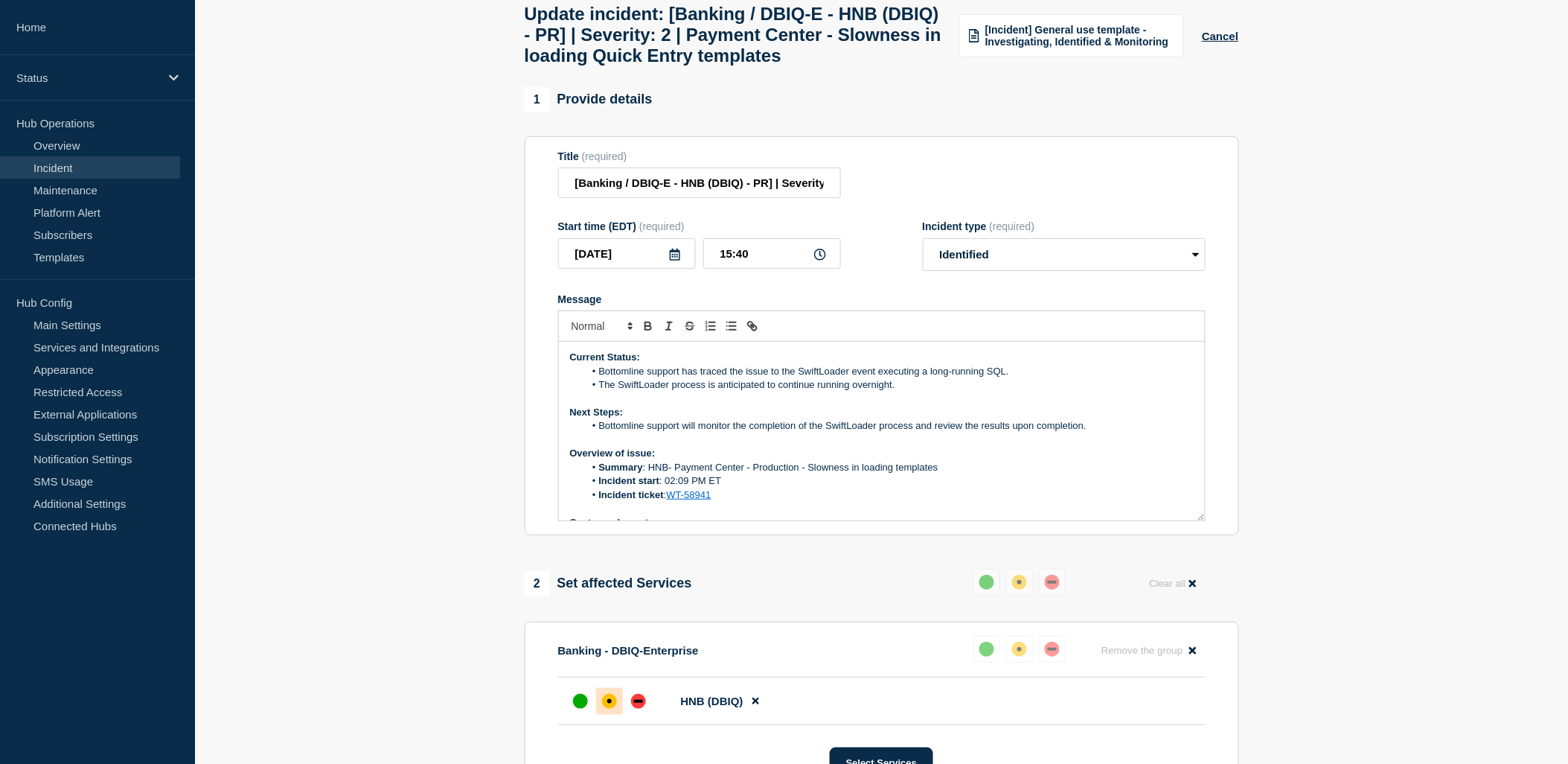
drag, startPoint x: 789, startPoint y: 546, endPoint x: 417, endPoint y: 286, distance: 453.9
copy div "Current Status: Bottomline support has traced the issue to the SwiftLoader even…"
click at [1224, 42] on button "Cancel" at bounding box center [1220, 36] width 36 height 12
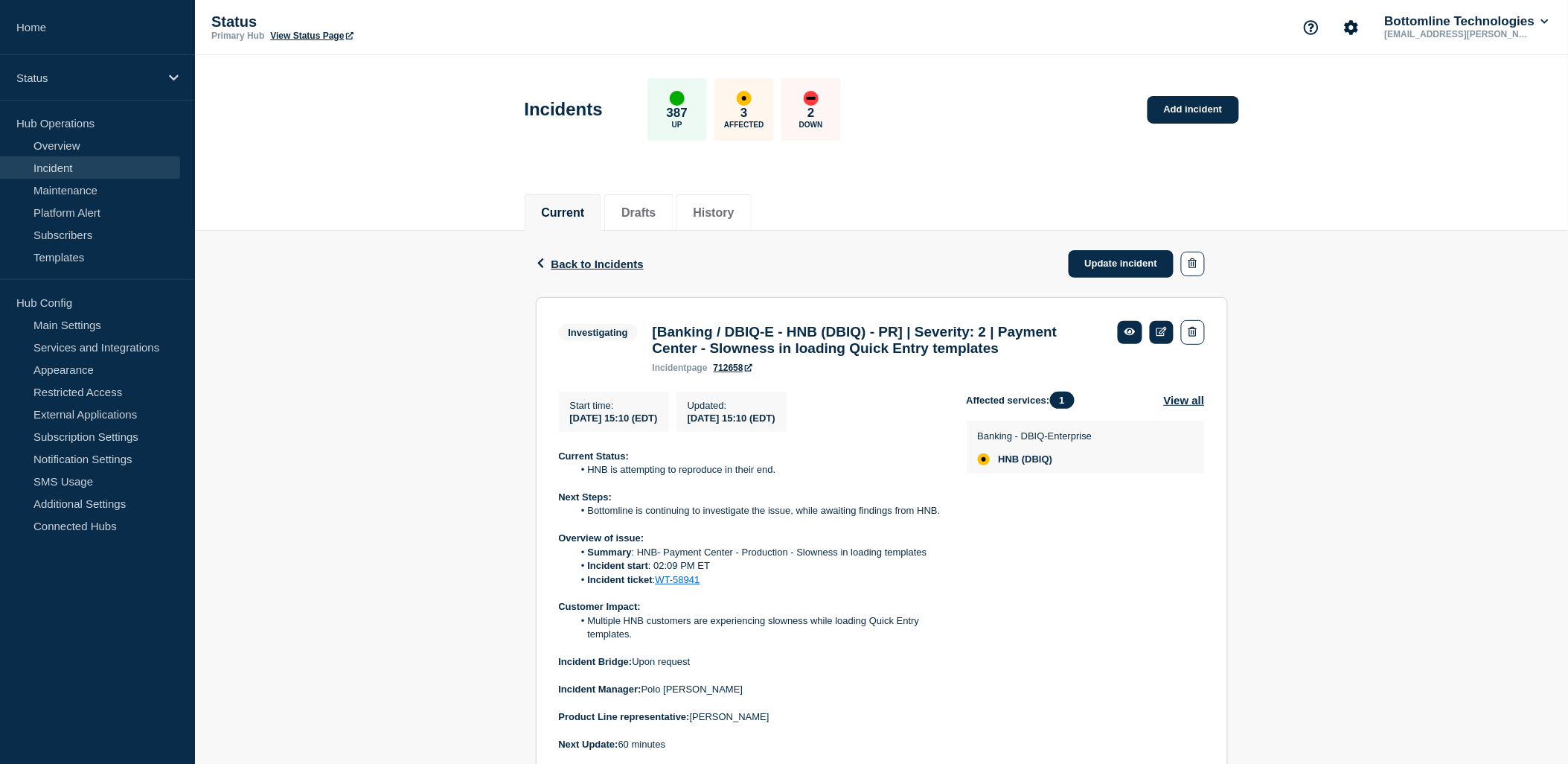
click at [1432, 571] on div "Back Back to Incidents Update incident Investigating [Banking / DBIQ-E - HNB (D…" at bounding box center [882, 569] width 1374 height 677
click at [1119, 266] on link "Update incident" at bounding box center [1122, 264] width 106 height 27
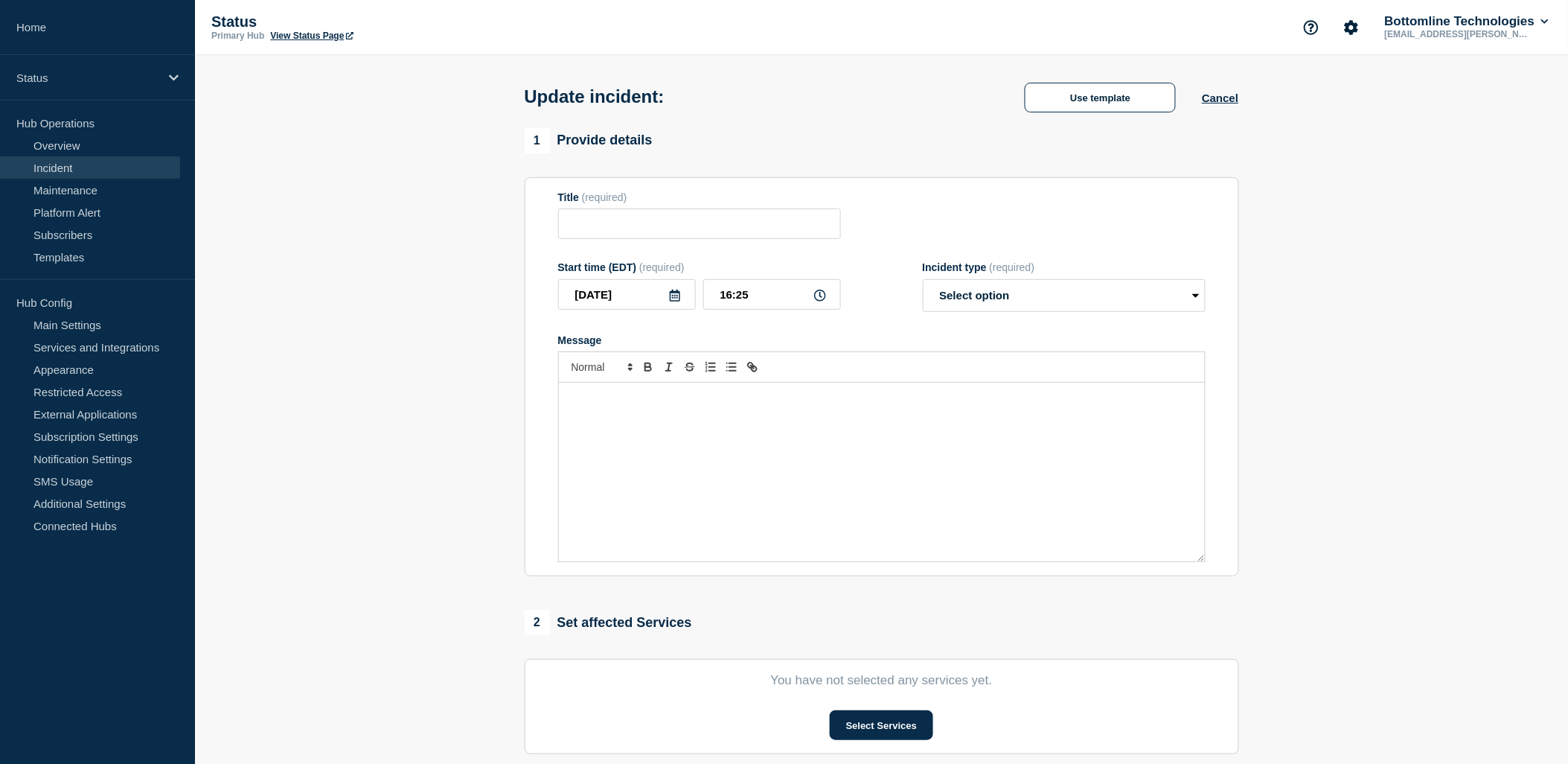
type input "[Banking / DBIQ-E - HNB (DBIQ) - PR] | Severity: 2 | Payment Center - Slowness …"
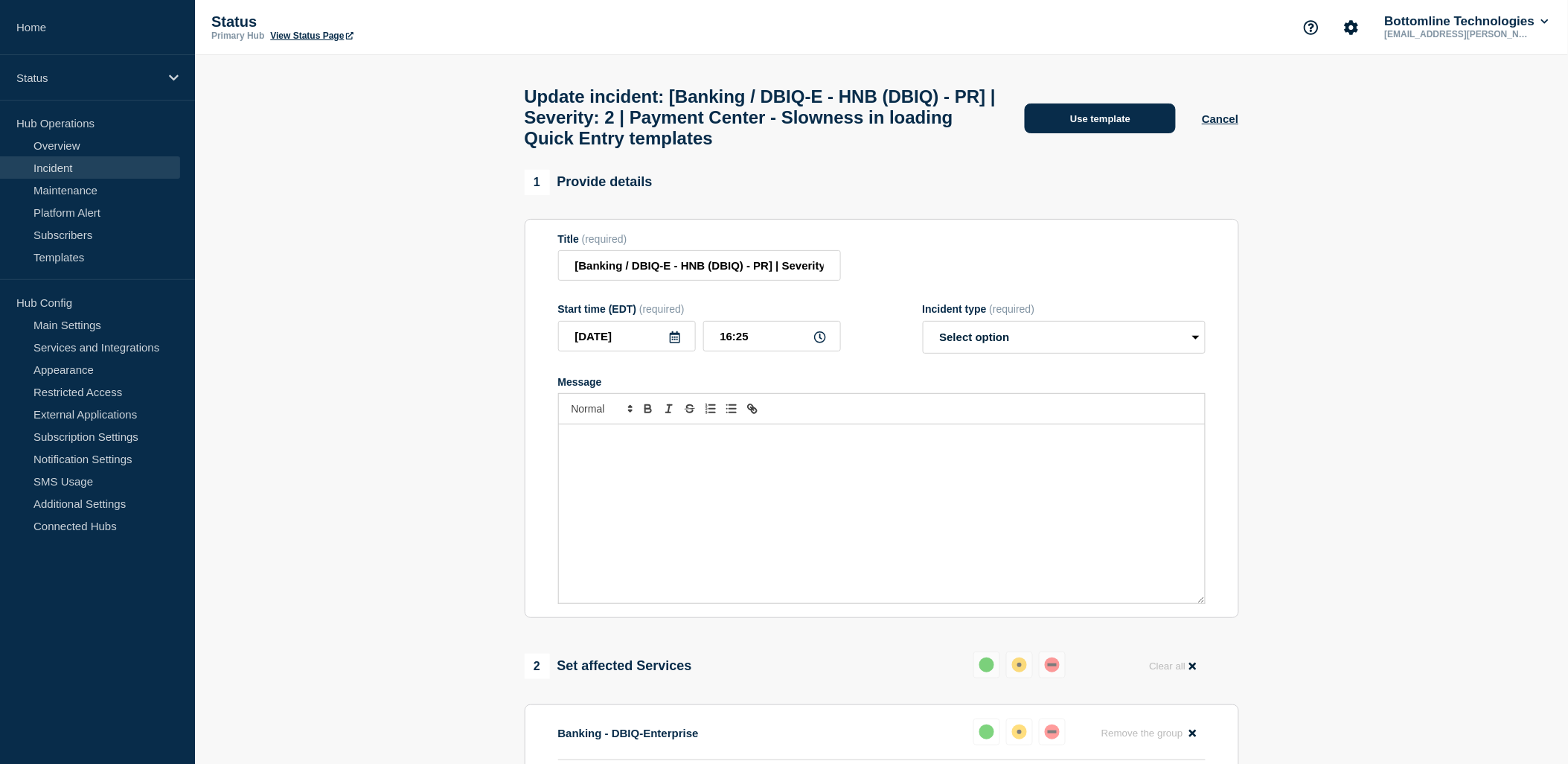
click at [1109, 130] on button "Use template" at bounding box center [1100, 118] width 151 height 30
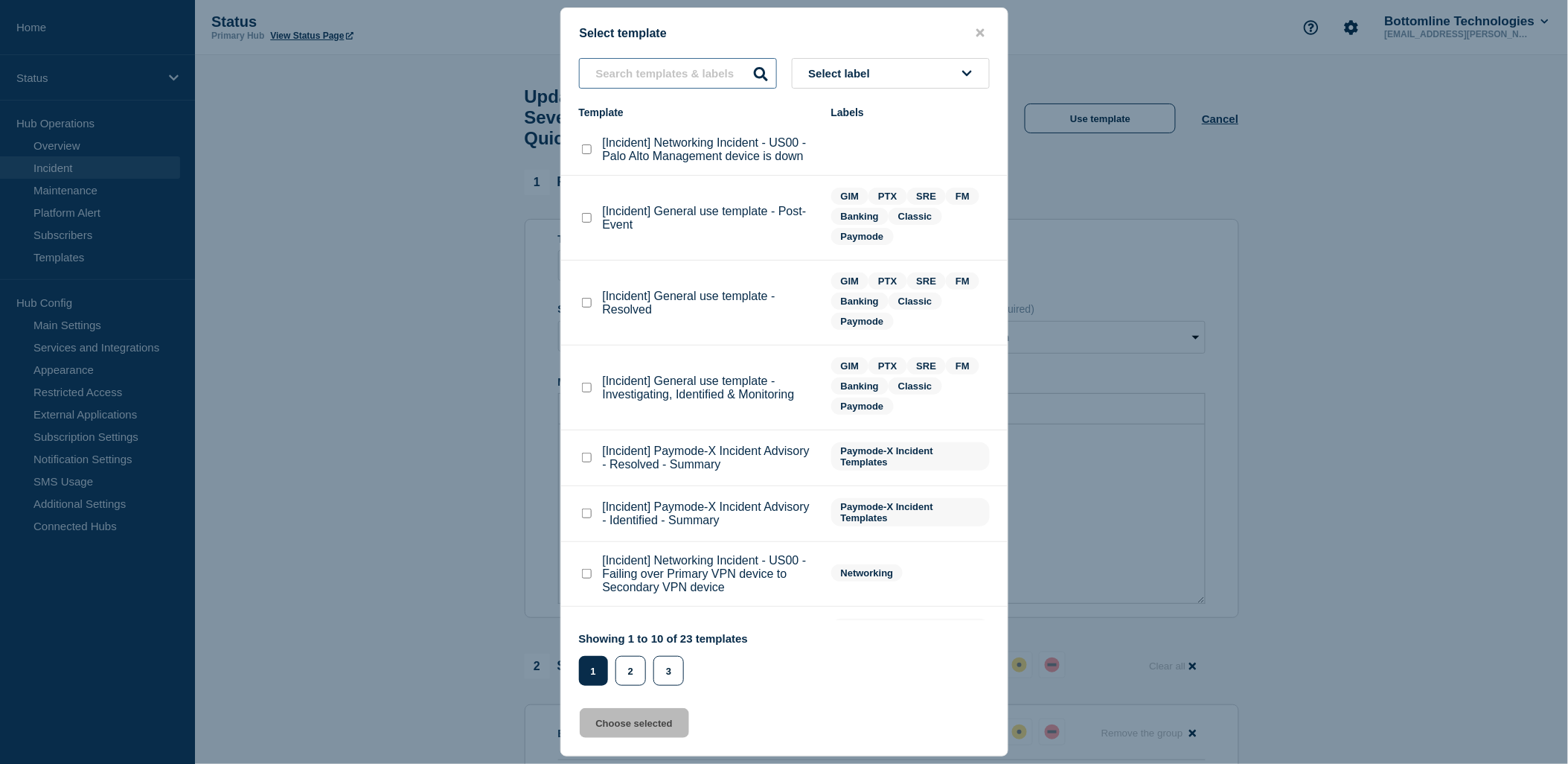
click at [664, 70] on input "text" at bounding box center [678, 73] width 198 height 31
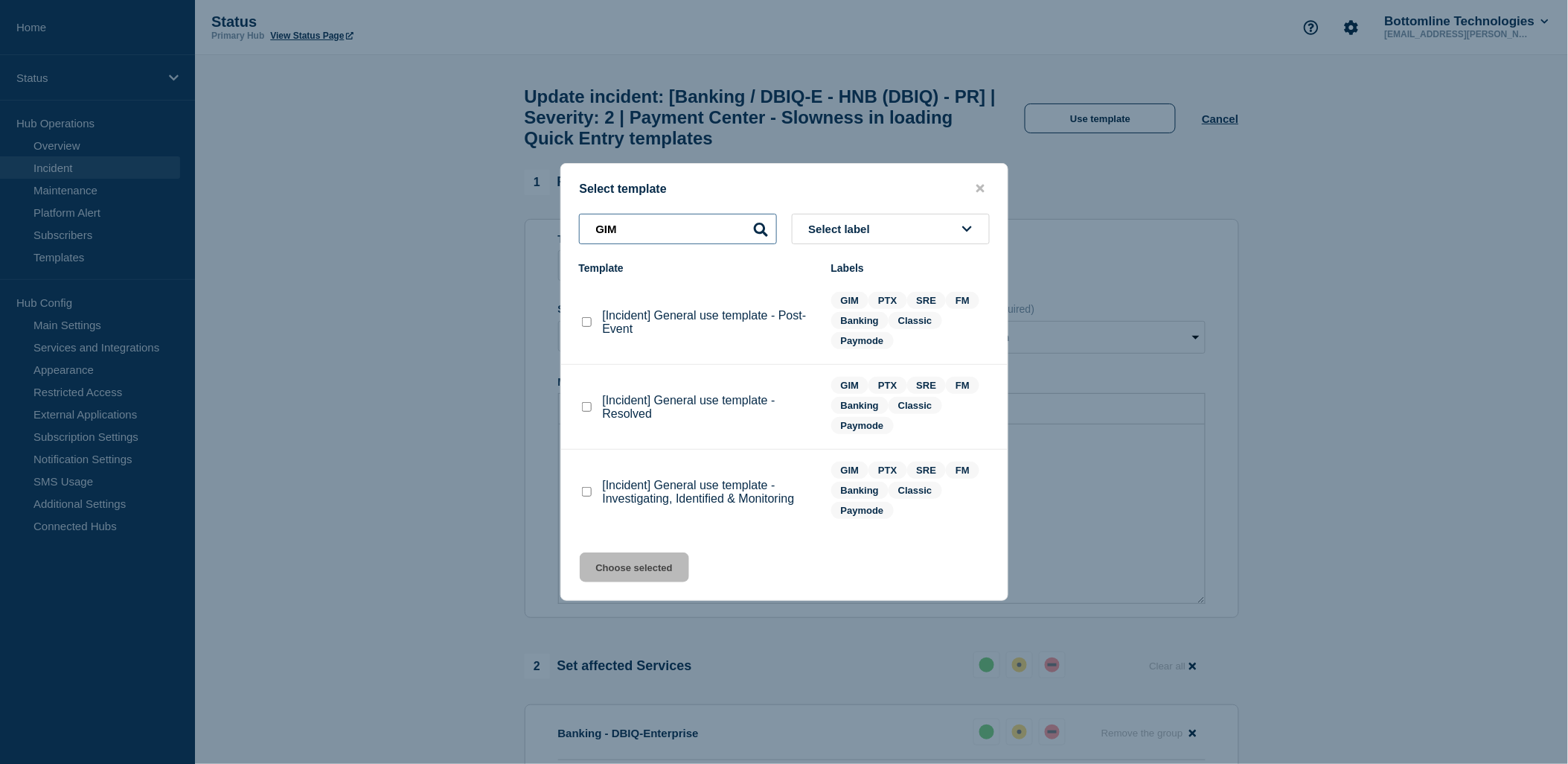
type input "GIM"
drag, startPoint x: 584, startPoint y: 493, endPoint x: 588, endPoint y: 502, distance: 9.8
click at [584, 493] on checkbox"] "[Incident] General use template - Investigating, Identified & Monitoring checkb…" at bounding box center [587, 492] width 10 height 10
checkbox checkbox"] "true"
click at [629, 581] on button "Choose selected" at bounding box center [635, 568] width 110 height 30
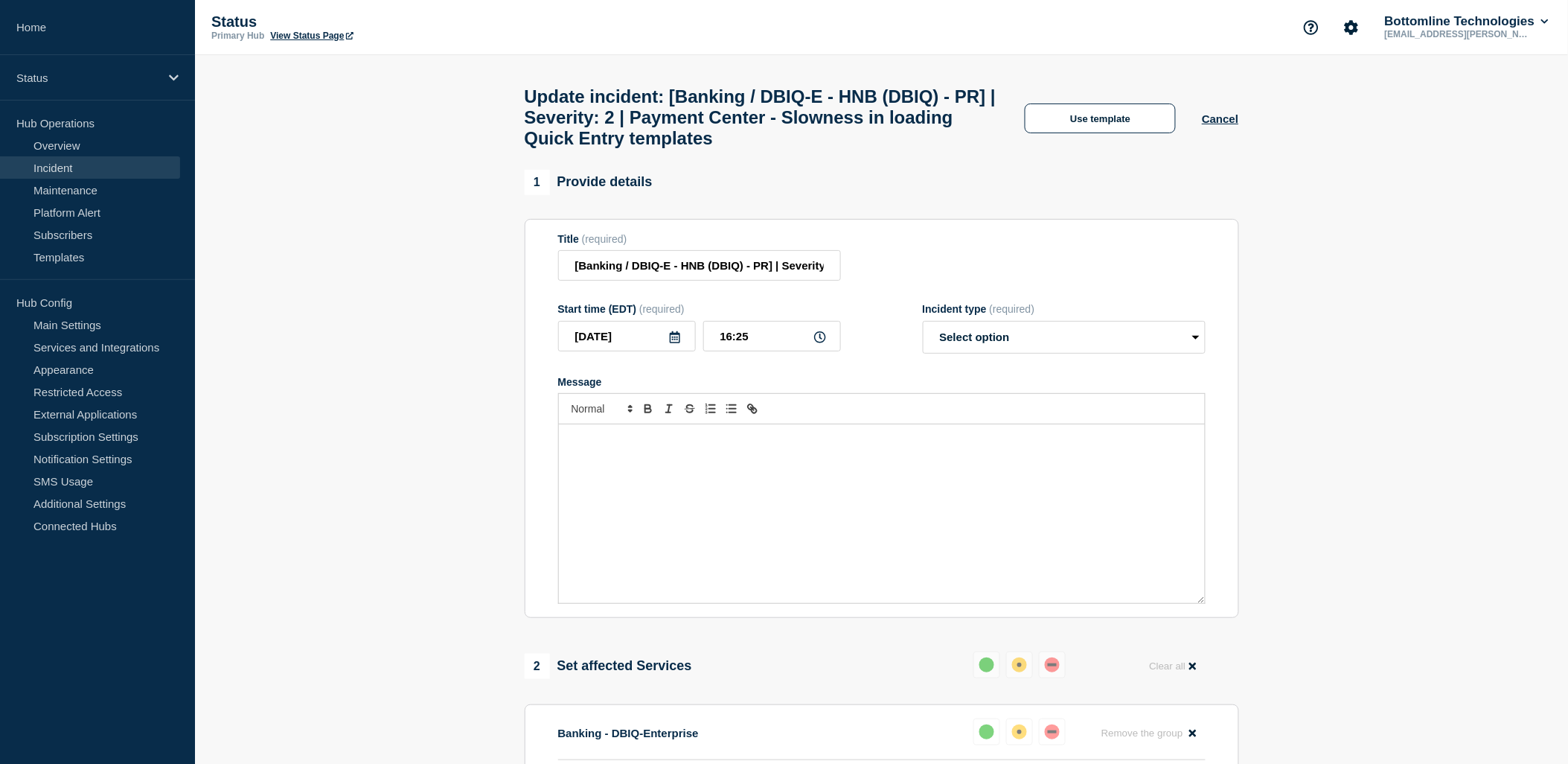
select select "investigating"
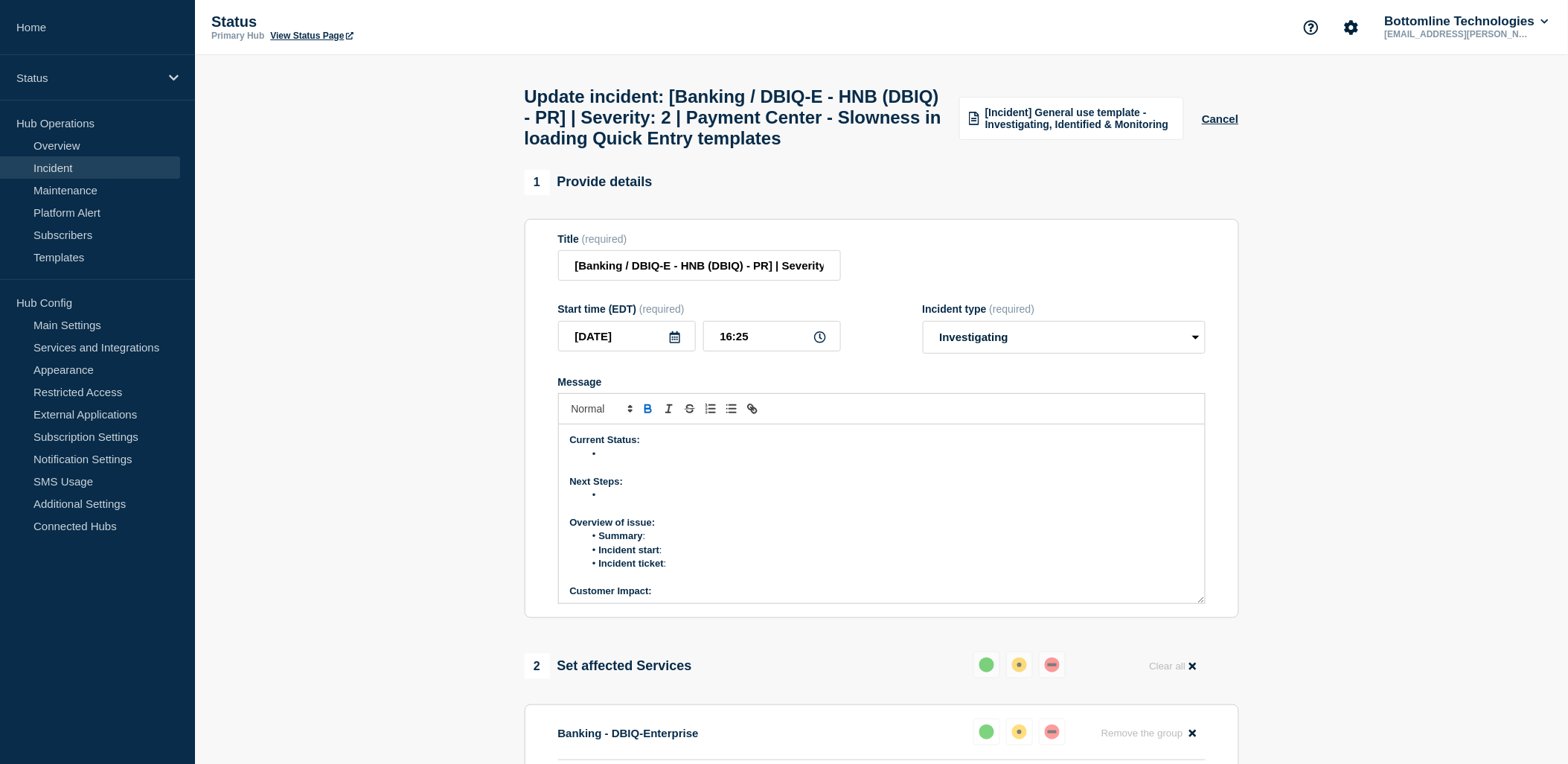
click at [616, 461] on li "Message" at bounding box center [889, 454] width 610 height 13
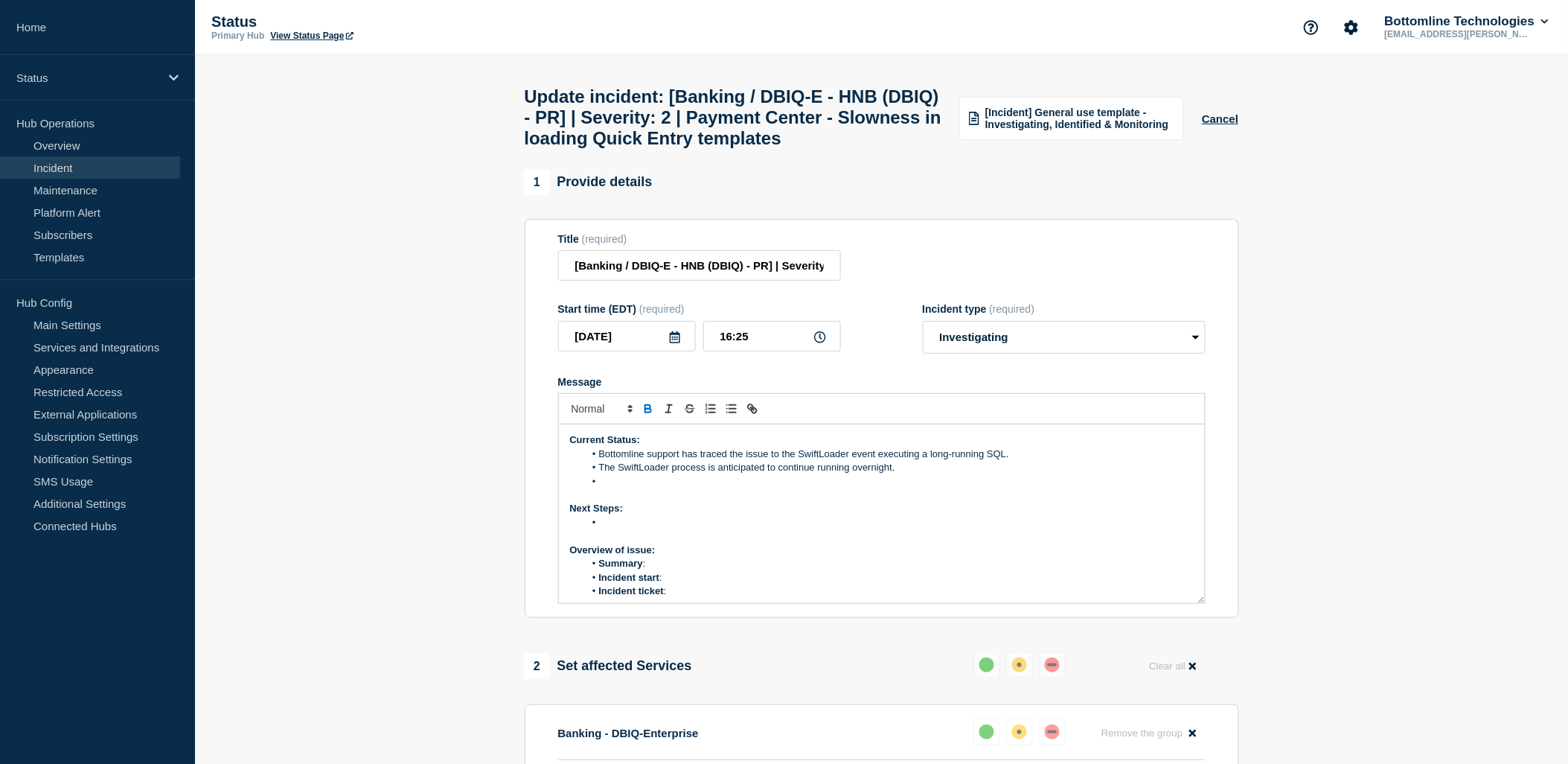
click at [655, 502] on p "Message" at bounding box center [882, 494] width 624 height 13
click at [660, 488] on li "Message" at bounding box center [889, 481] width 610 height 13
click at [625, 516] on li "Message" at bounding box center [889, 508] width 610 height 13
click at [613, 516] on li "Message" at bounding box center [889, 508] width 610 height 13
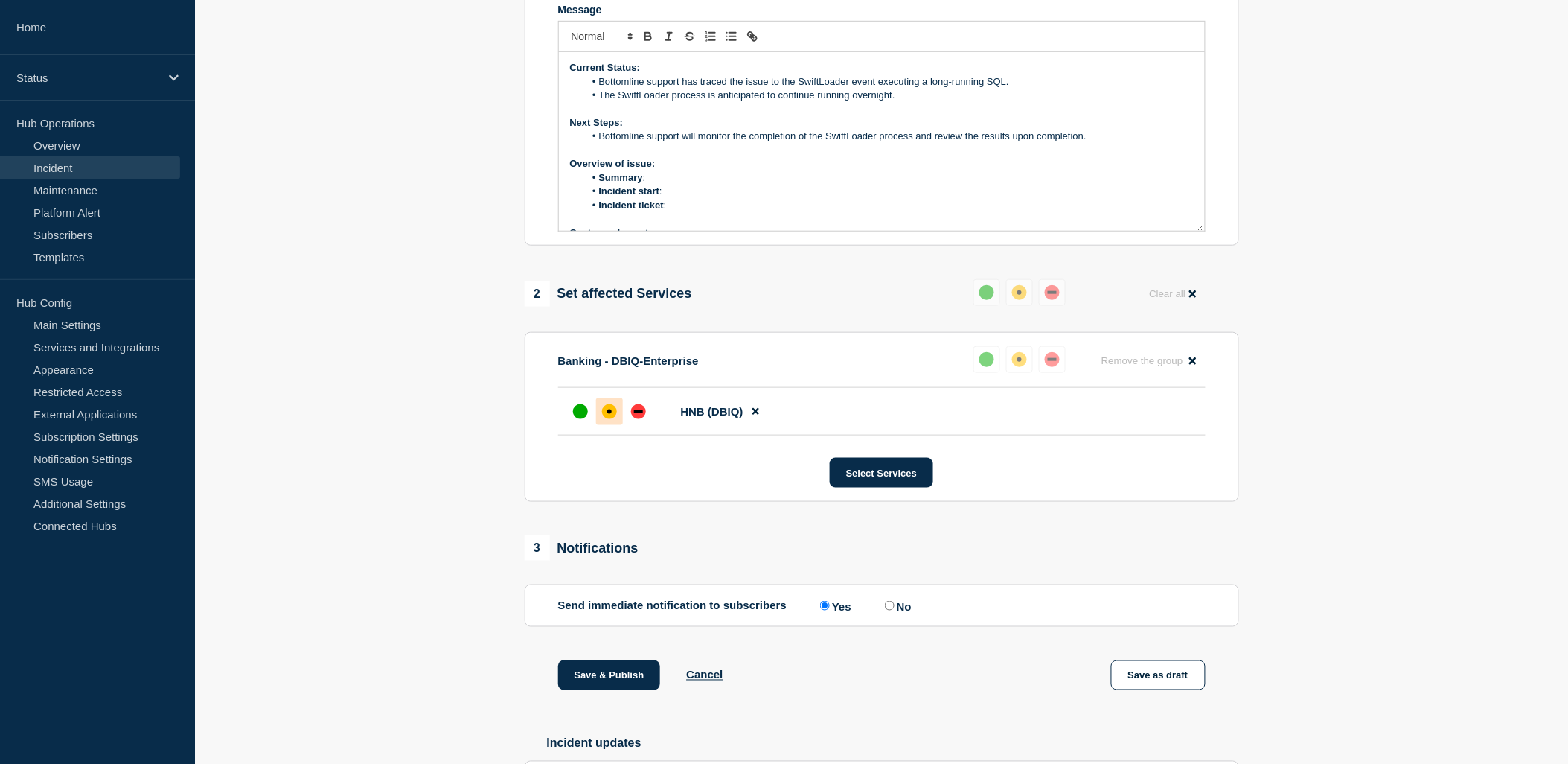
scroll to position [496, 0]
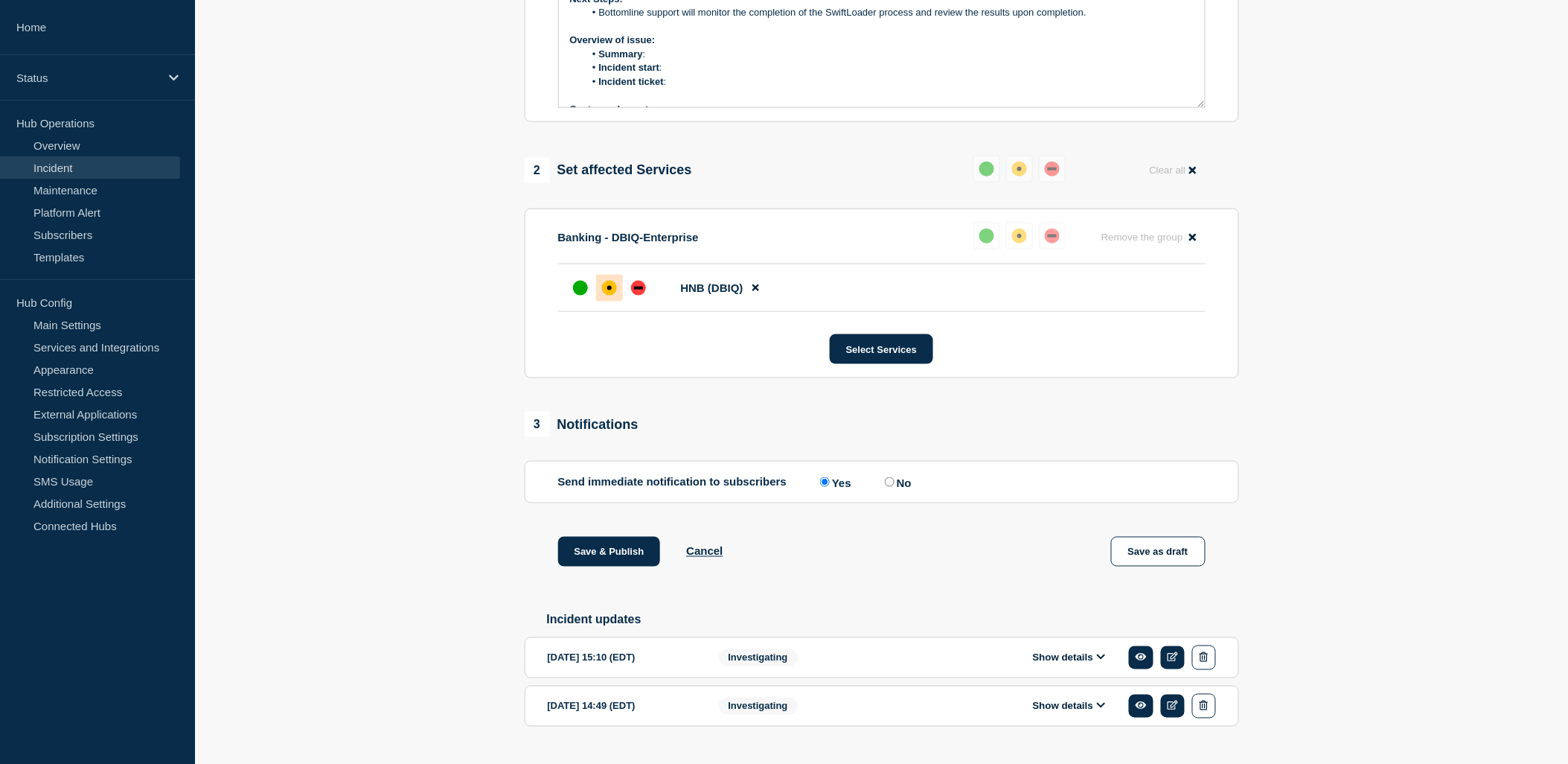
drag, startPoint x: 1083, startPoint y: 696, endPoint x: 1075, endPoint y: 696, distance: 8.0
click at [1084, 664] on button "Show details" at bounding box center [1069, 658] width 82 height 12
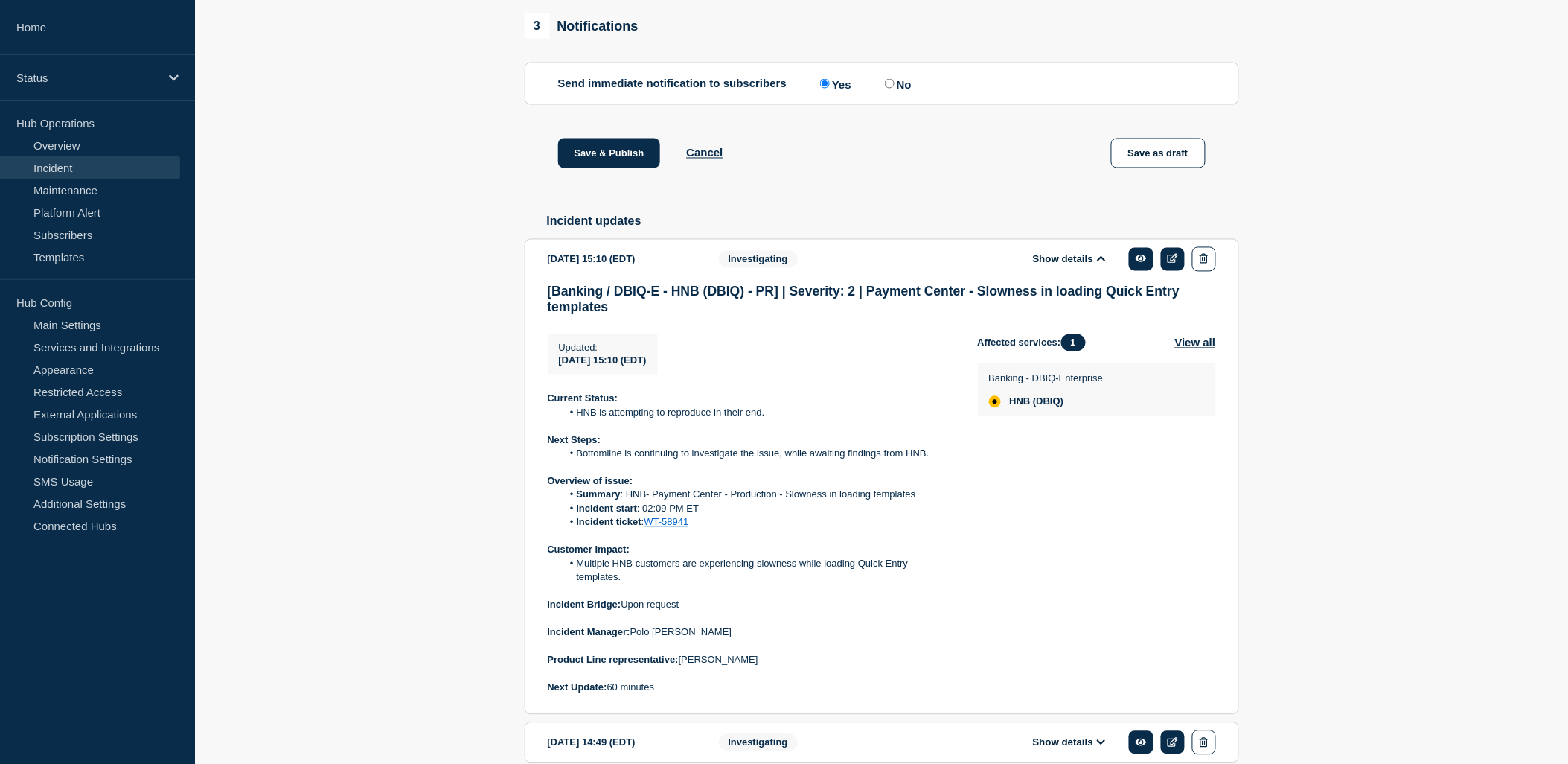
scroll to position [993, 0]
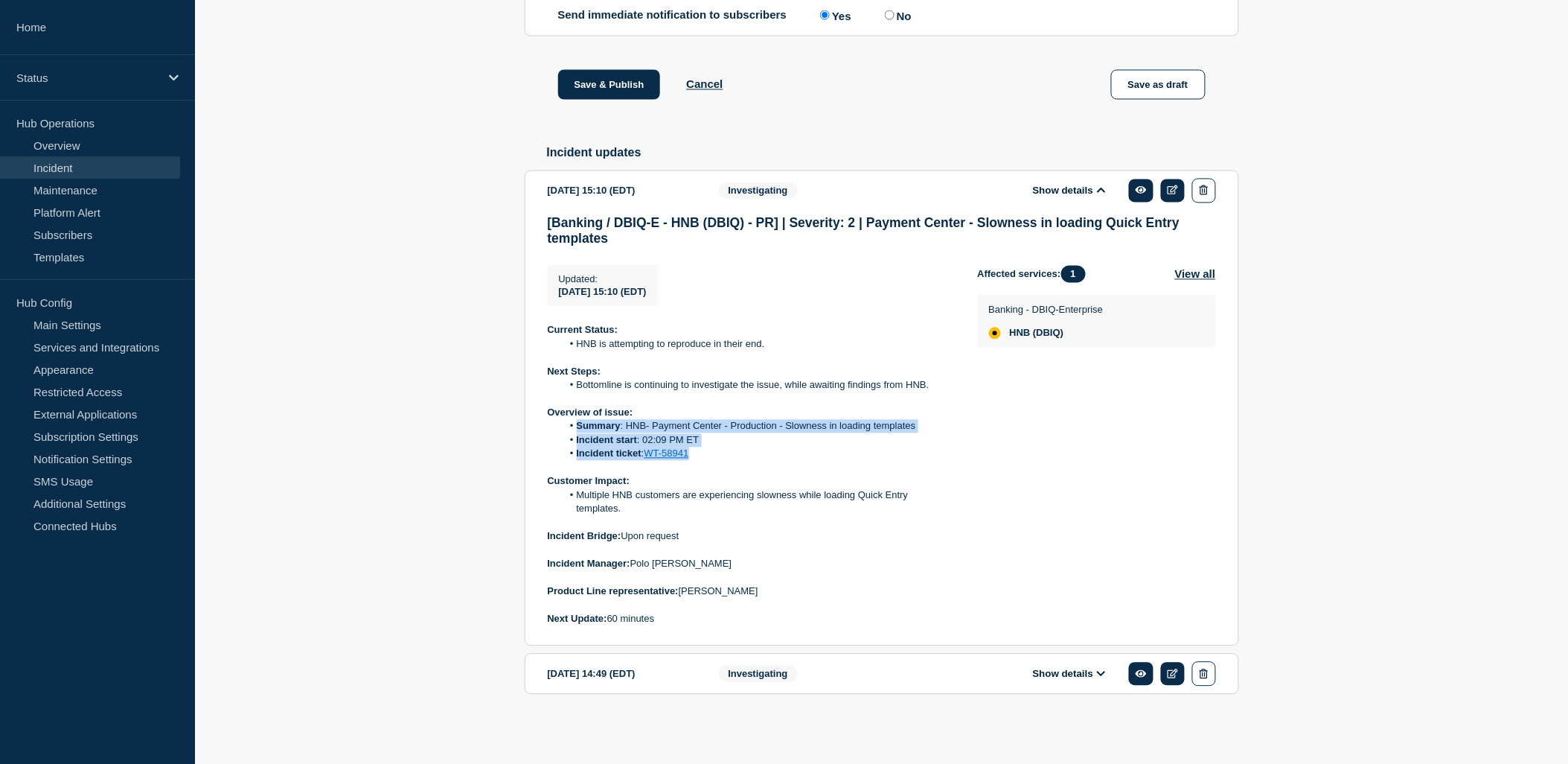
drag, startPoint x: 701, startPoint y: 473, endPoint x: 564, endPoint y: 446, distance: 139.6
click at [564, 446] on ol "Summary : HNB- Payment Center - Production - Slowness in loading templates Inci…" at bounding box center [751, 440] width 407 height 41
drag, startPoint x: 564, startPoint y: 446, endPoint x: 608, endPoint y: 447, distance: 44.0
copy ol "Summary : HNB- Payment Center - Production - Slowness in loading templates Inci…"
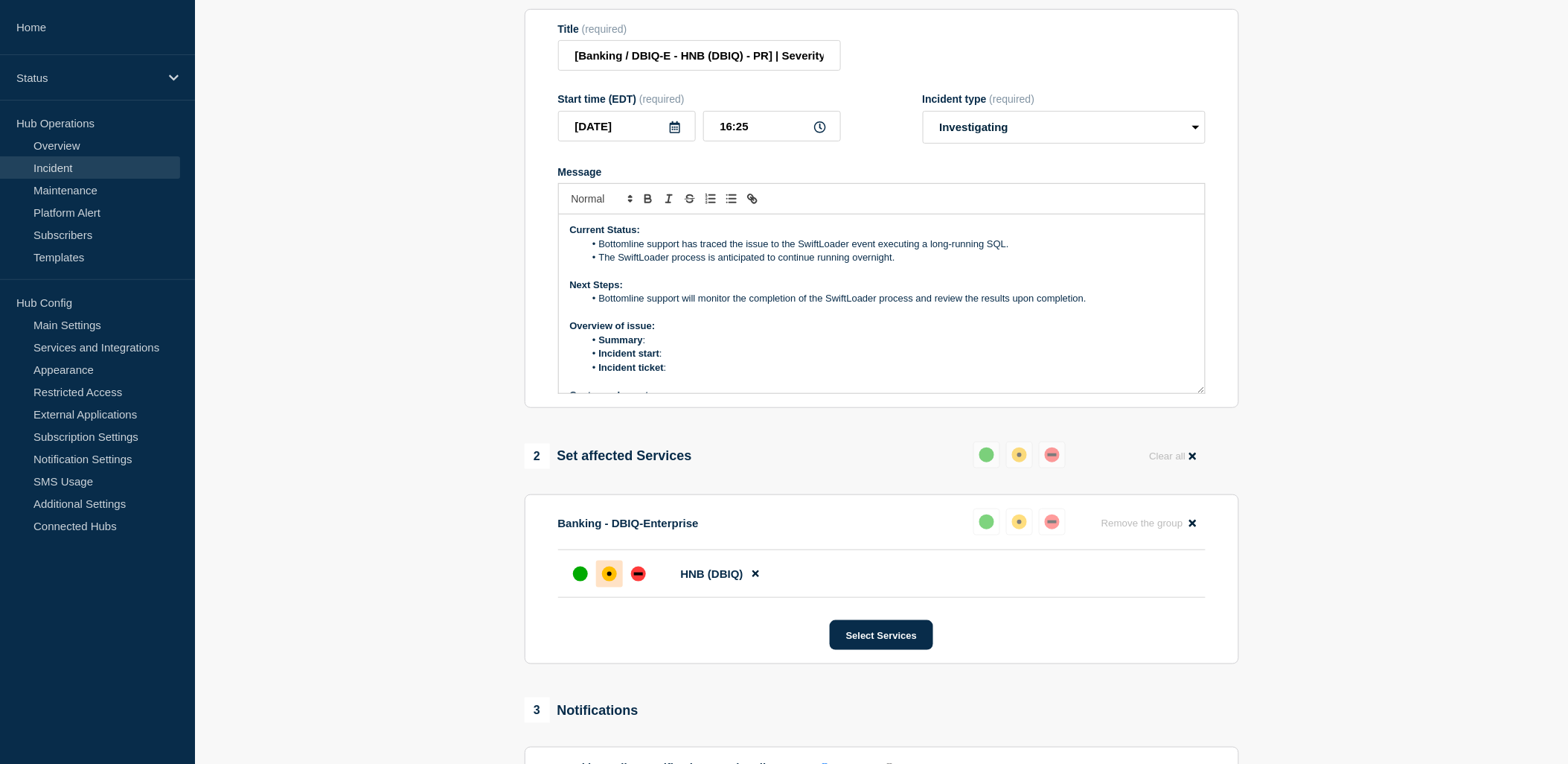
scroll to position [82, 0]
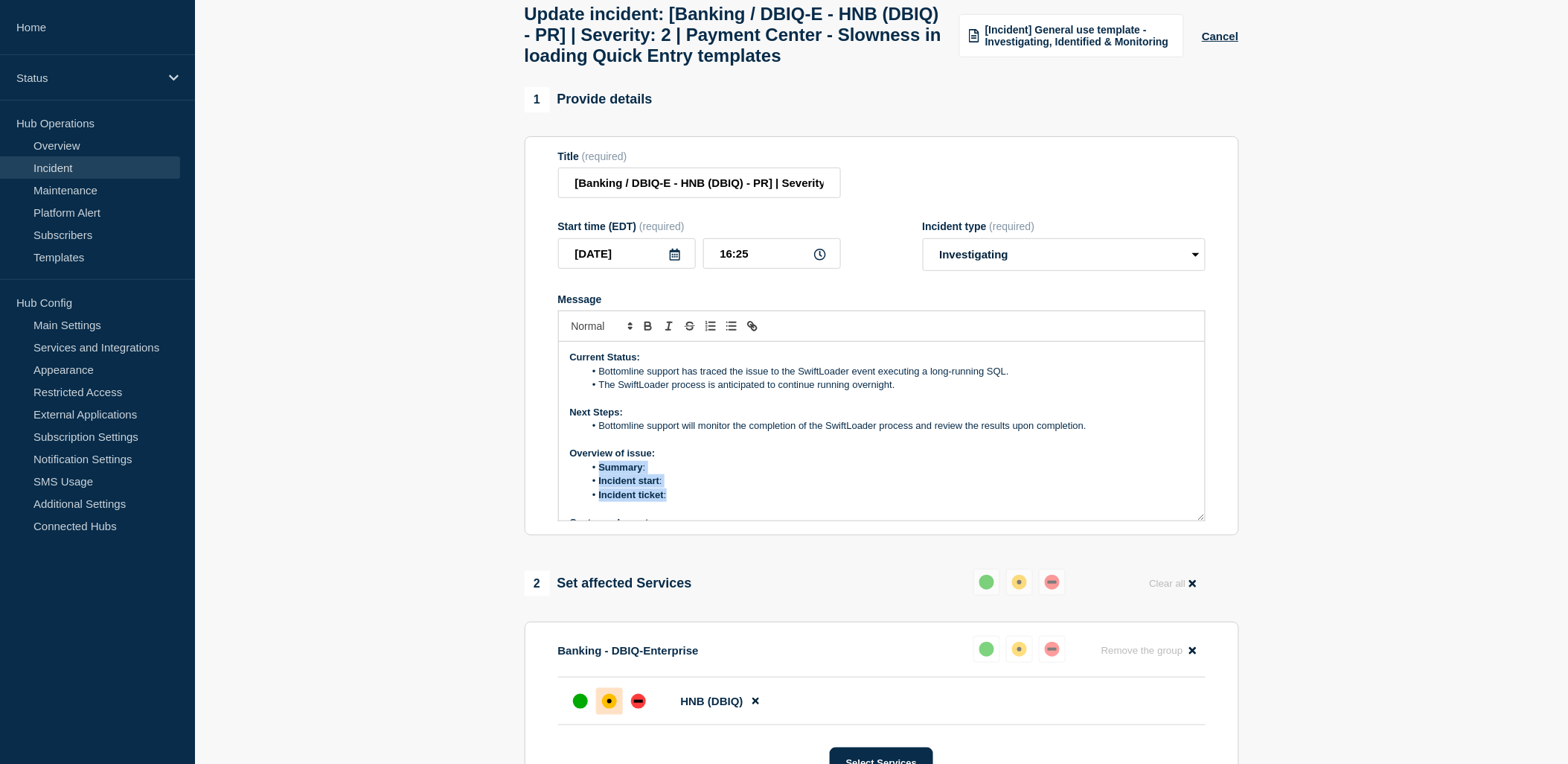
drag, startPoint x: 689, startPoint y: 539, endPoint x: 598, endPoint y: 504, distance: 97.5
click at [598, 502] on ol "Summary : Incident start : Incident ticket :" at bounding box center [882, 481] width 624 height 41
click at [649, 516] on li "Message" at bounding box center [889, 508] width 610 height 13
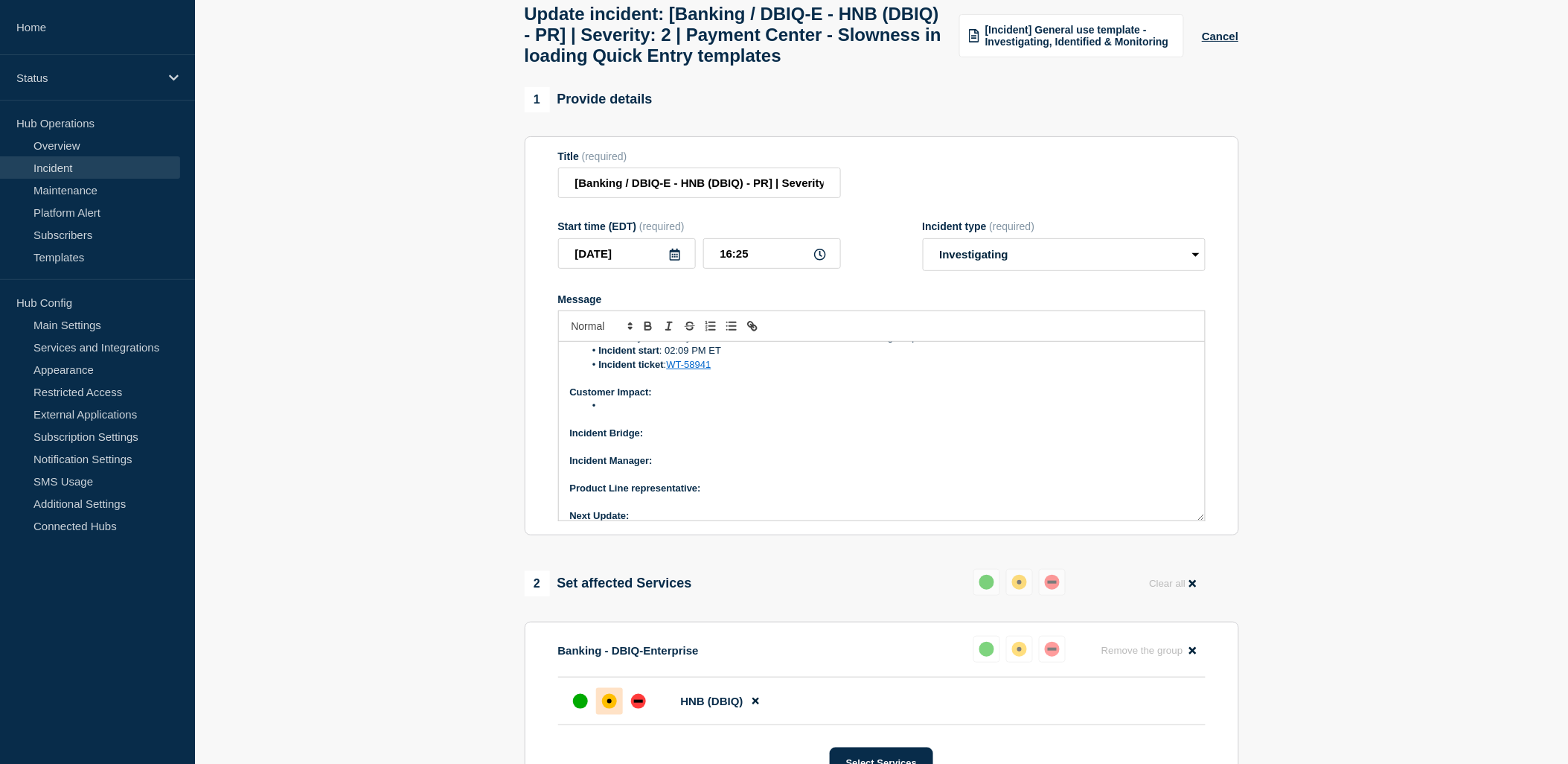
scroll to position [141, 0]
drag, startPoint x: 652, startPoint y: 458, endPoint x: 559, endPoint y: 460, distance: 93.0
click at [559, 460] on div "Current Status: Bottomline support has traced the issue to the SwiftLoader even…" at bounding box center [881, 432] width 646 height 179
click at [607, 416] on li "Message" at bounding box center [889, 409] width 610 height 13
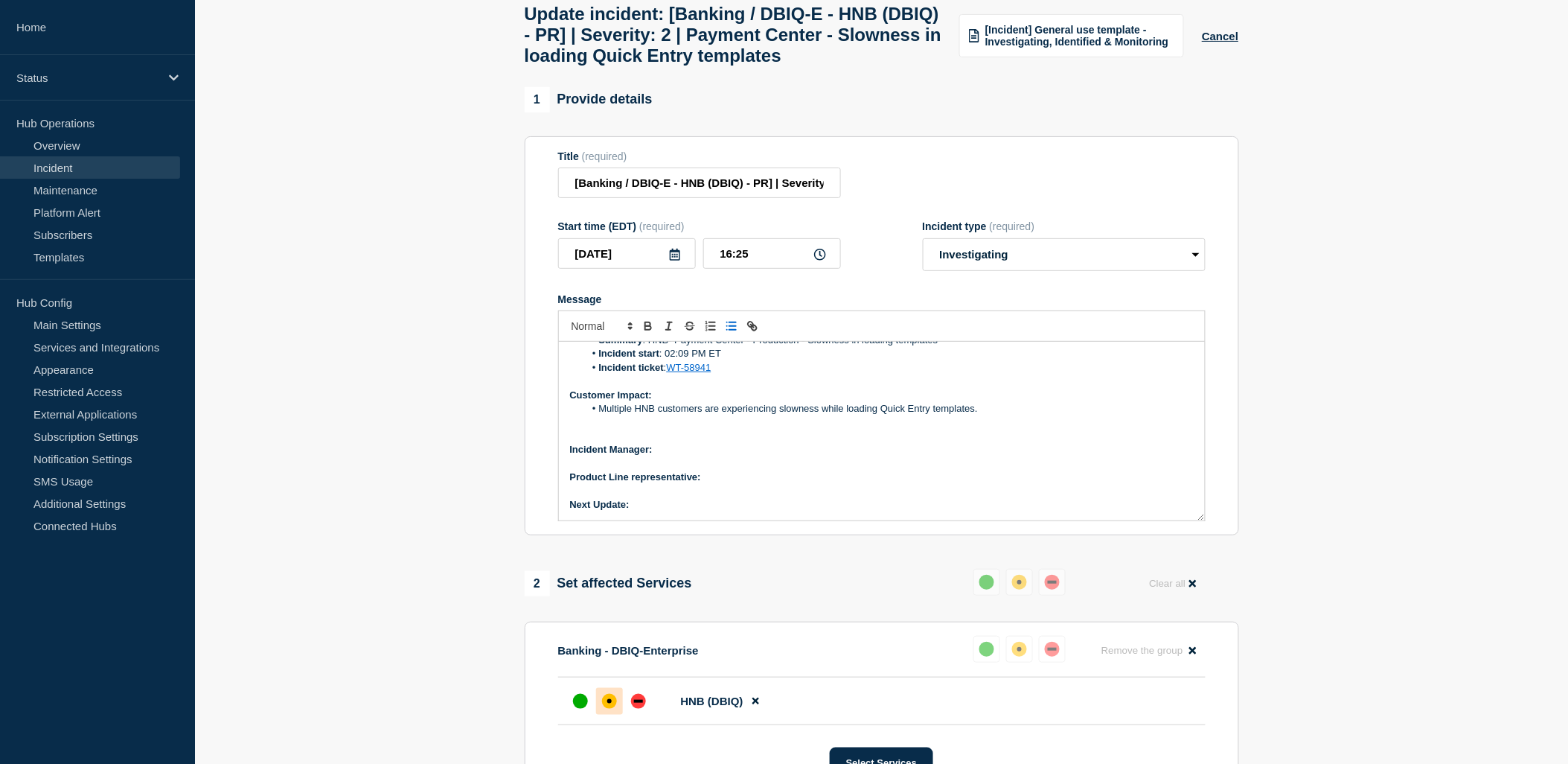
click at [620, 443] on p "Message" at bounding box center [882, 436] width 624 height 13
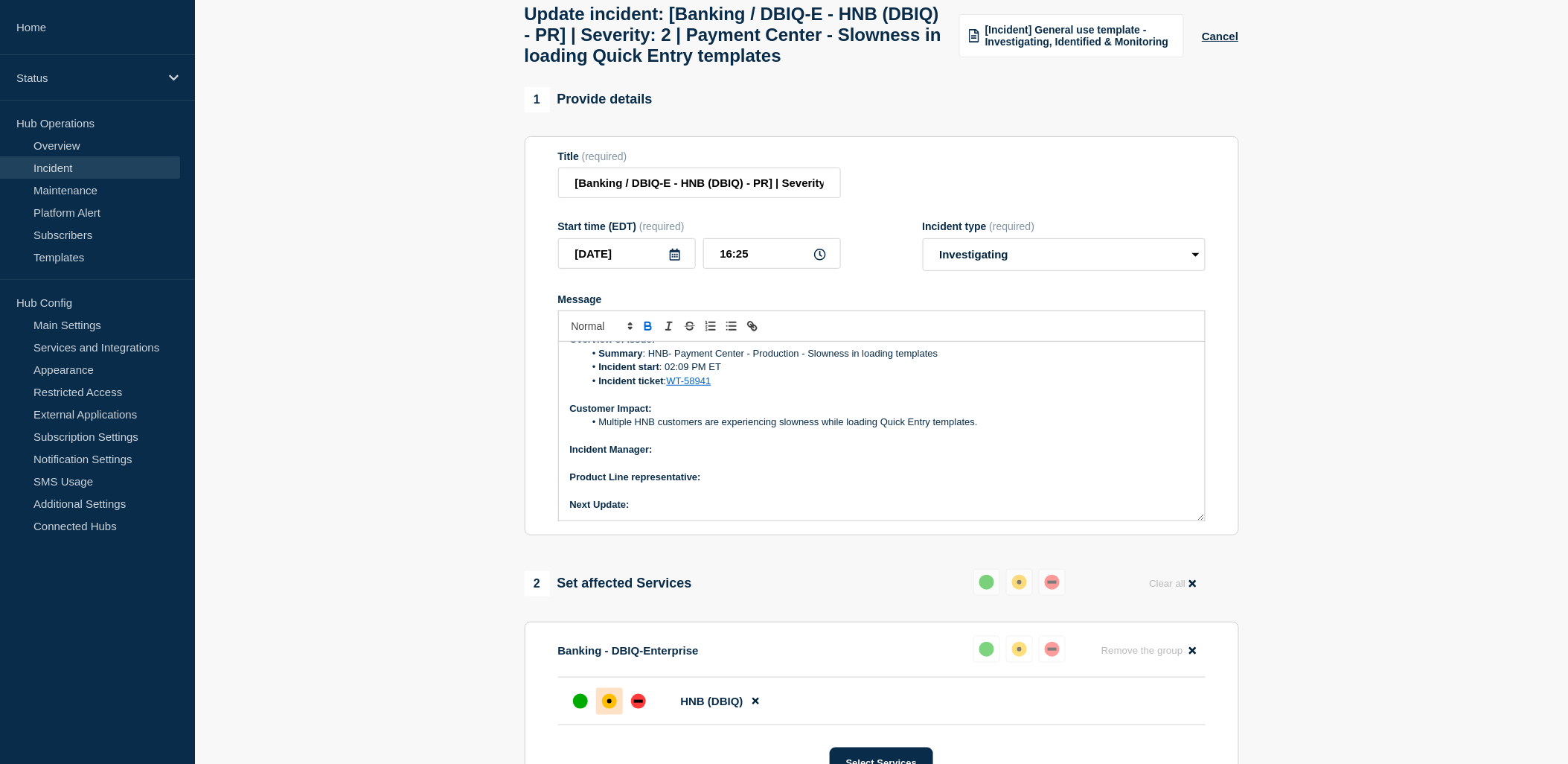
click at [705, 456] on p "Incident Manager:" at bounding box center [882, 449] width 624 height 13
click at [656, 456] on p "Incident Manager: Polo Maramba ﻿" at bounding box center [882, 449] width 624 height 13
click at [710, 484] on p "Product Line representative:" at bounding box center [882, 477] width 624 height 13
drag, startPoint x: 703, startPoint y: 512, endPoint x: 759, endPoint y: 516, distance: 56.1
click at [759, 484] on p "Product Line representative: Ankita Das" at bounding box center [882, 477] width 624 height 13
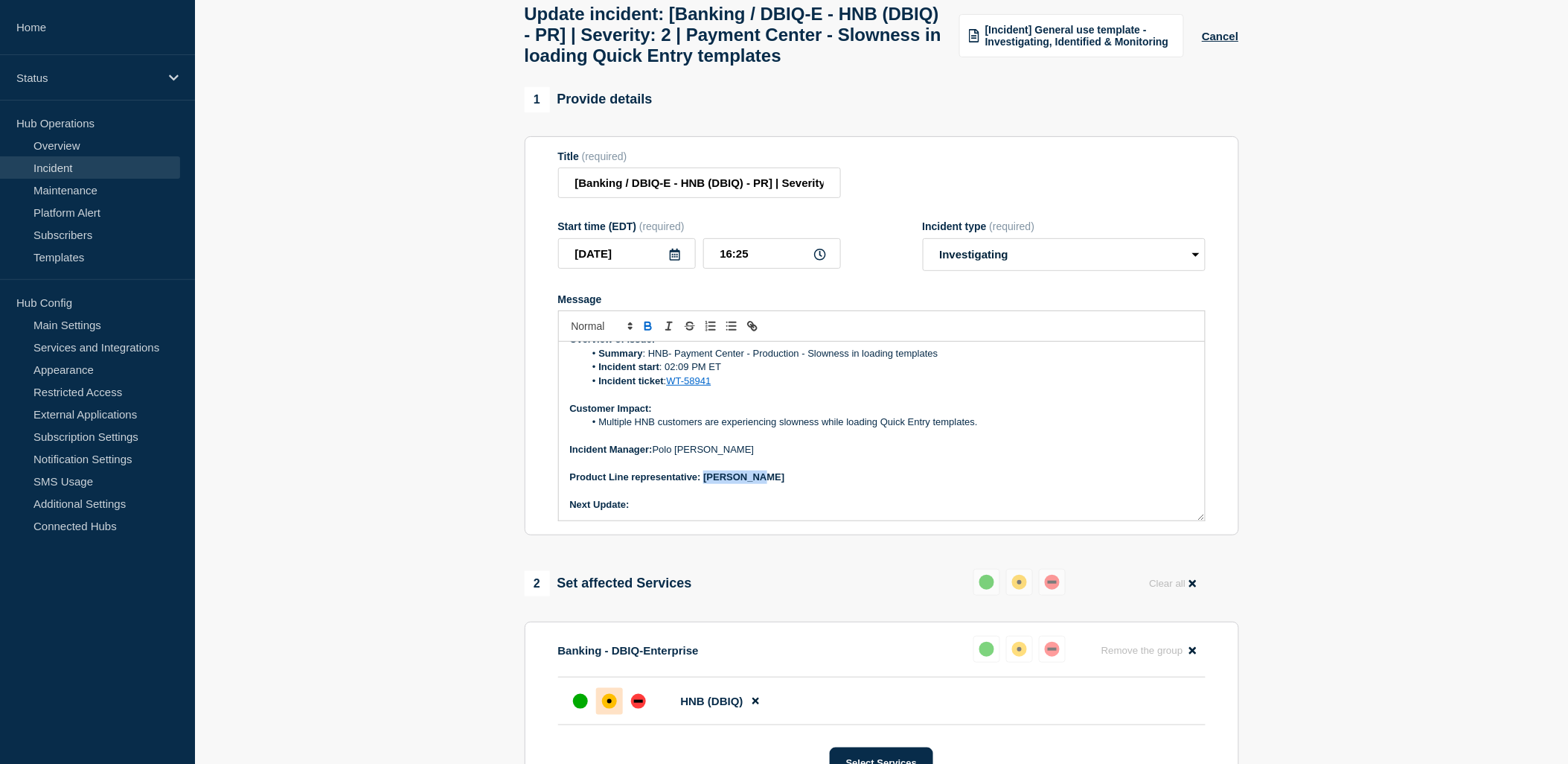
click at [645, 330] on icon "Toggle bold text" at bounding box center [648, 328] width 6 height 4
click at [1003, 498] on p "Message" at bounding box center [882, 490] width 624 height 13
click at [649, 512] on p "Next Update:" at bounding box center [882, 504] width 624 height 13
drag, startPoint x: 769, startPoint y: 541, endPoint x: 630, endPoint y: 544, distance: 139.0
click at [630, 512] on p "Next Update: Wednesday, 10-September AM" at bounding box center [882, 504] width 624 height 13
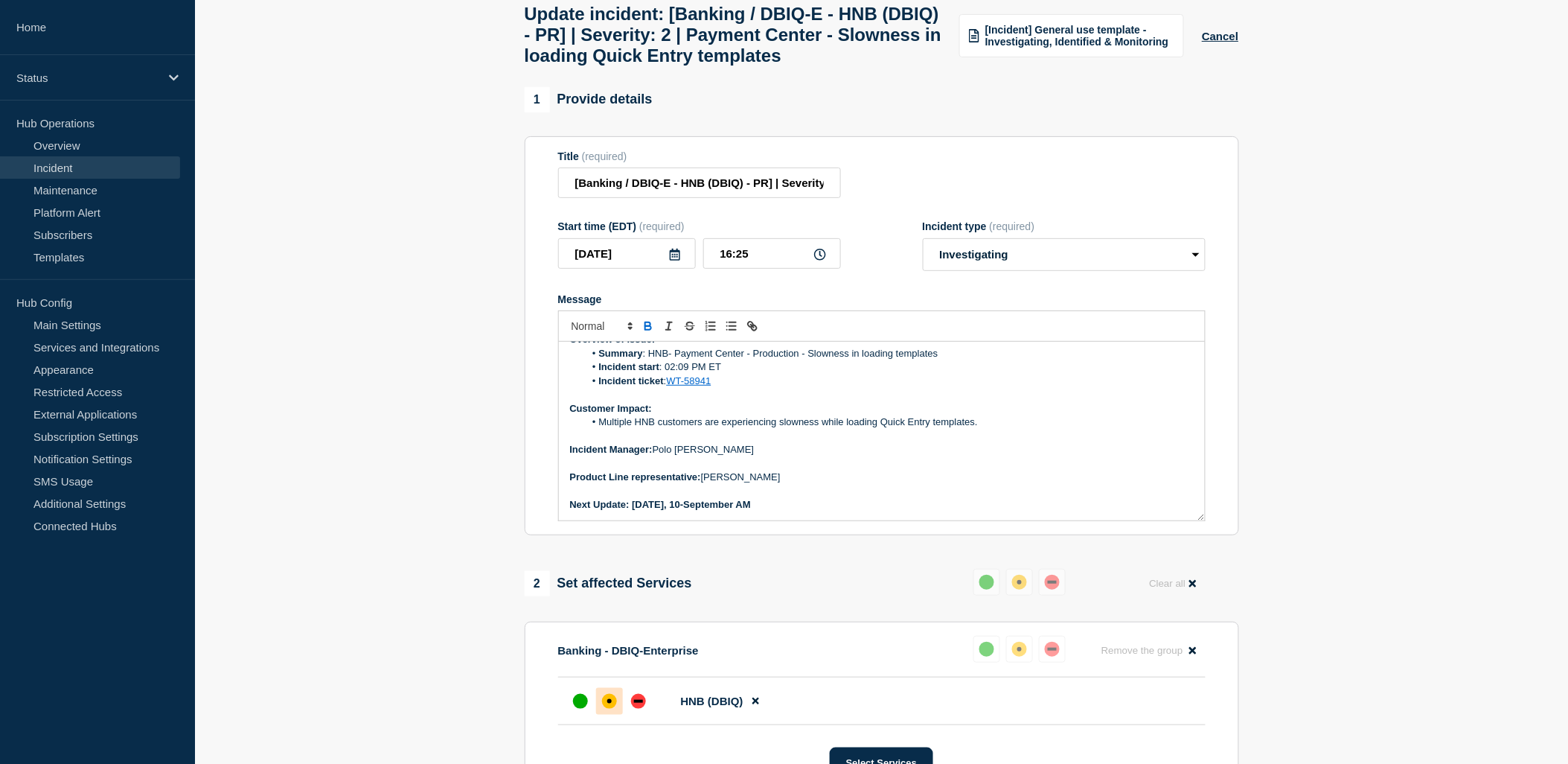
click at [648, 330] on icon "Toggle bold text" at bounding box center [648, 328] width 6 height 4
click at [1040, 484] on p "Product Line representative: Ankita Das" at bounding box center [882, 477] width 624 height 13
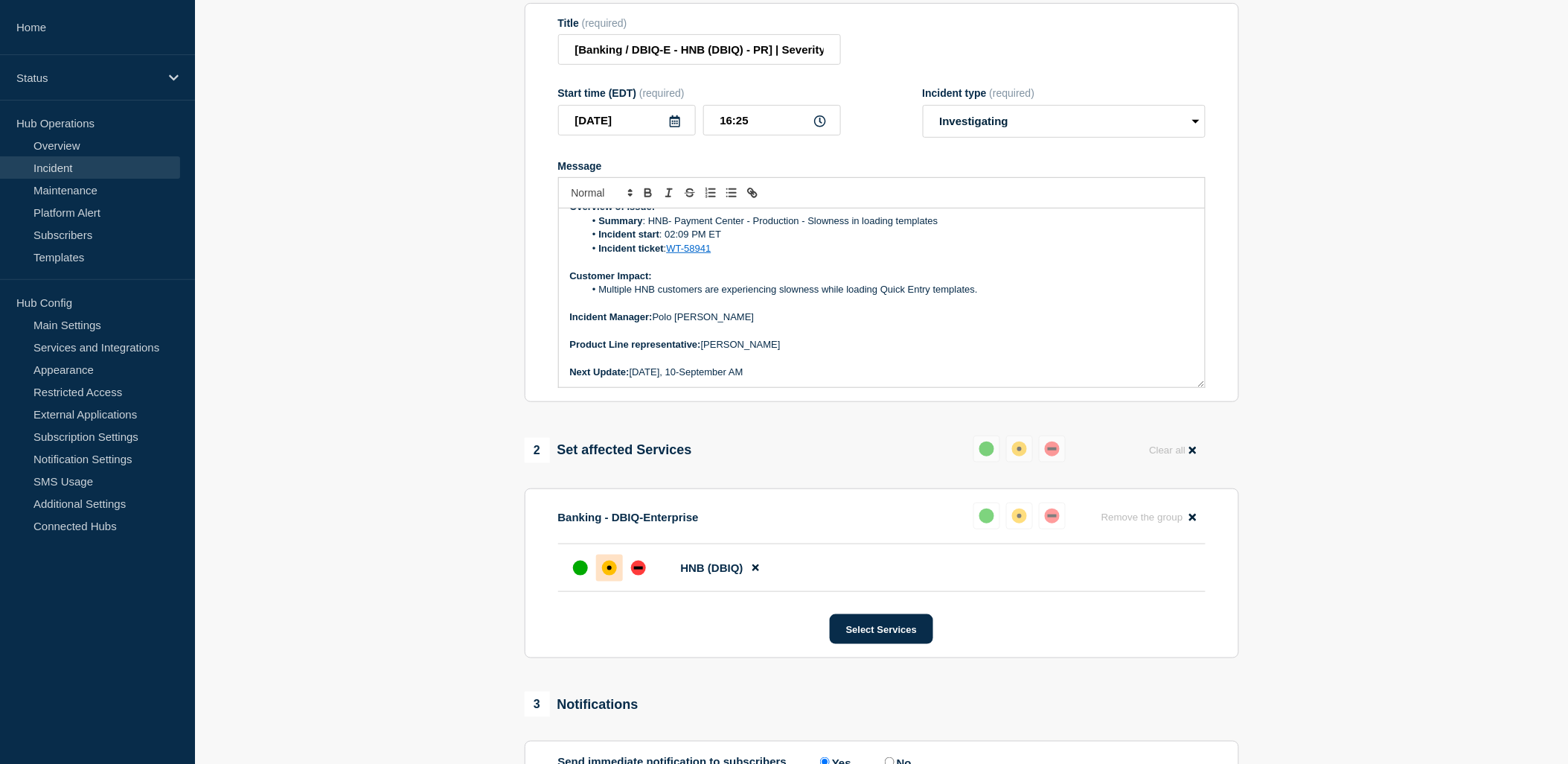
scroll to position [248, 0]
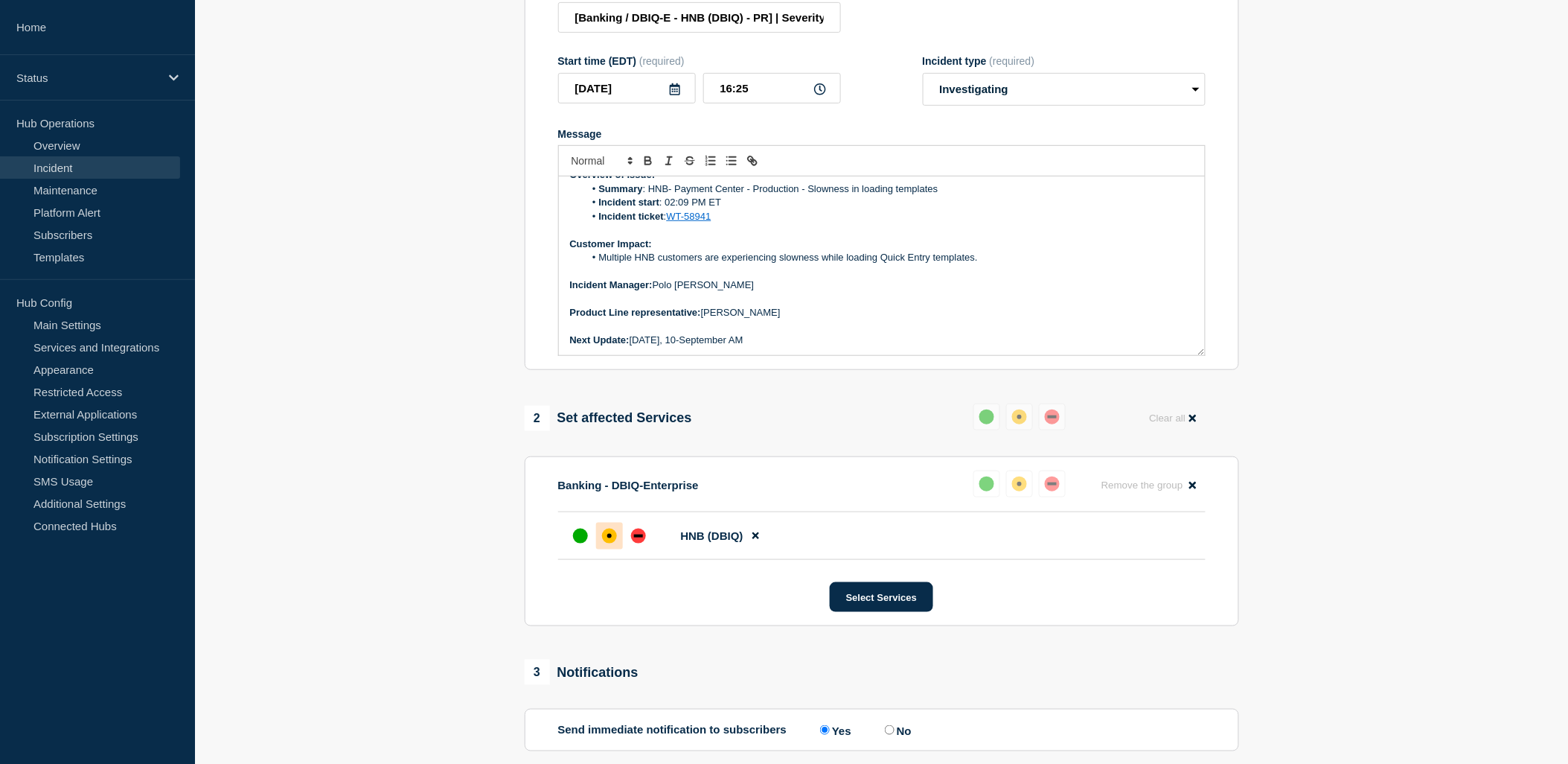
click at [1389, 455] on section "1 Provide details Title (required) [Banking / DBIQ-E - HNB (DBIQ) - PR] | Sever…" at bounding box center [882, 690] width 1374 height 1536
click at [1105, 626] on section "Banking - DBIQ-Enterprise Reset Remove the group Remove HNB (DBIQ) Select Servi…" at bounding box center [882, 541] width 714 height 170
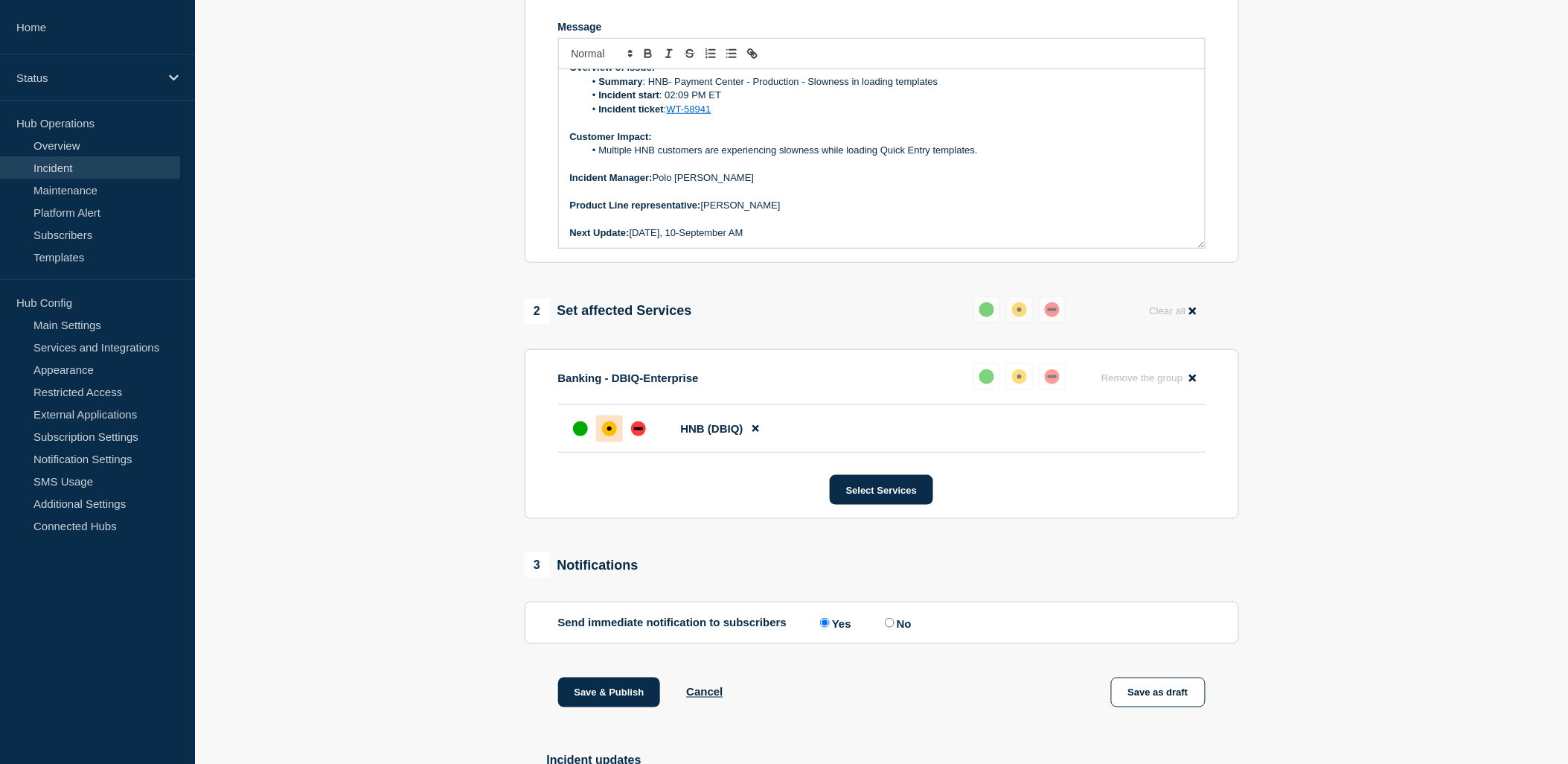
scroll to position [578, 0]
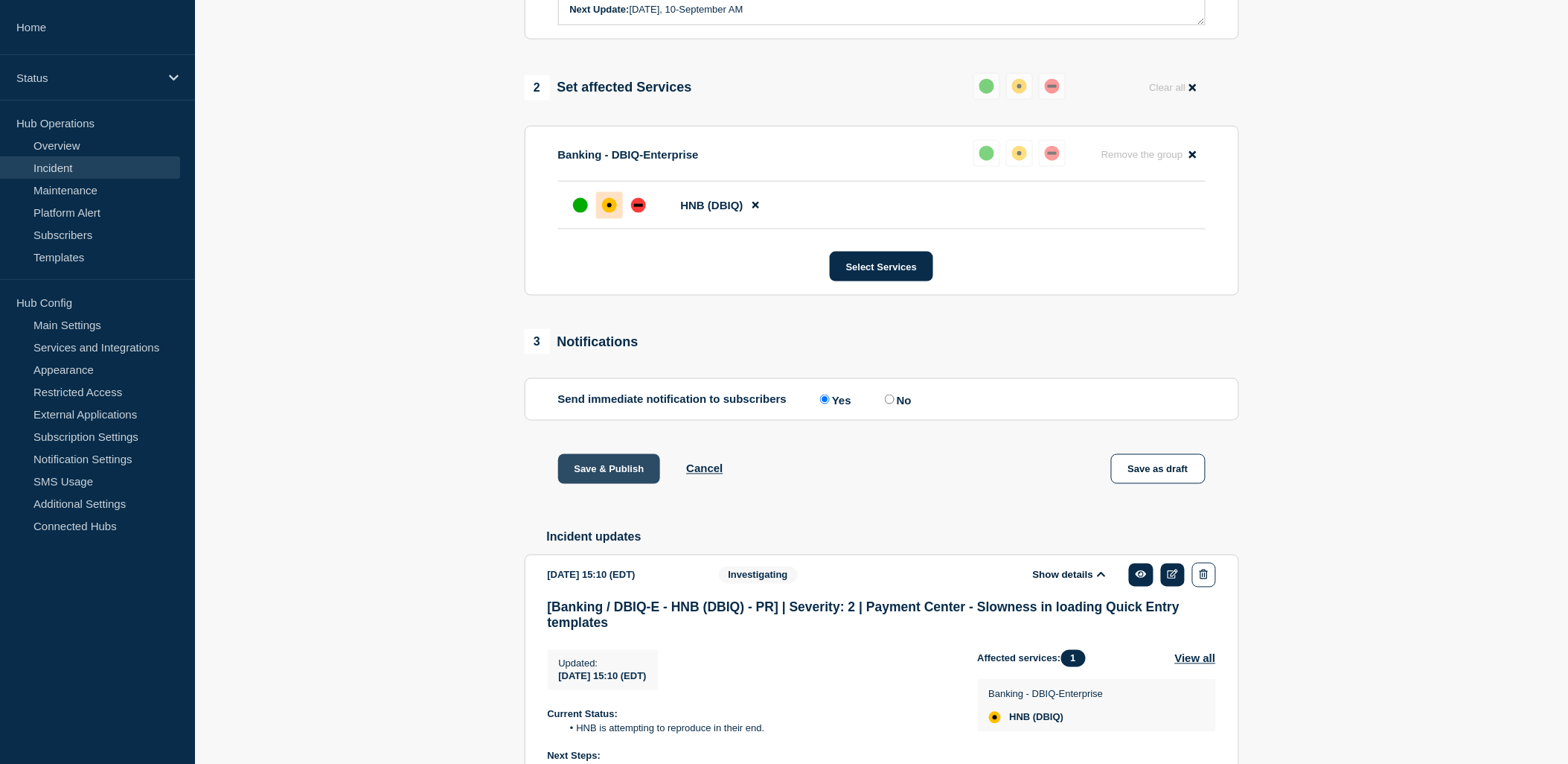
click at [613, 484] on button "Save & Publish" at bounding box center [610, 470] width 103 height 30
